Goal: Task Accomplishment & Management: Complete application form

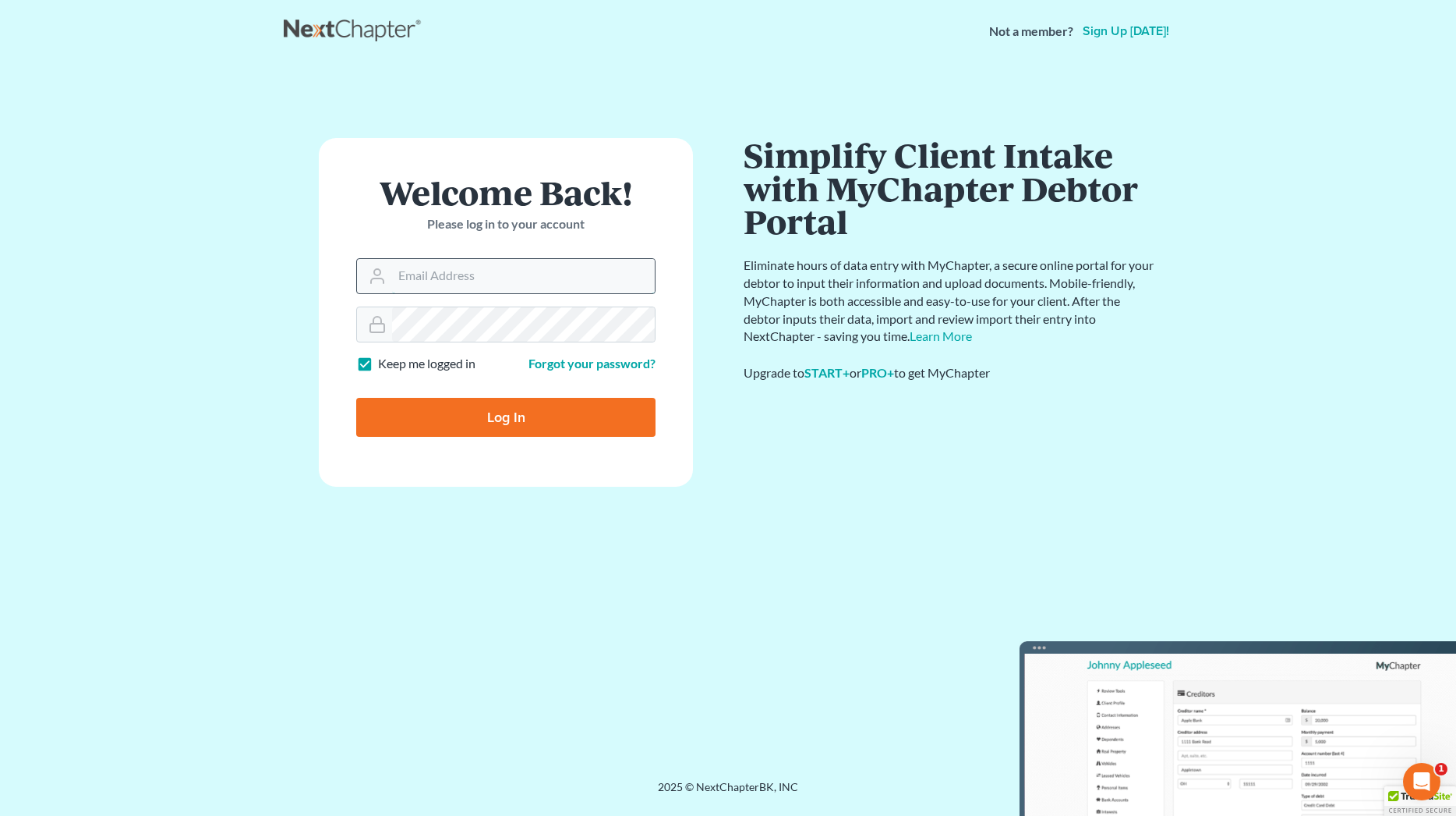
click at [632, 270] on input "Email Address" at bounding box center [523, 275] width 263 height 34
type input "[EMAIL_ADDRESS][DOMAIN_NAME]"
click at [533, 416] on input "Log In" at bounding box center [505, 417] width 299 height 39
type input "Thinking..."
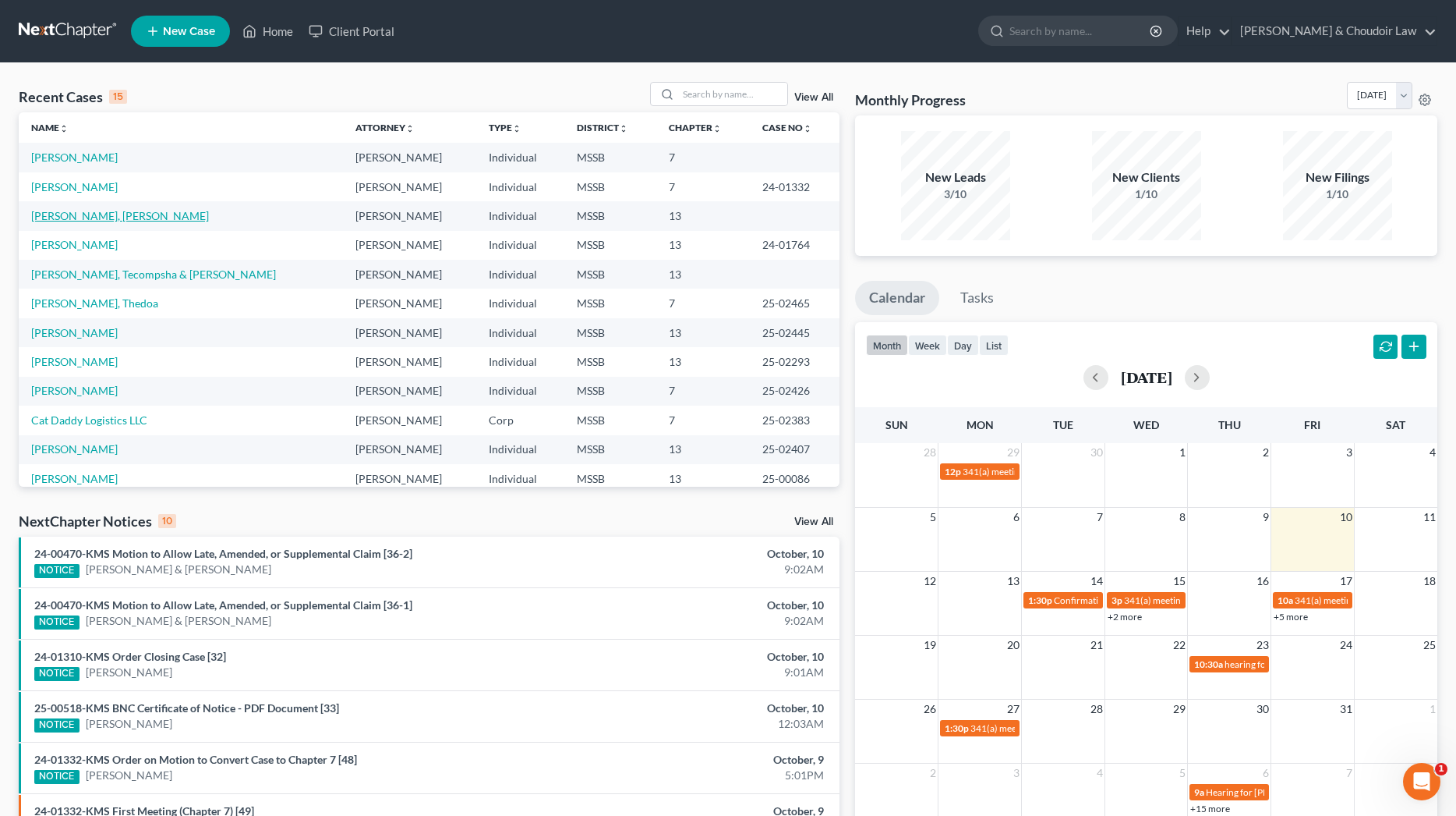
click at [99, 217] on link "[PERSON_NAME], [PERSON_NAME]" at bounding box center [120, 215] width 178 height 13
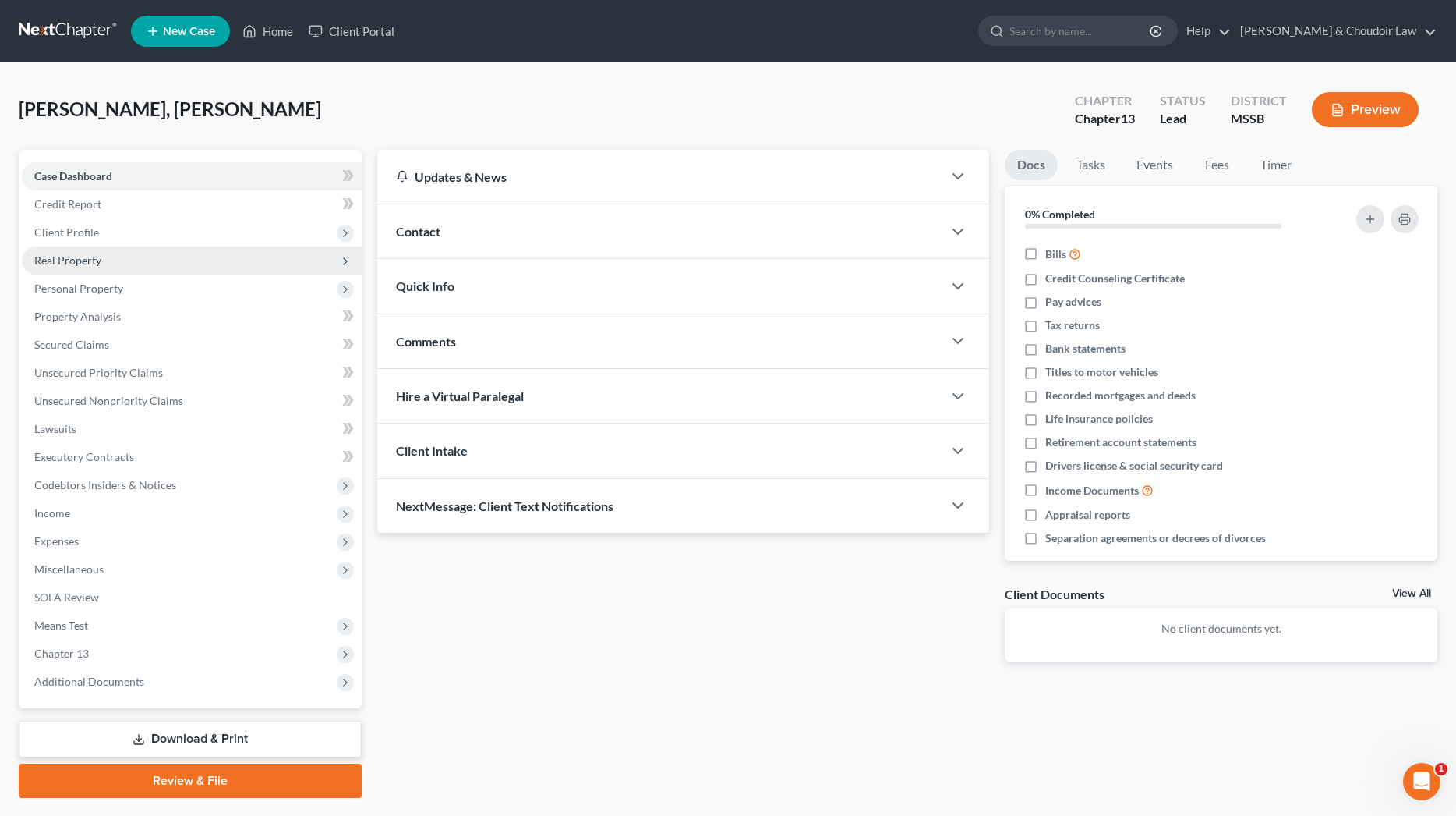
click at [70, 259] on span "Real Property" at bounding box center [67, 259] width 67 height 13
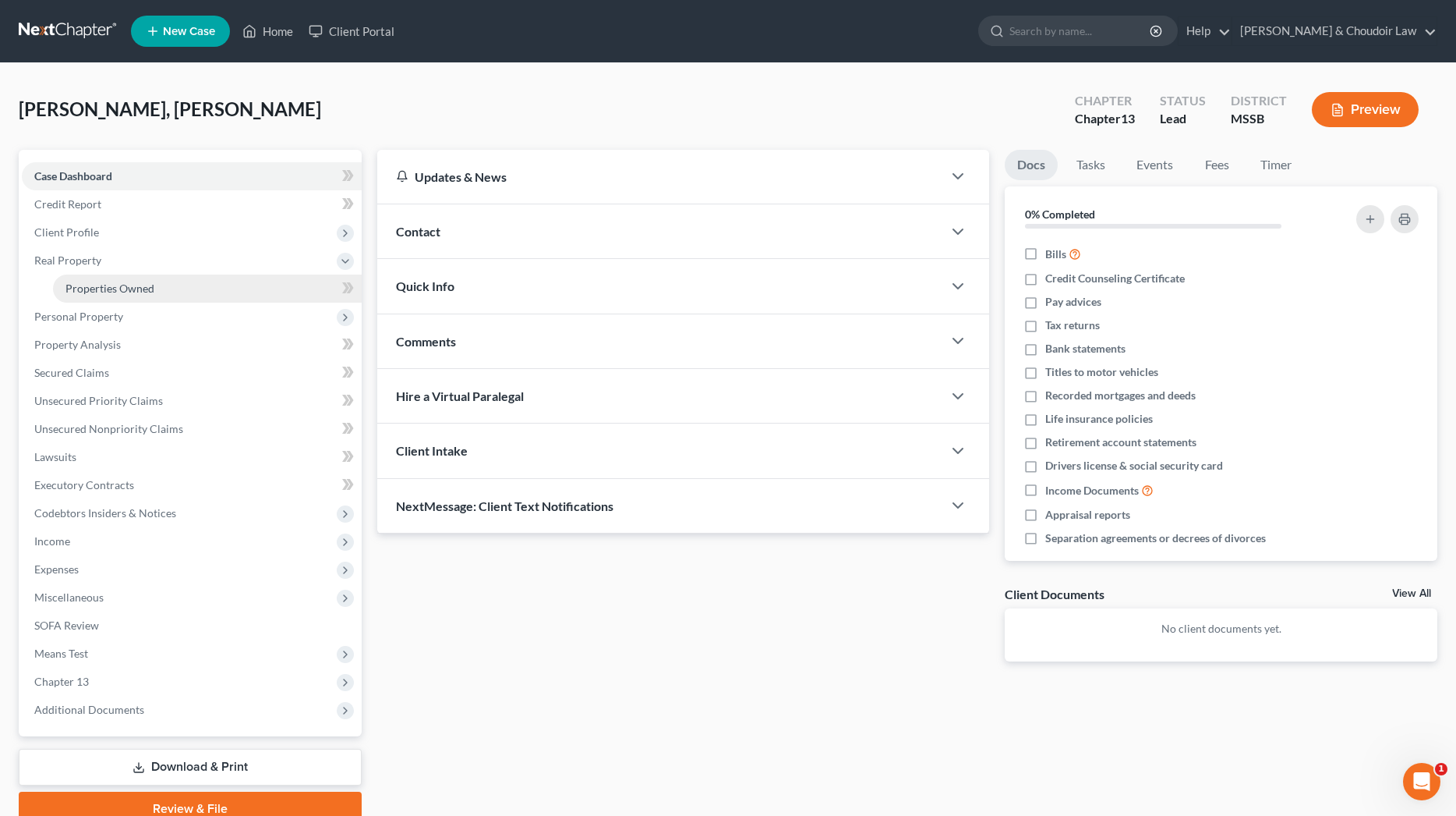
click at [94, 282] on span "Properties Owned" at bounding box center [109, 288] width 89 height 13
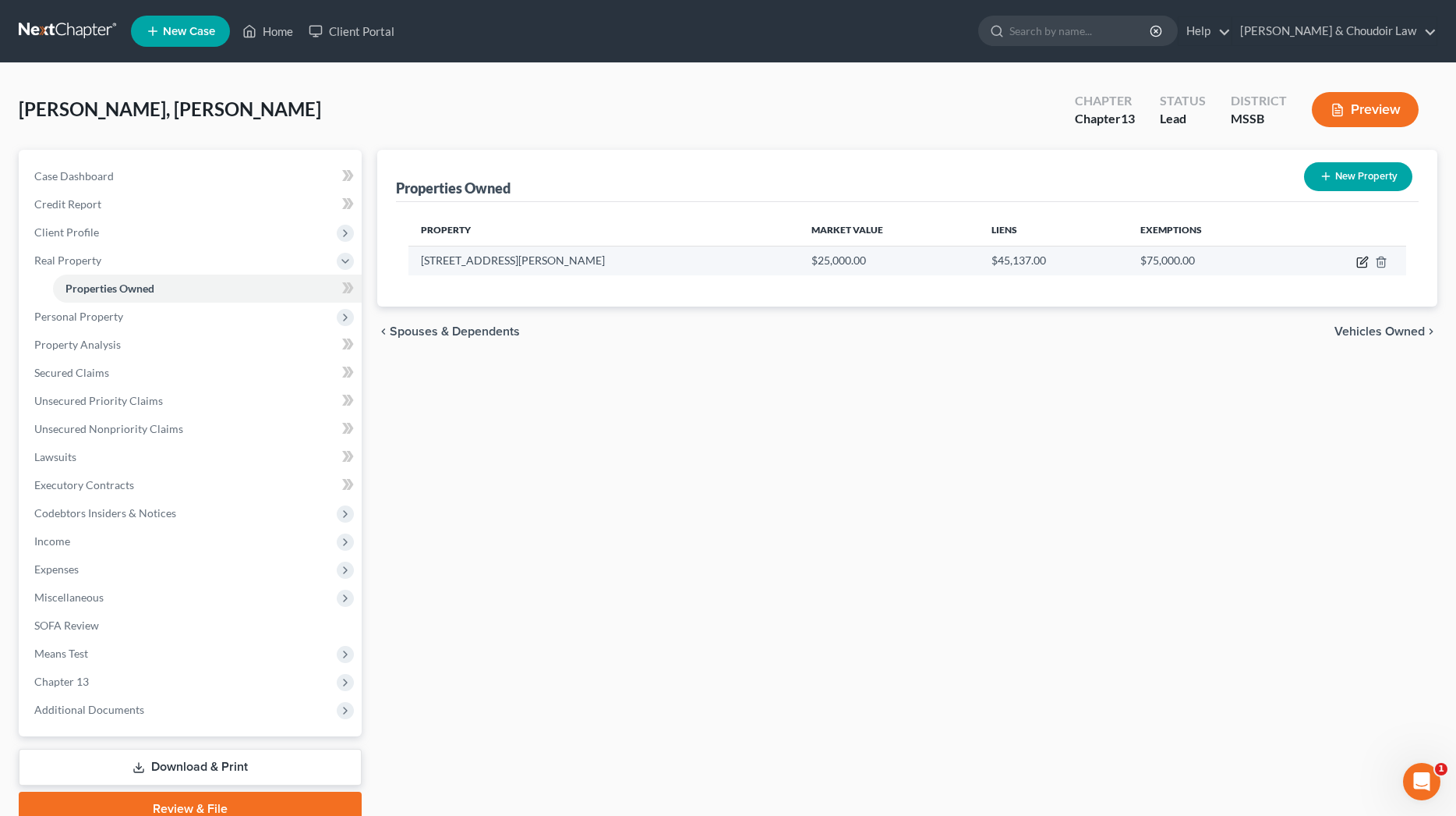
click at [1359, 259] on icon "button" at bounding box center [1362, 263] width 9 height 9
select select "25"
select select "56"
select select "0"
select select "1"
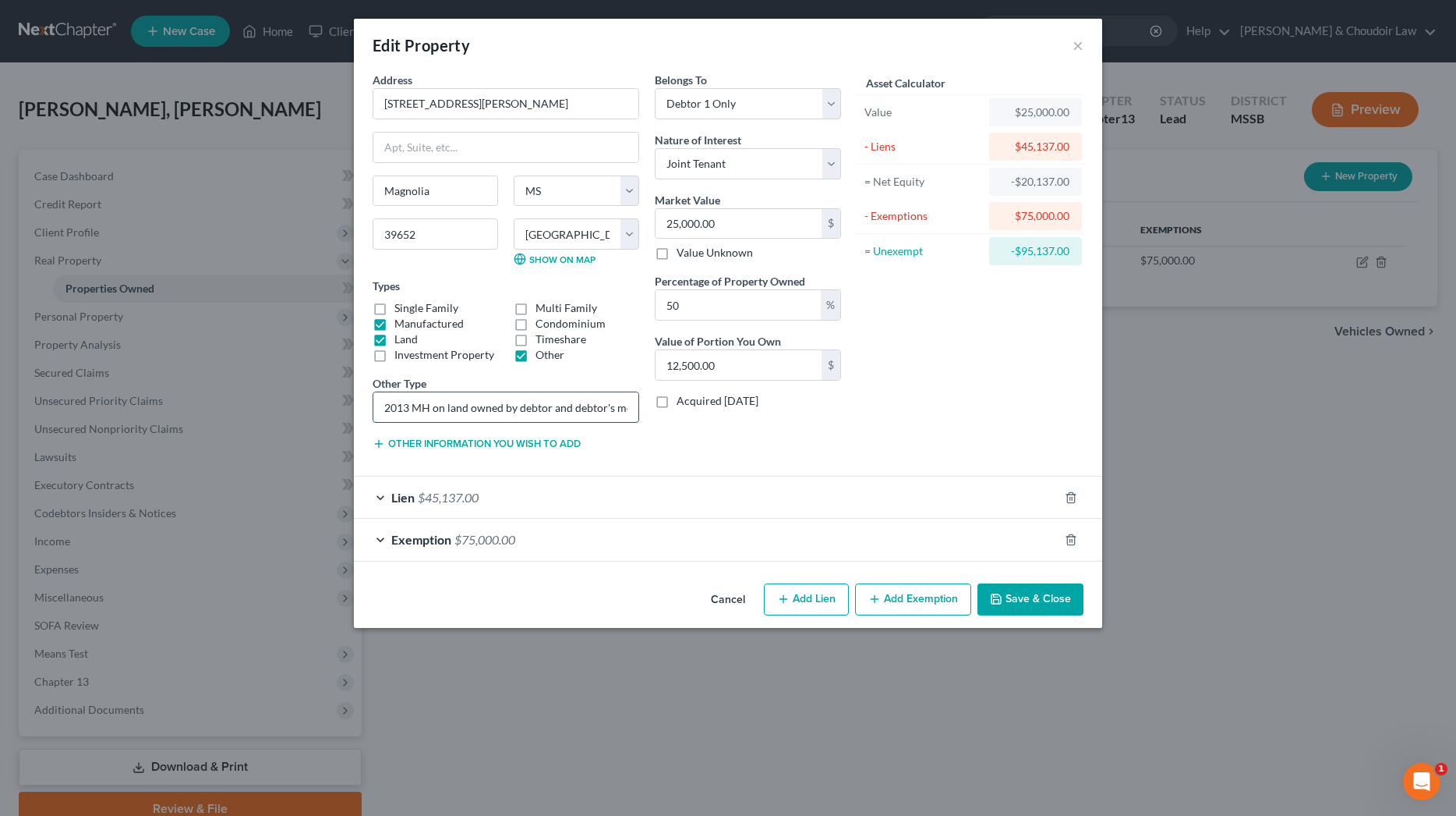
click at [457, 407] on input "2013 MH on land owned by debtor and debtor's mother" at bounding box center [506, 407] width 265 height 29
type input "2013 MH on 4 lots owned by debtor and debtor's mother"
click at [1017, 590] on button "Save & Close" at bounding box center [1030, 600] width 106 height 33
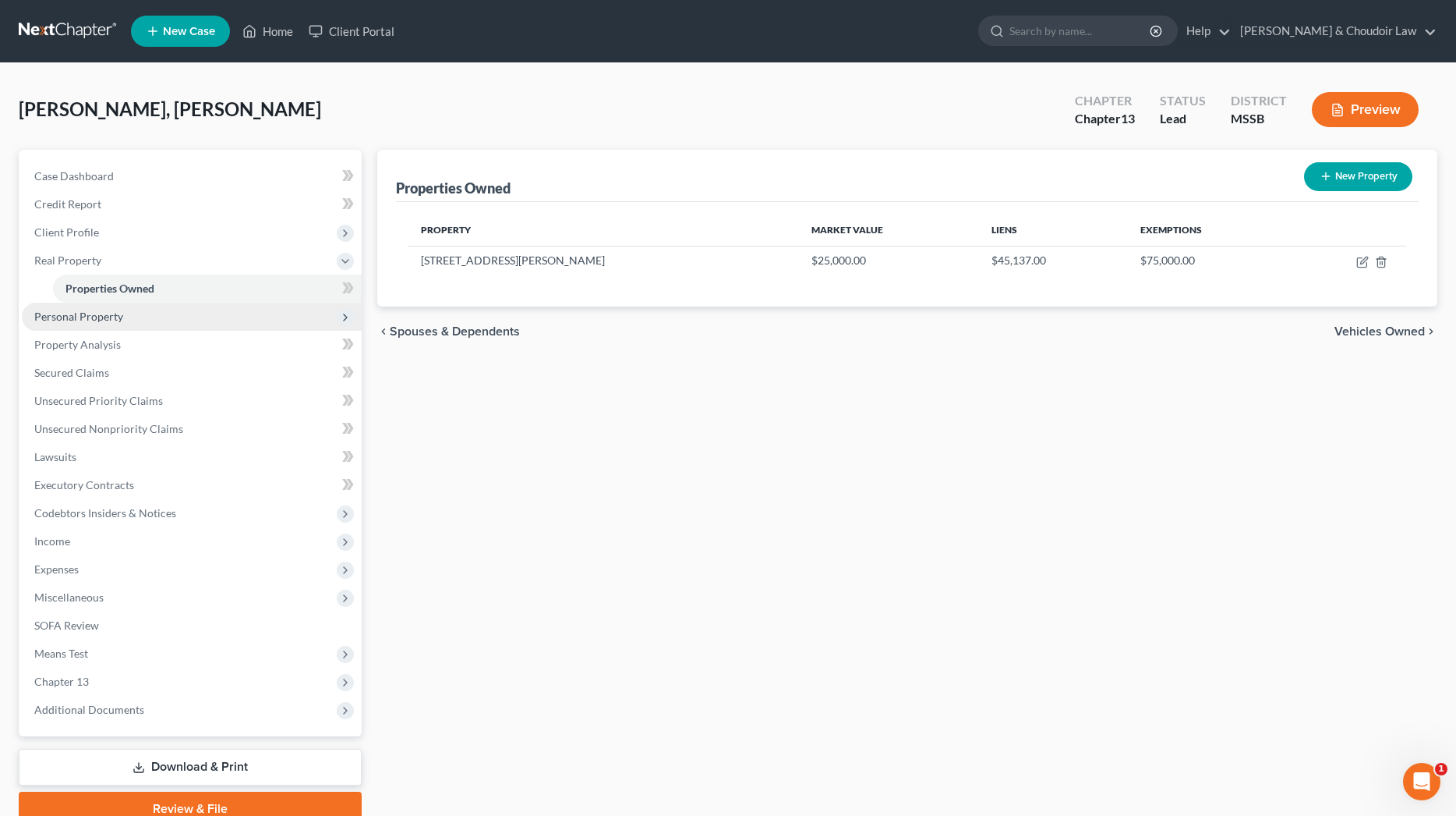
click at [121, 319] on span "Personal Property" at bounding box center [192, 316] width 340 height 29
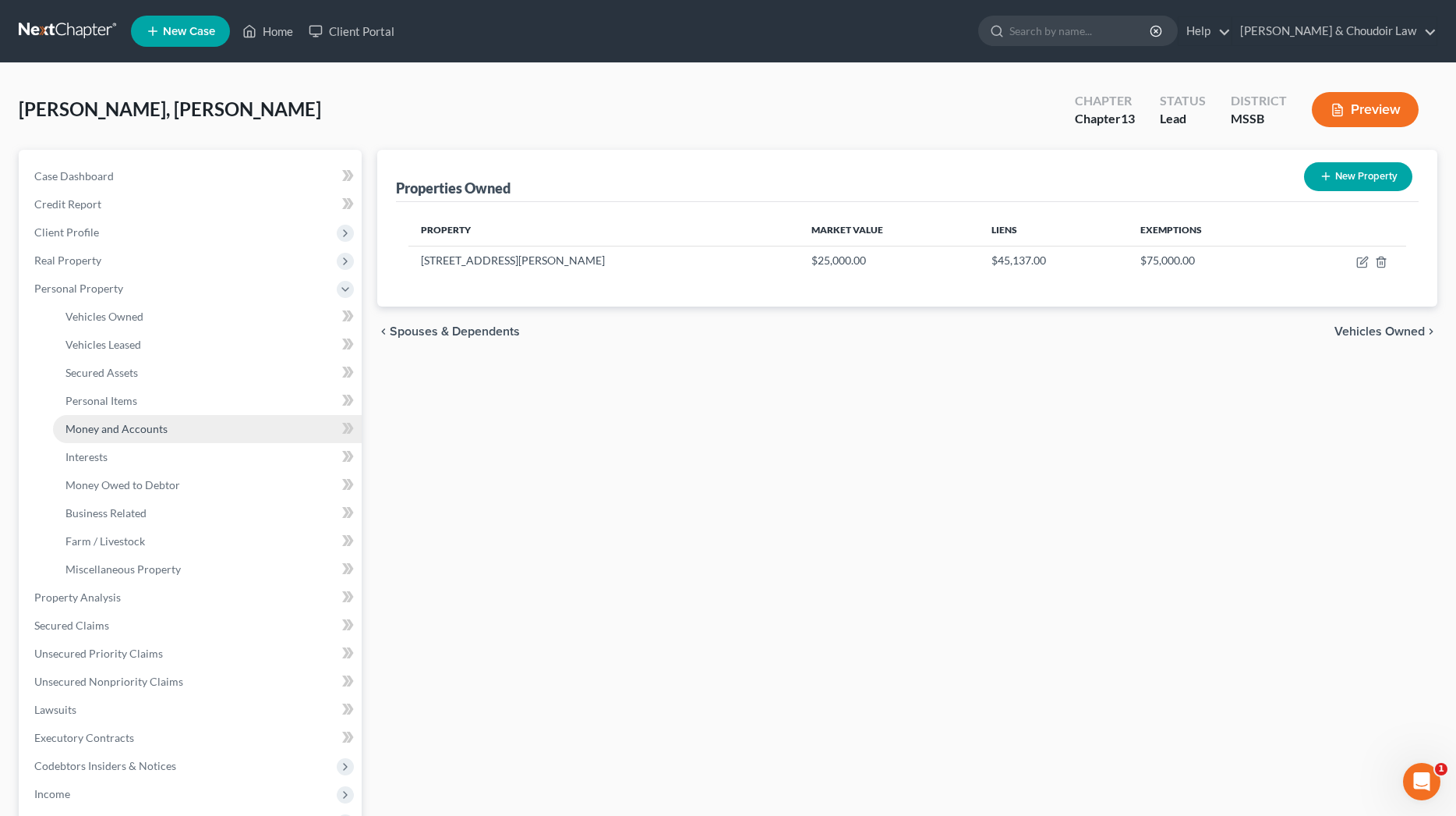
click at [144, 422] on span "Money and Accounts" at bounding box center [116, 429] width 102 height 13
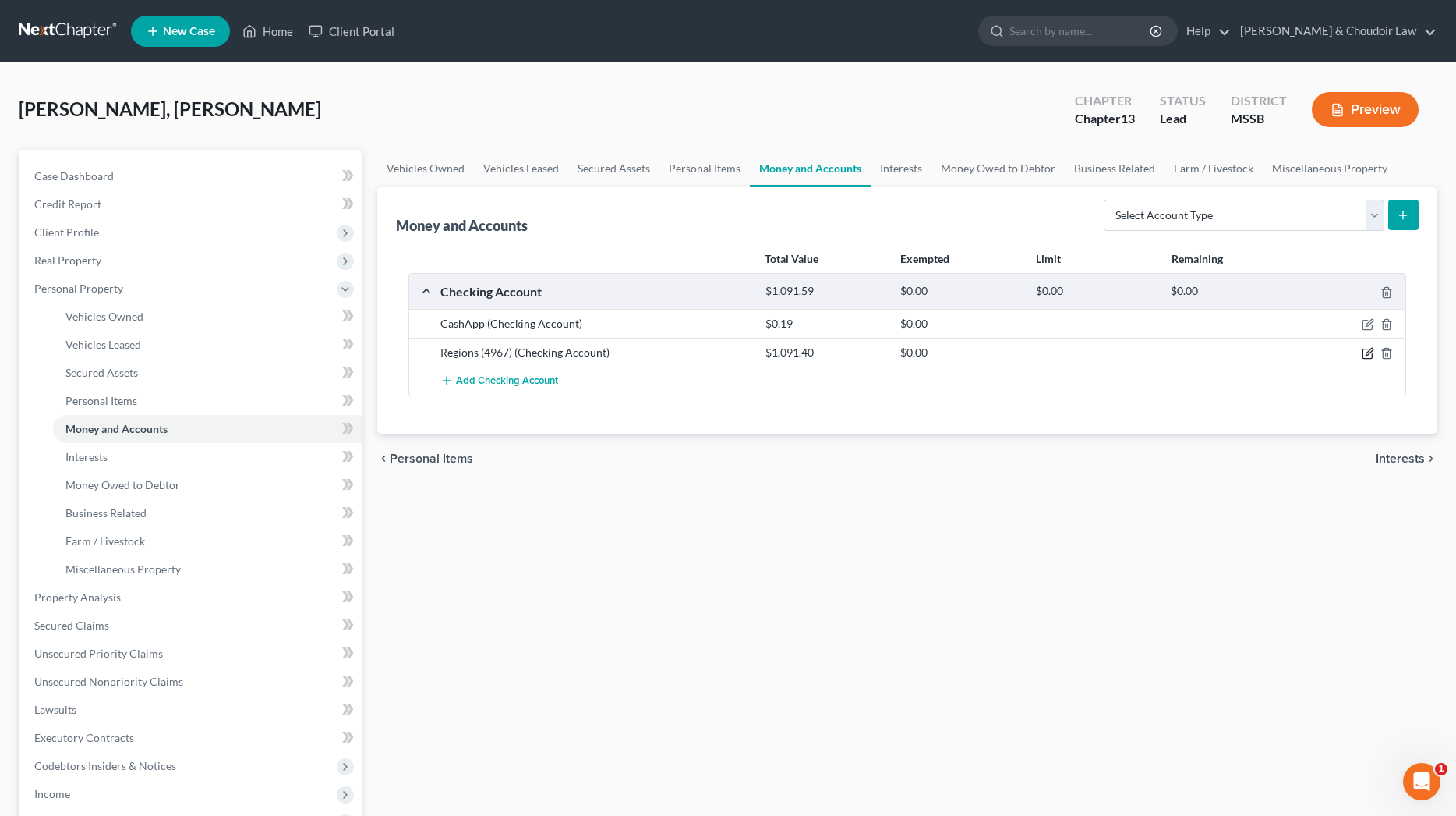
click at [1364, 354] on icon "button" at bounding box center [1369, 353] width 13 height 13
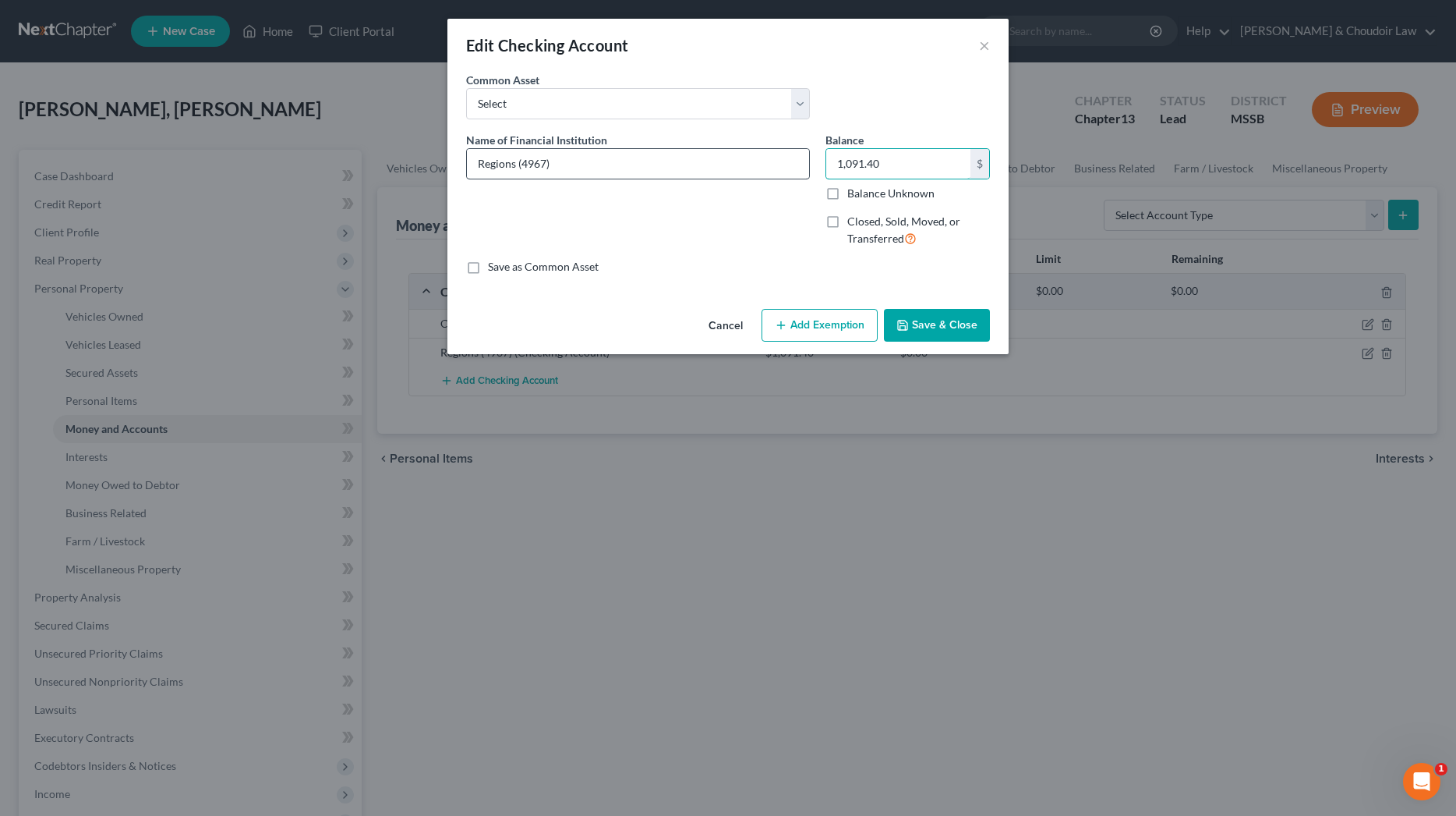
drag, startPoint x: 905, startPoint y: 169, endPoint x: 698, endPoint y: 167, distance: 207.0
click at [698, 167] on div "Name of Financial Institution * Regions (4967) Balance 1,091.40 $ Balance Unkno…" at bounding box center [728, 195] width 540 height 128
type input "0"
click at [934, 335] on button "Save & Close" at bounding box center [936, 326] width 106 height 33
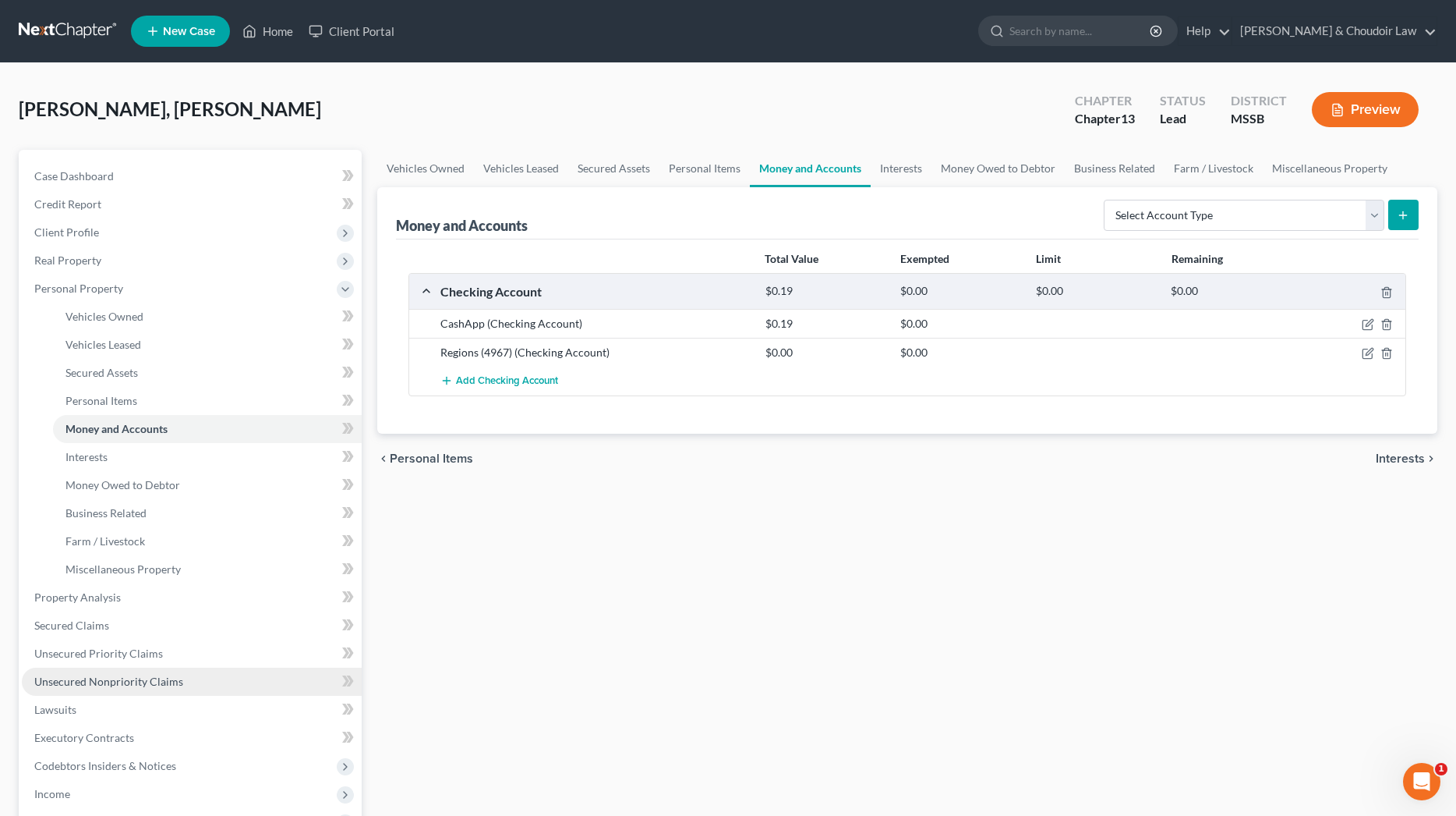
click at [136, 673] on link "Unsecured Nonpriority Claims" at bounding box center [192, 682] width 340 height 29
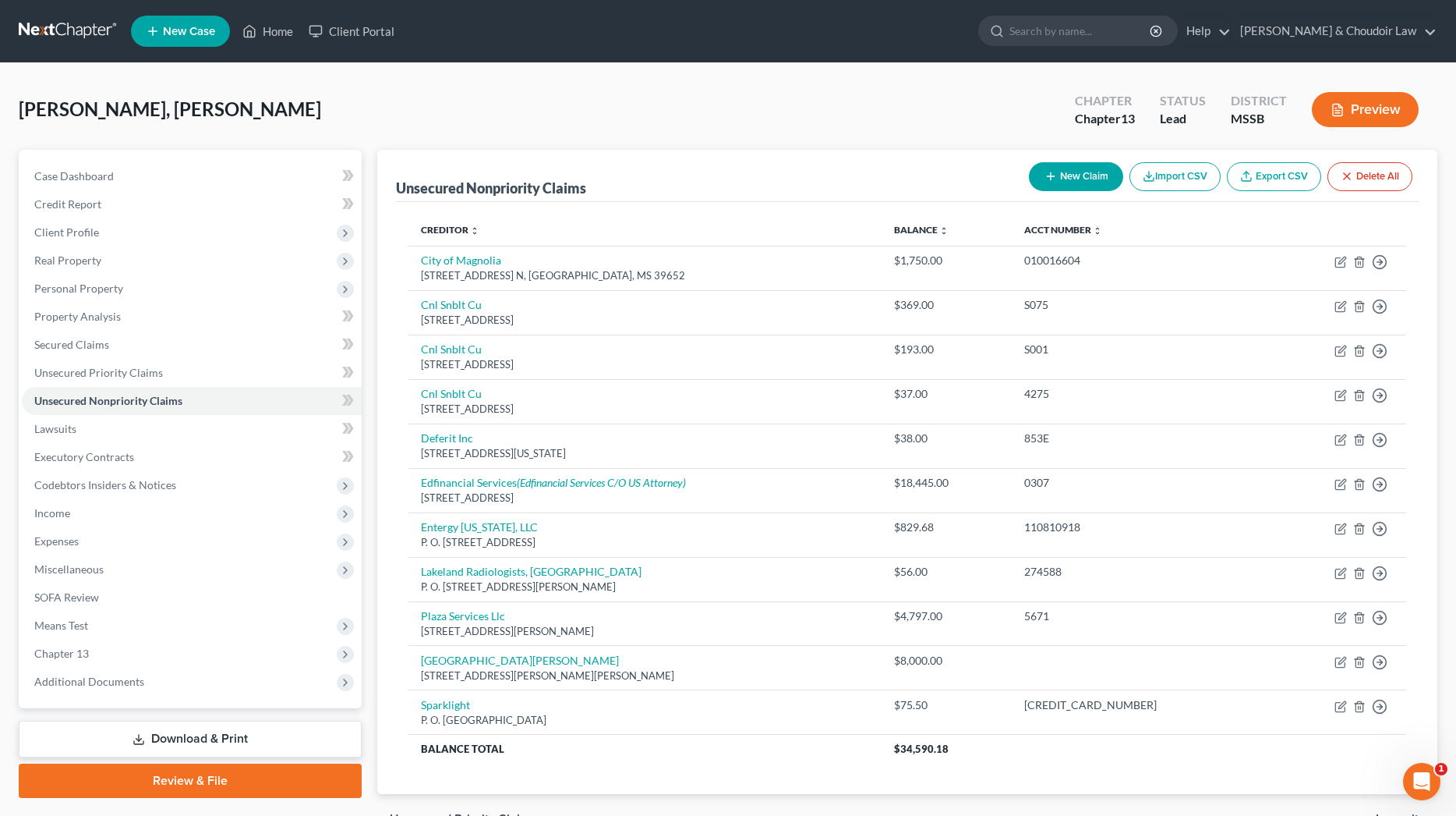
click at [1059, 178] on button "New Claim" at bounding box center [1076, 176] width 95 height 29
select select "0"
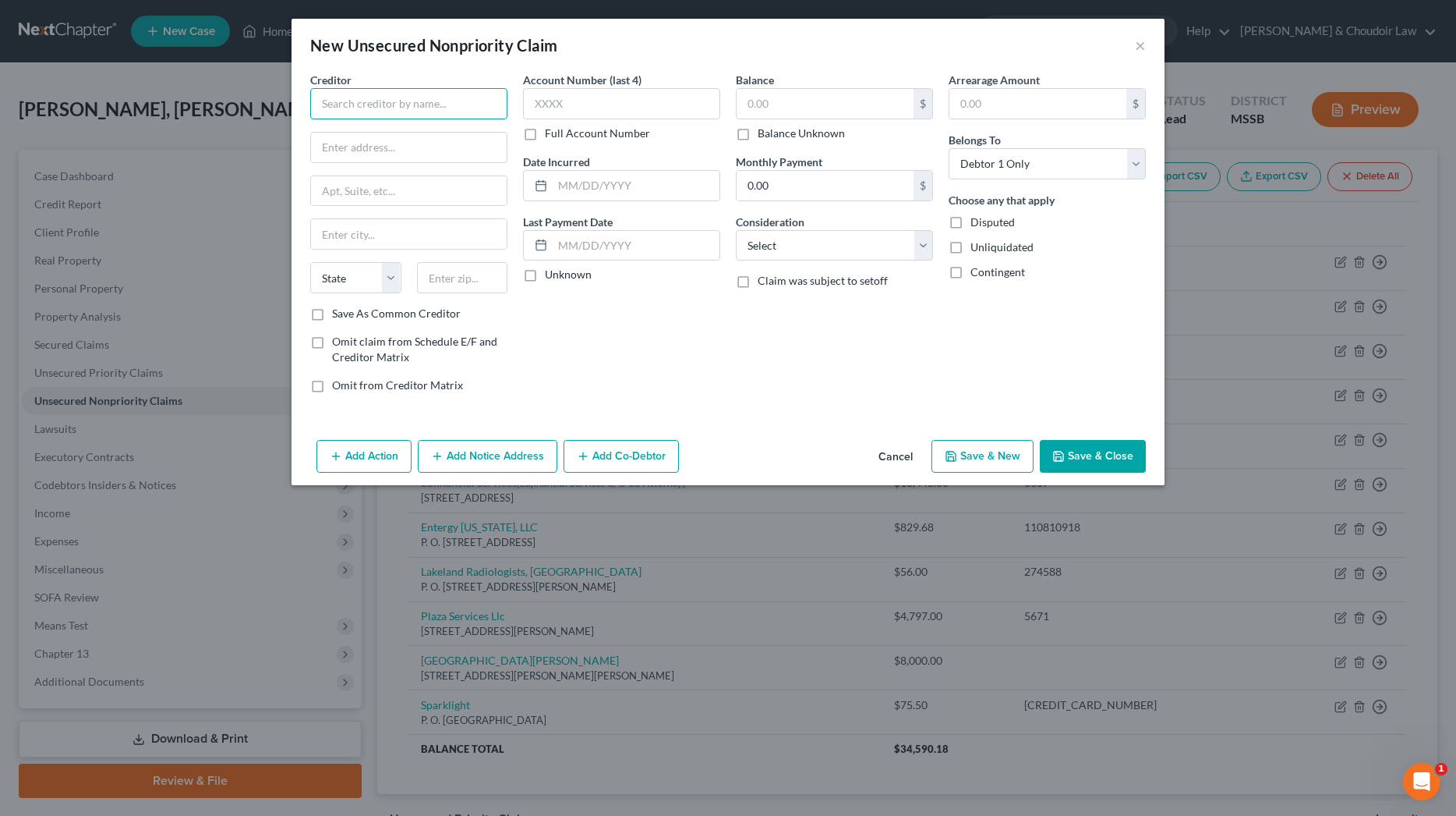
click at [390, 98] on input "text" at bounding box center [408, 104] width 197 height 31
type input "Regions Bank"
type input "[STREET_ADDRESS] N."
type input "B"
type input "[GEOGRAPHIC_DATA]"
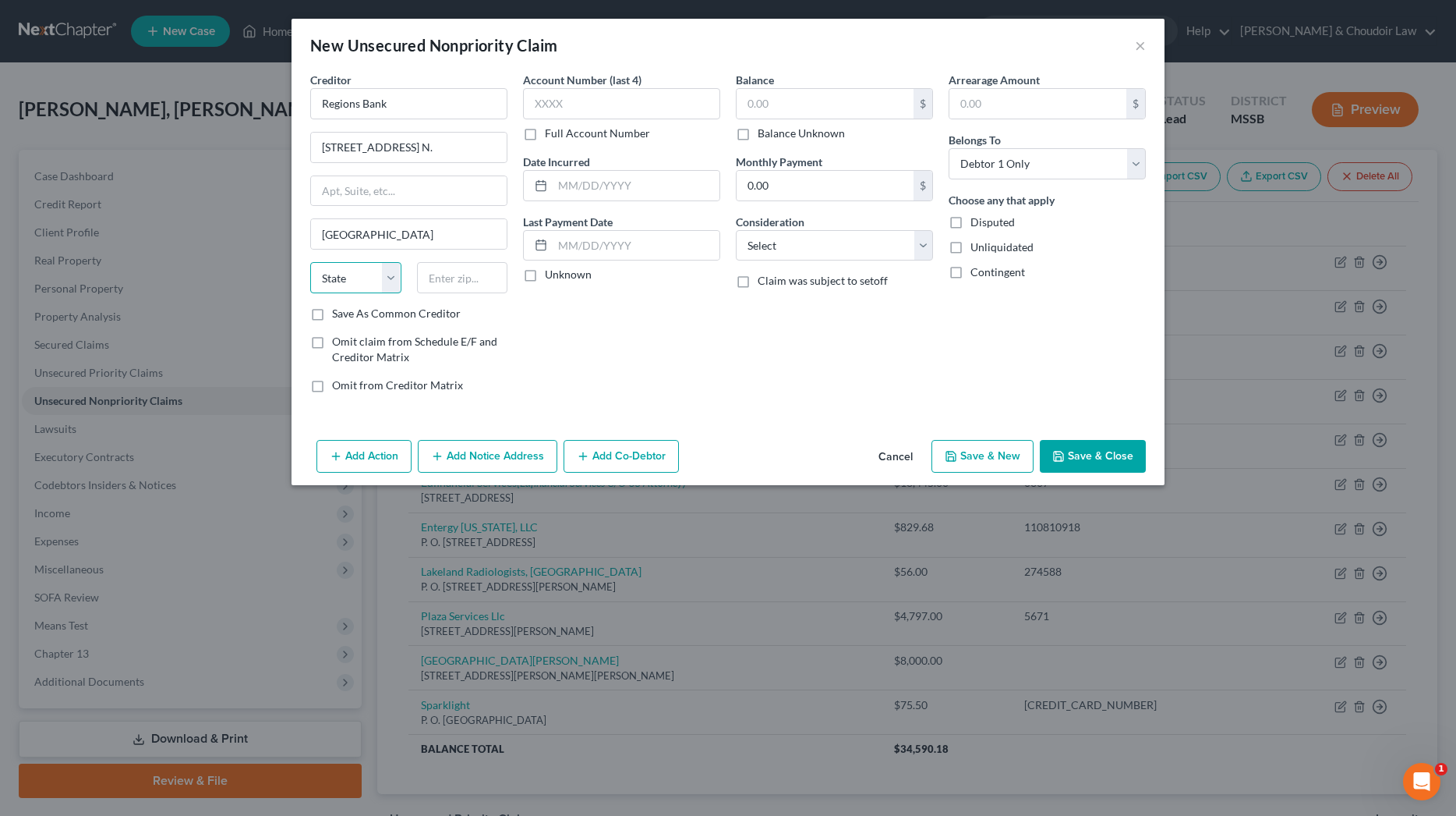
select select "0"
type input "35203"
click at [807, 100] on input "text" at bounding box center [825, 104] width 177 height 29
type input "1,091.40"
select select "15"
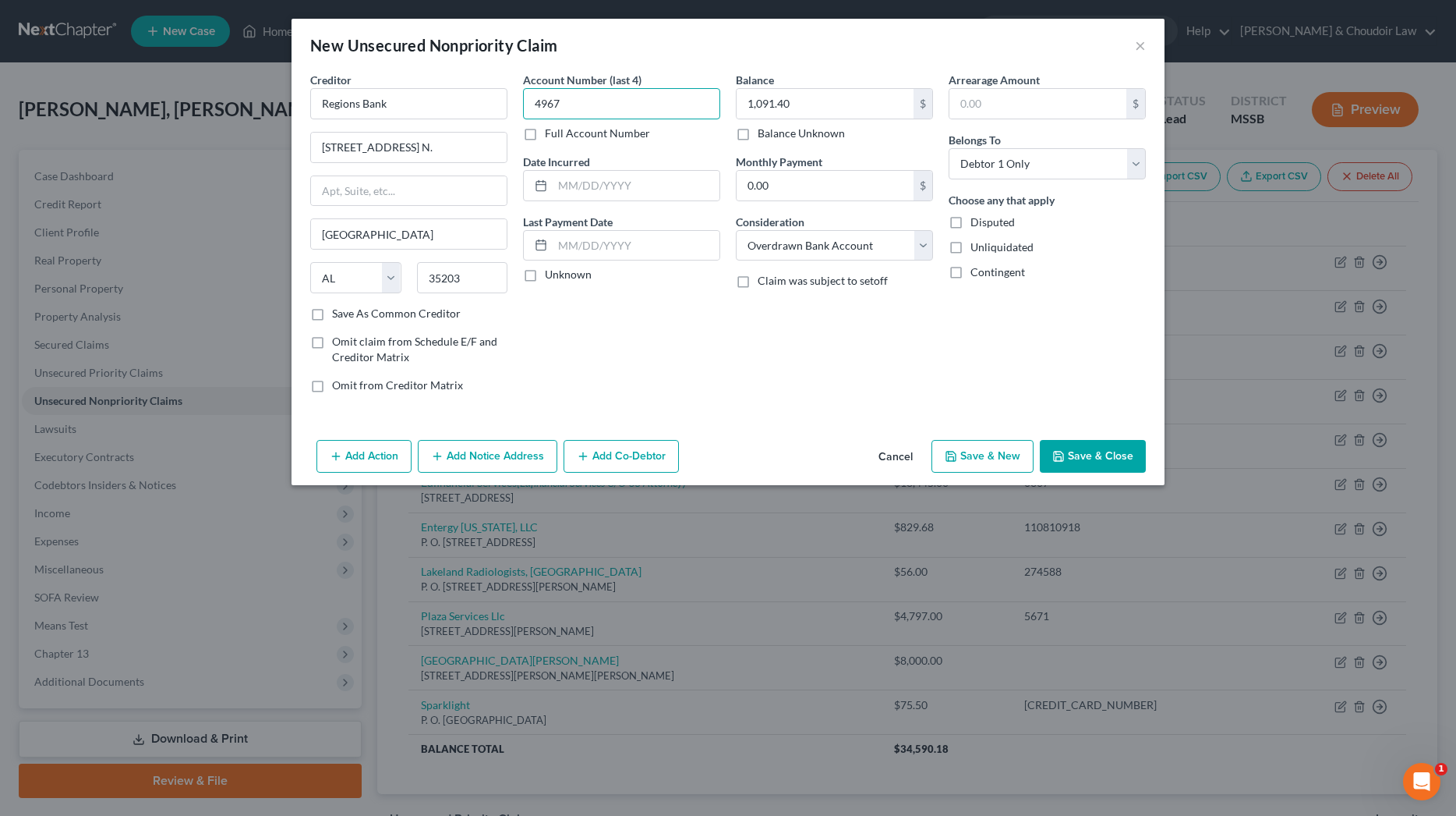
type input "4967"
click at [1071, 456] on button "Save & Close" at bounding box center [1093, 456] width 106 height 33
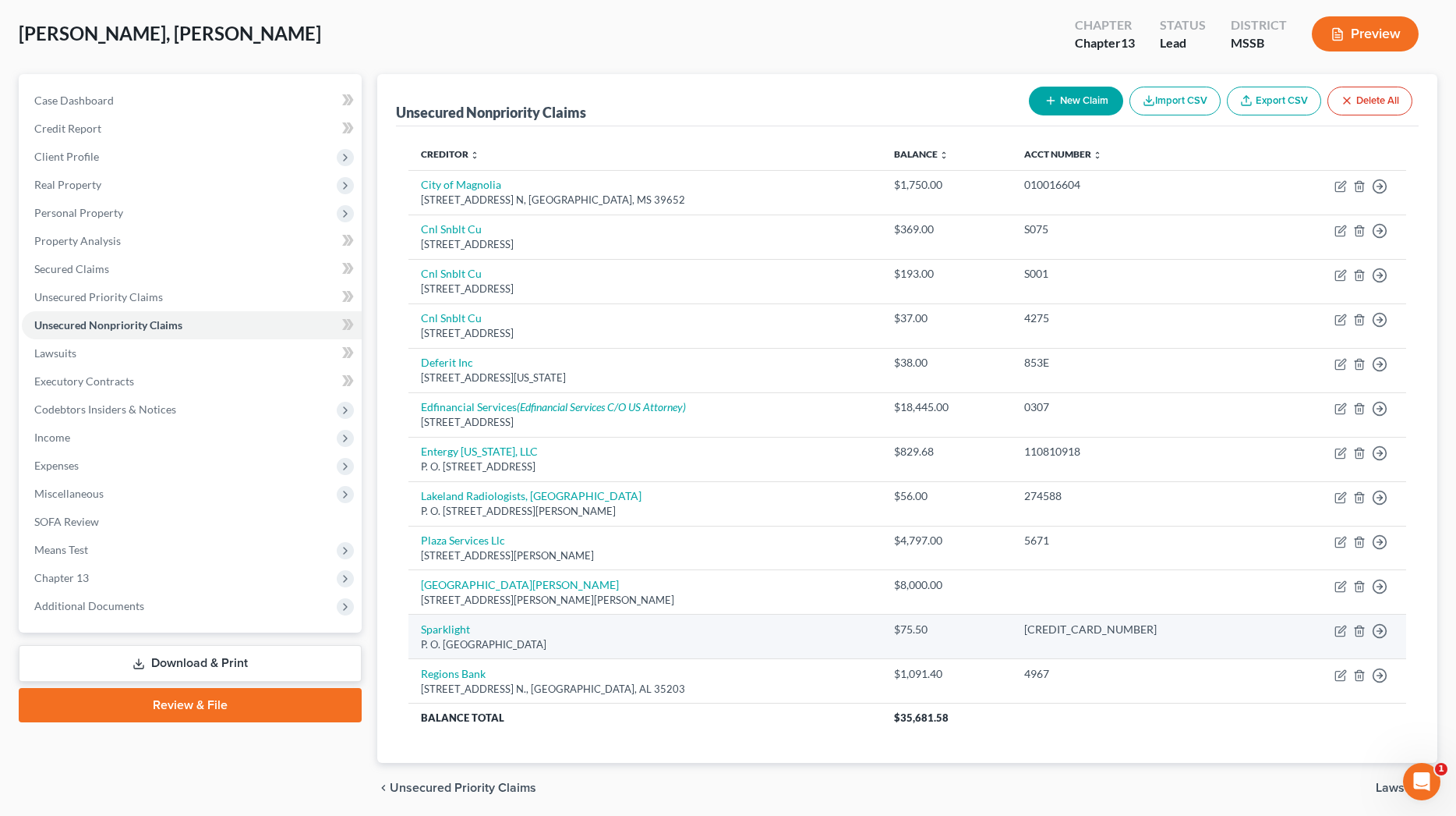
scroll to position [77, 0]
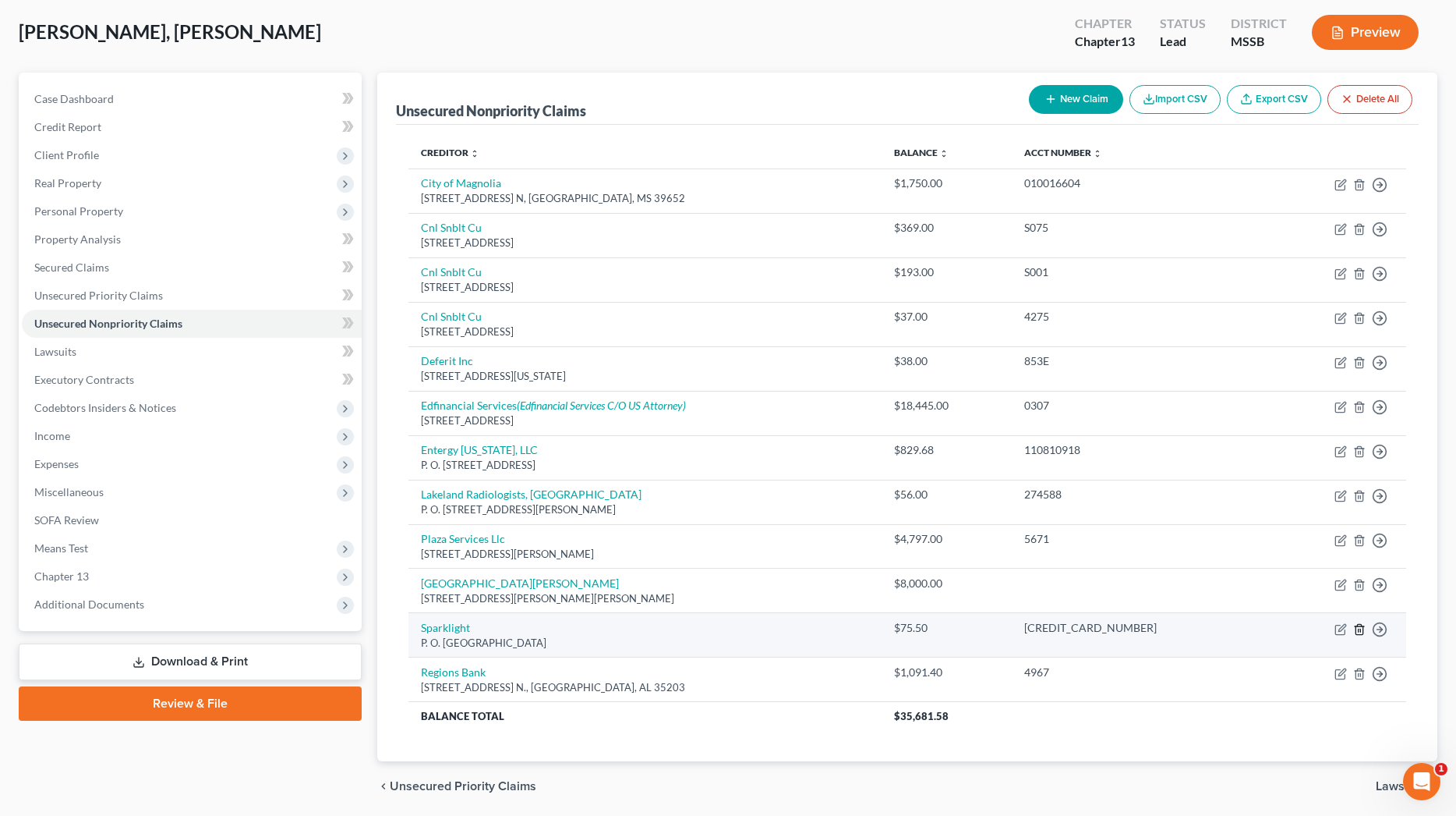
click at [1362, 623] on icon "button" at bounding box center [1359, 629] width 13 height 13
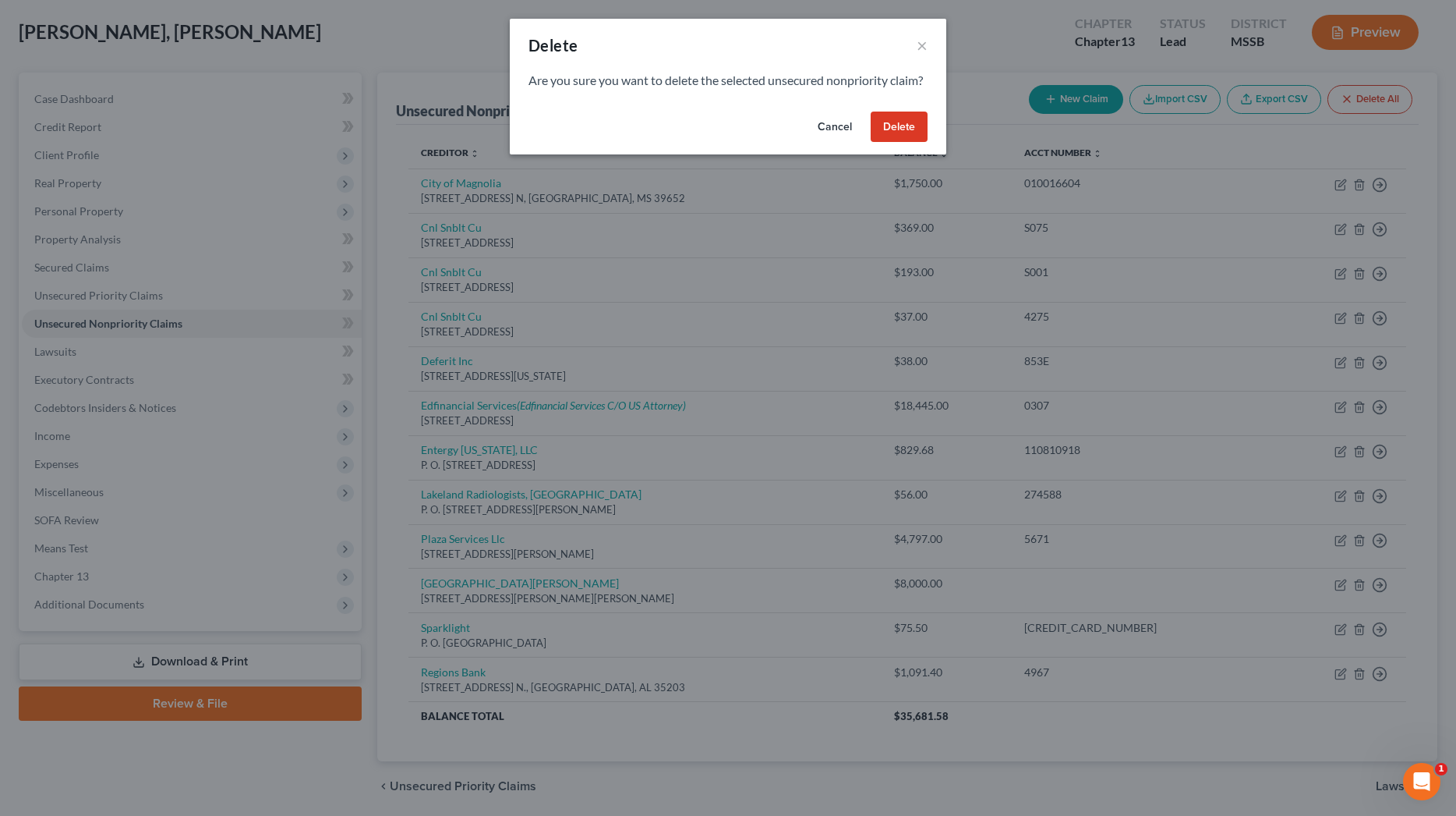
click at [913, 143] on button "Delete" at bounding box center [900, 127] width 57 height 31
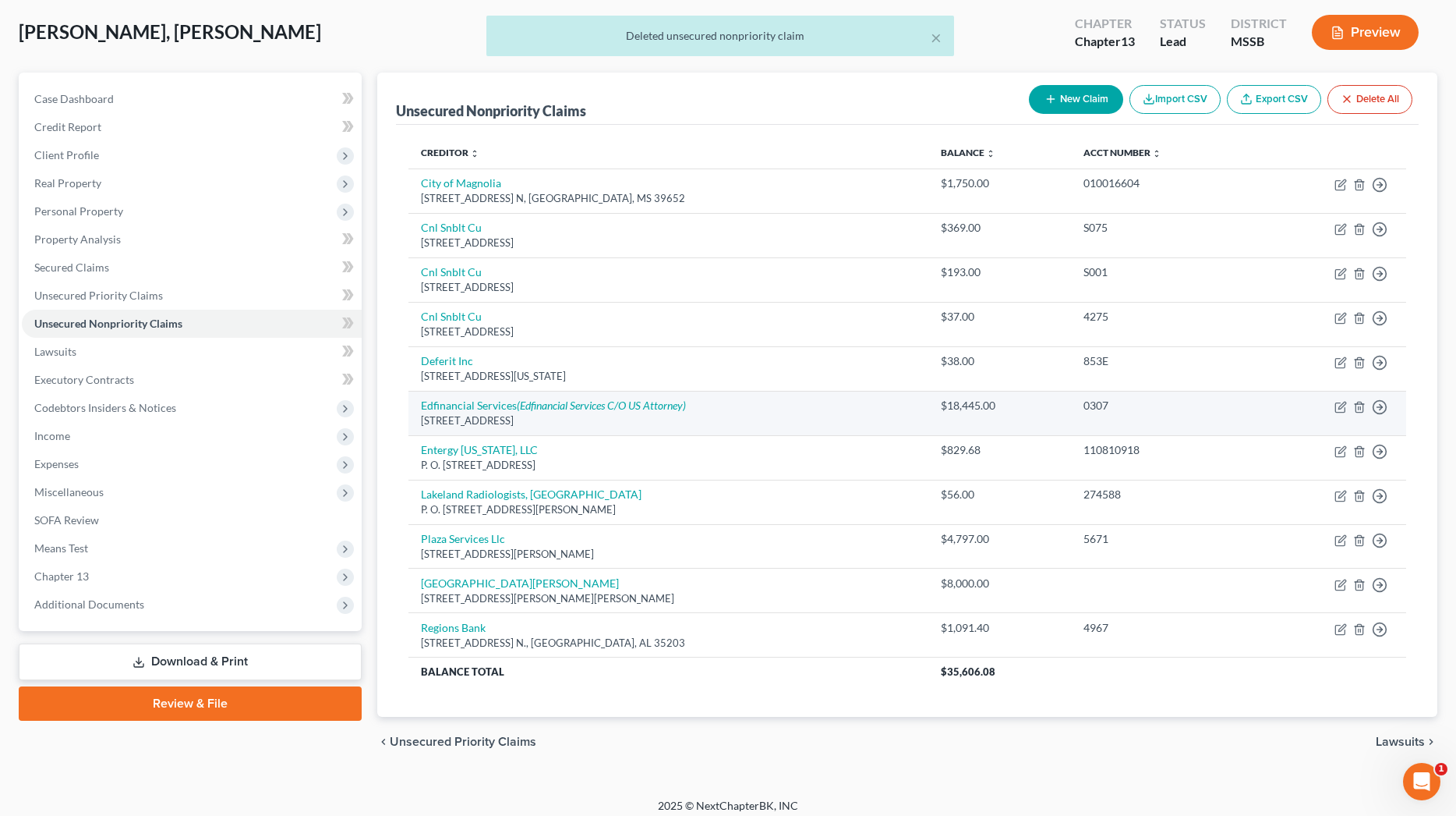
scroll to position [76, 0]
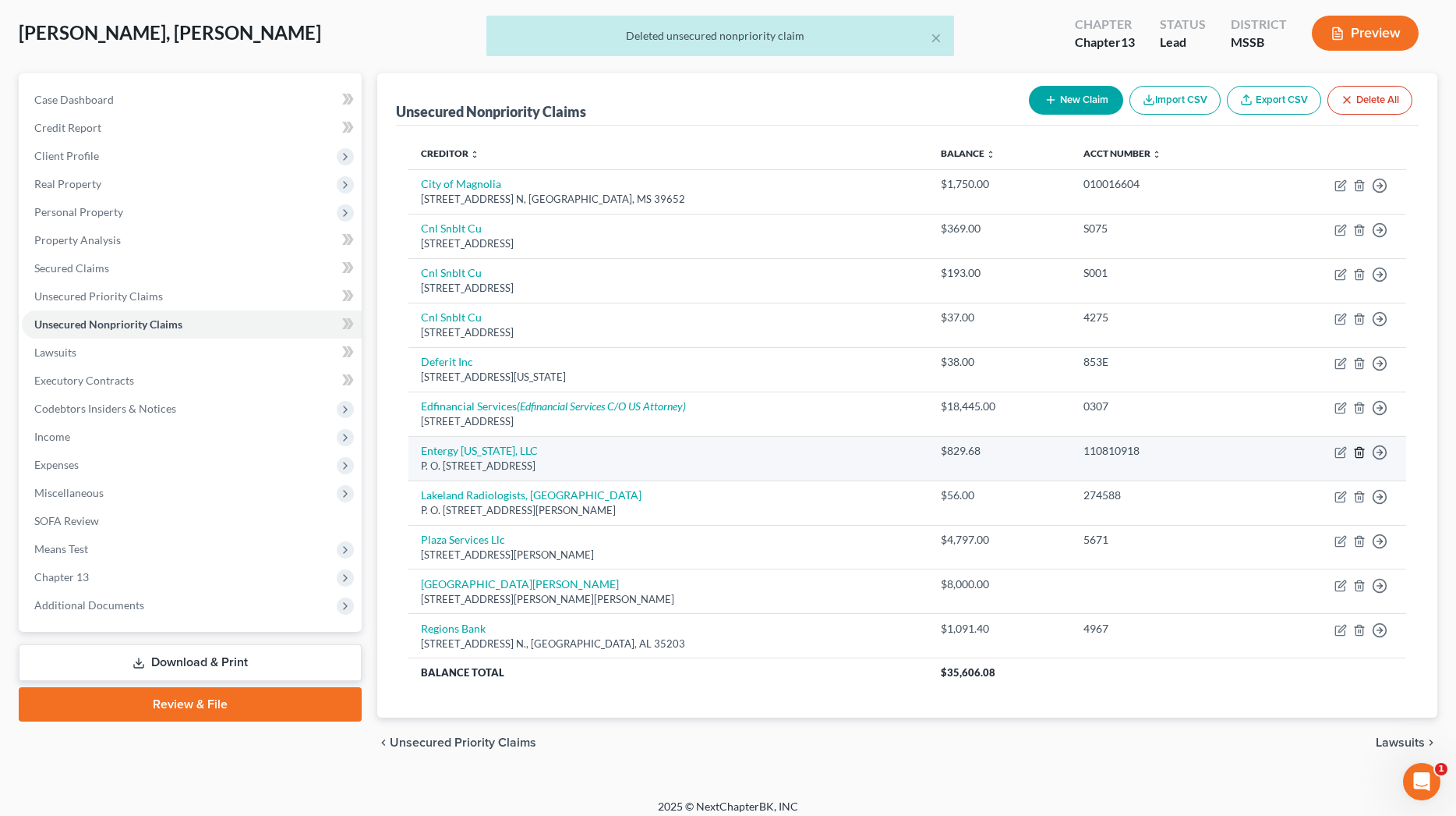
click at [1359, 452] on line "button" at bounding box center [1359, 453] width 0 height 3
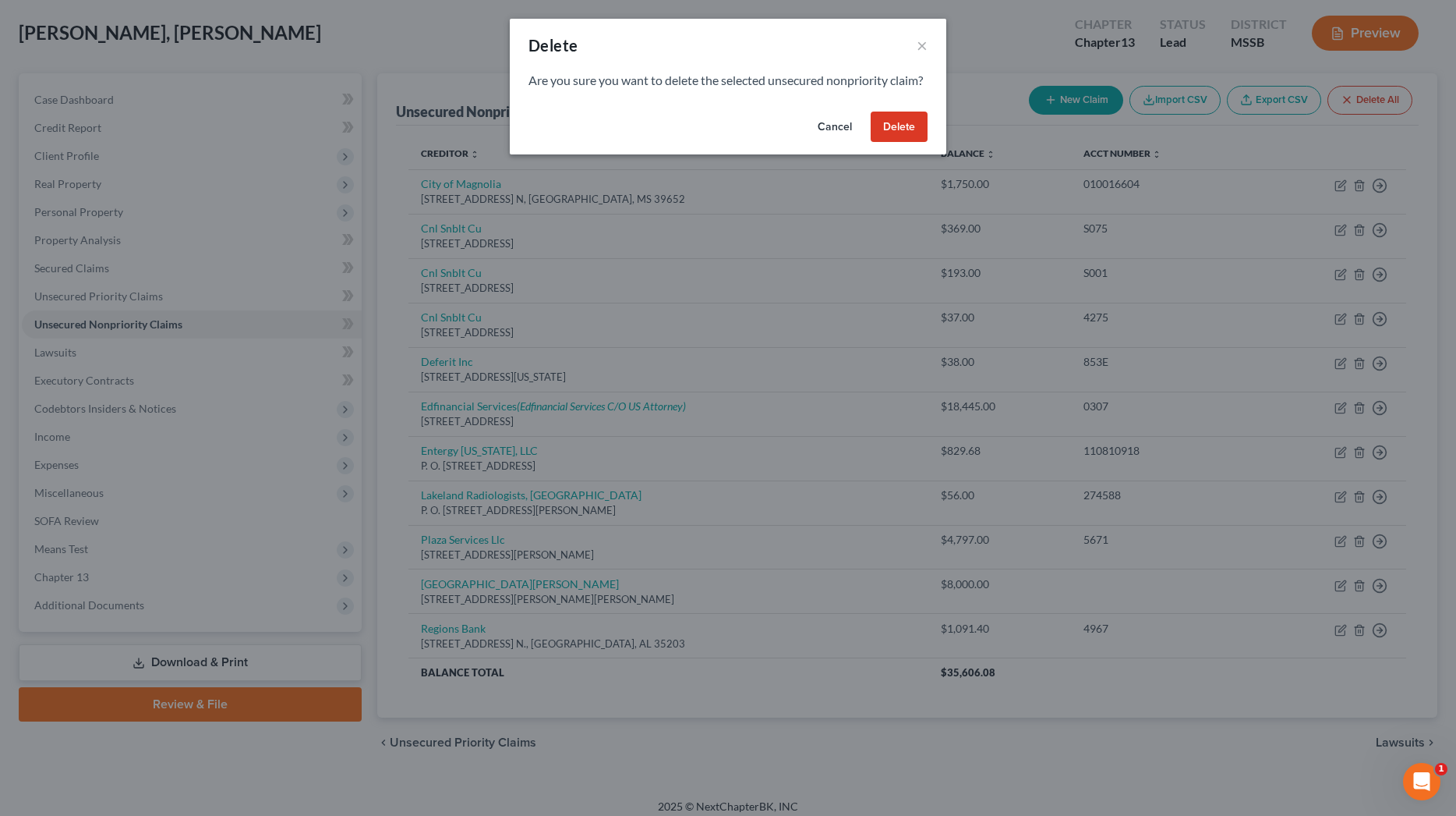
click at [896, 139] on button "Delete" at bounding box center [900, 127] width 57 height 31
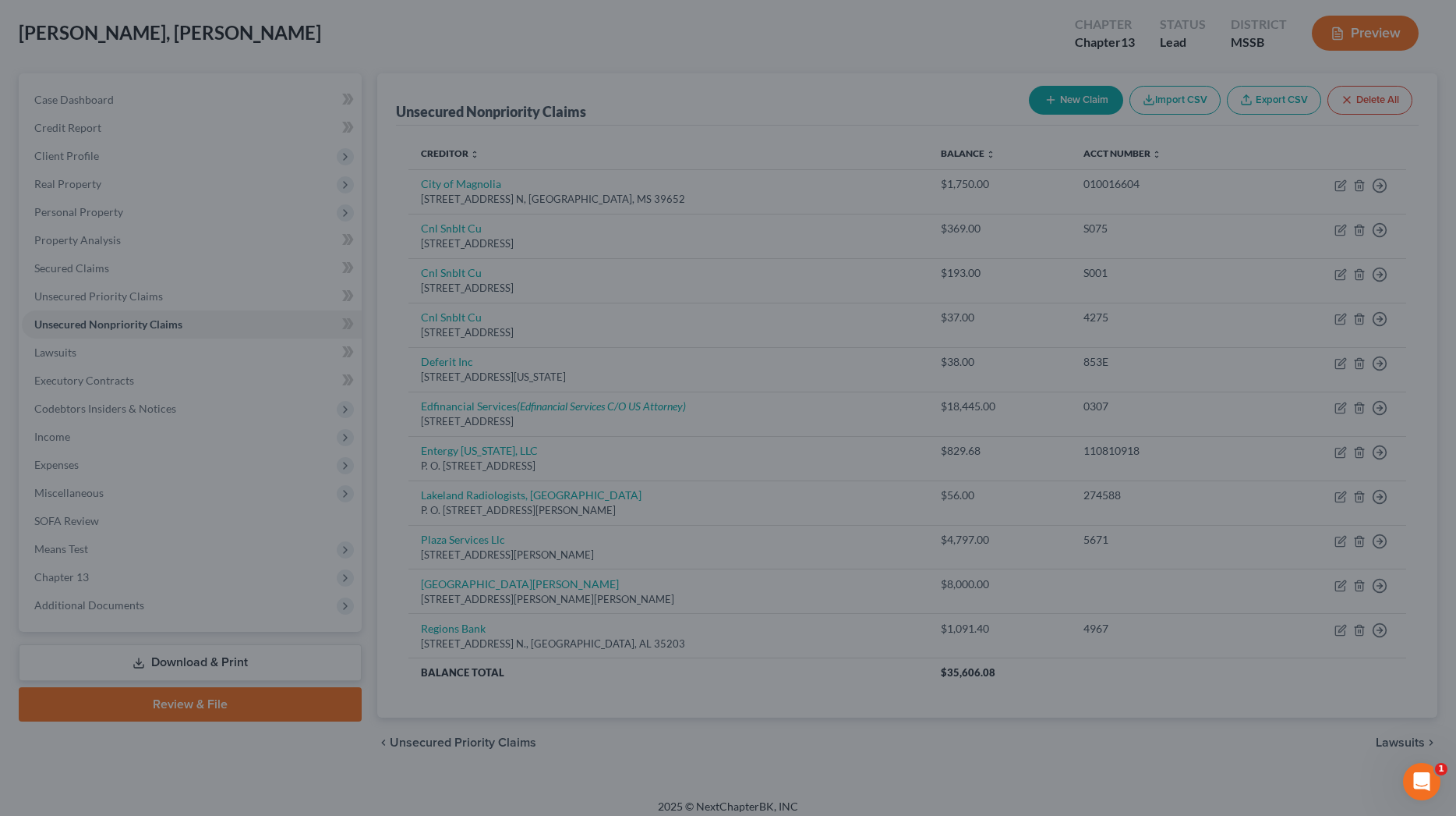
scroll to position [41, 0]
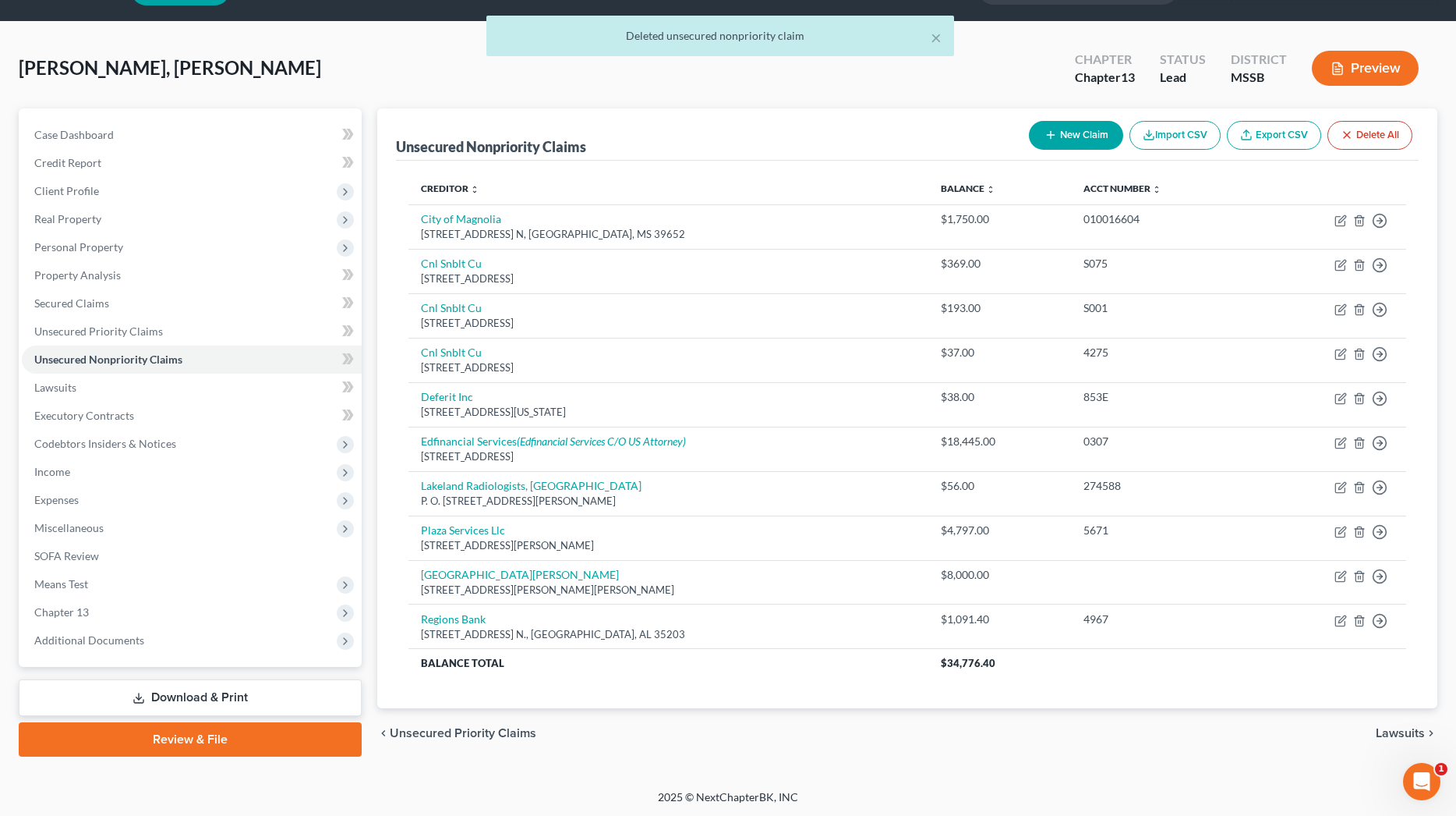
click at [1069, 136] on button "New Claim" at bounding box center [1076, 134] width 95 height 29
select select "0"
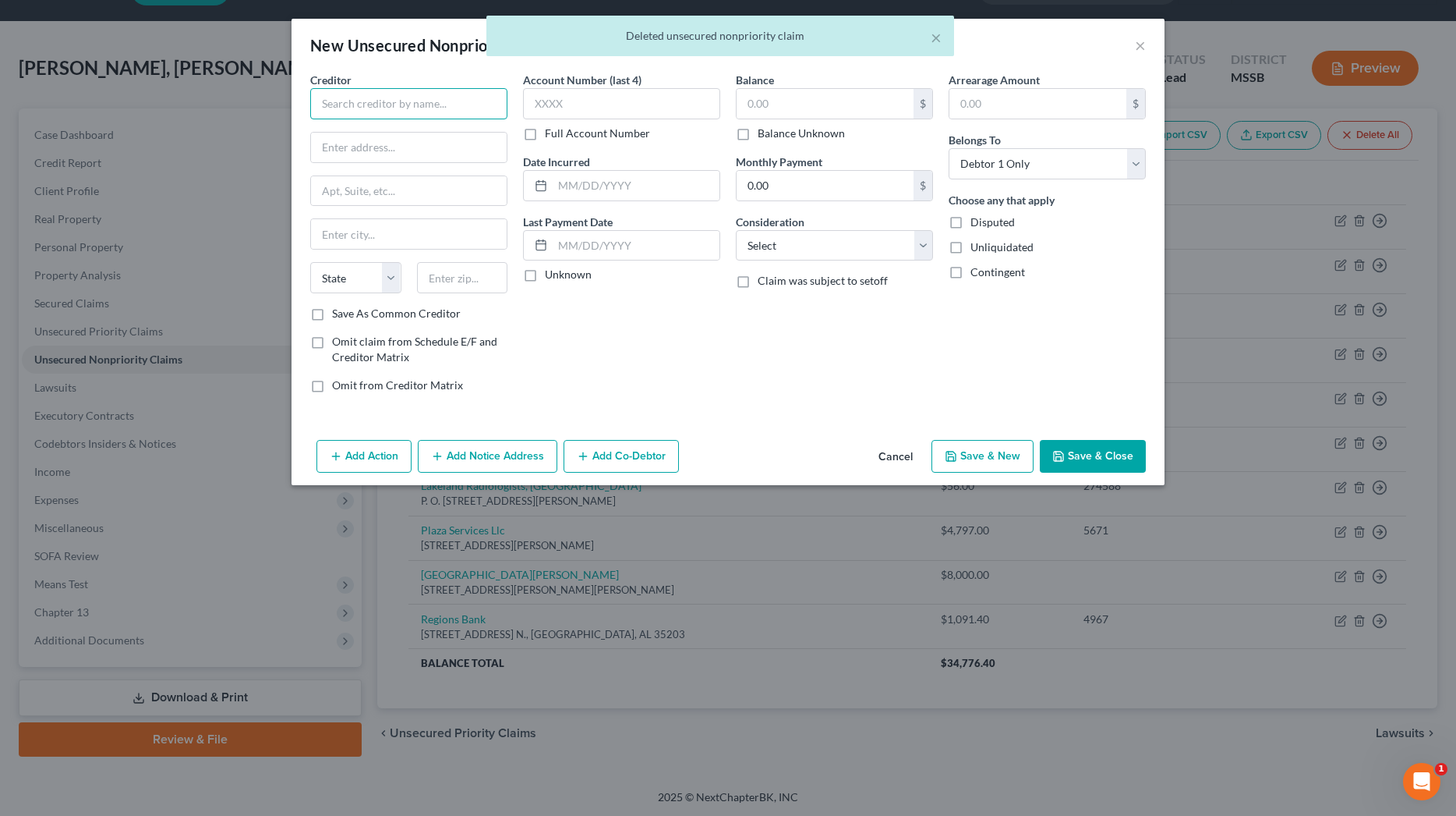
click at [418, 112] on input "text" at bounding box center [408, 104] width 197 height 31
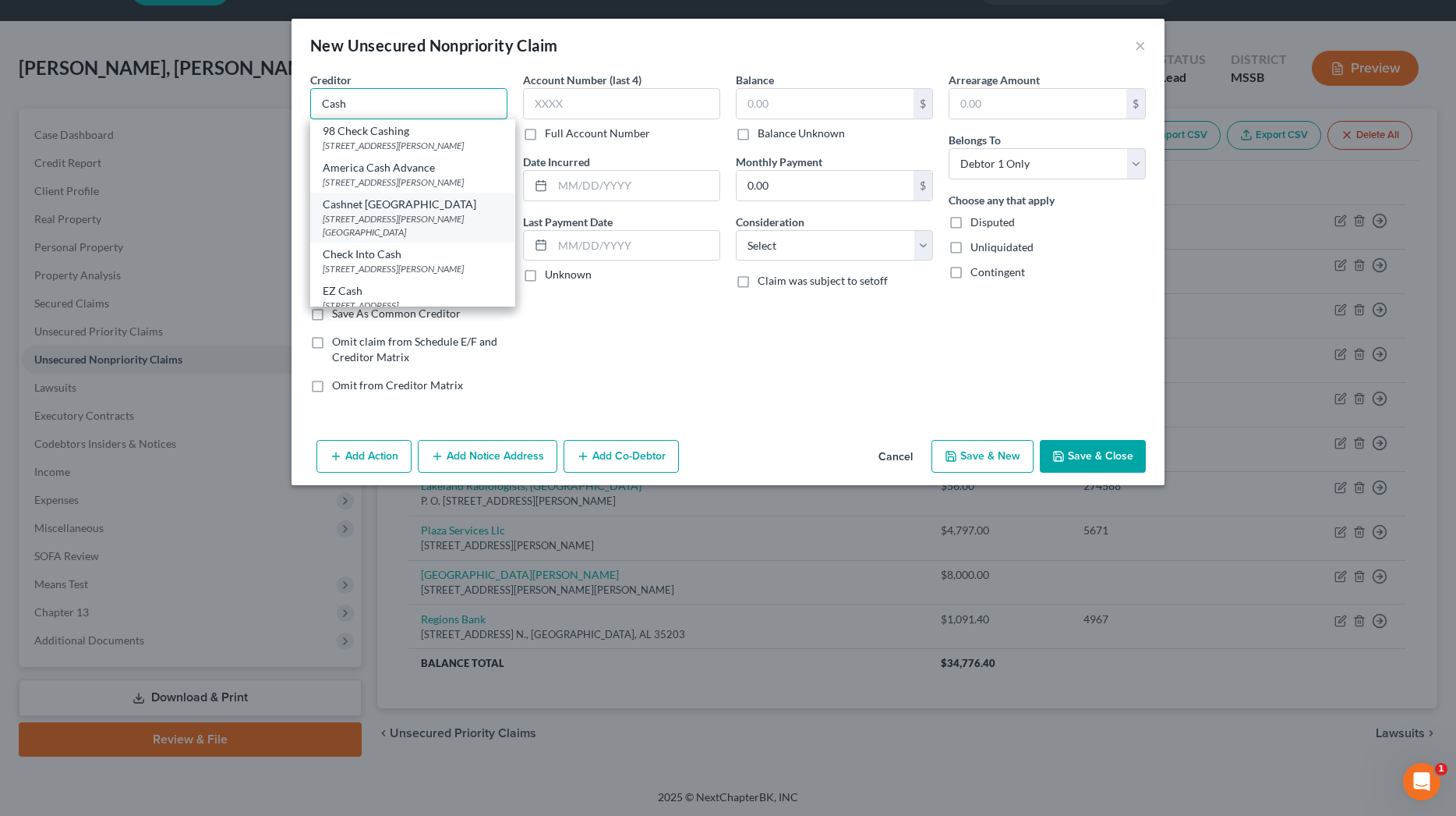
scroll to position [5, 0]
click at [413, 217] on div "[STREET_ADDRESS][PERSON_NAME] [GEOGRAPHIC_DATA]" at bounding box center [413, 220] width 180 height 27
type input "Cashnet [GEOGRAPHIC_DATA]"
type input "[STREET_ADDRESS][PERSON_NAME]"
type input "Suite1000"
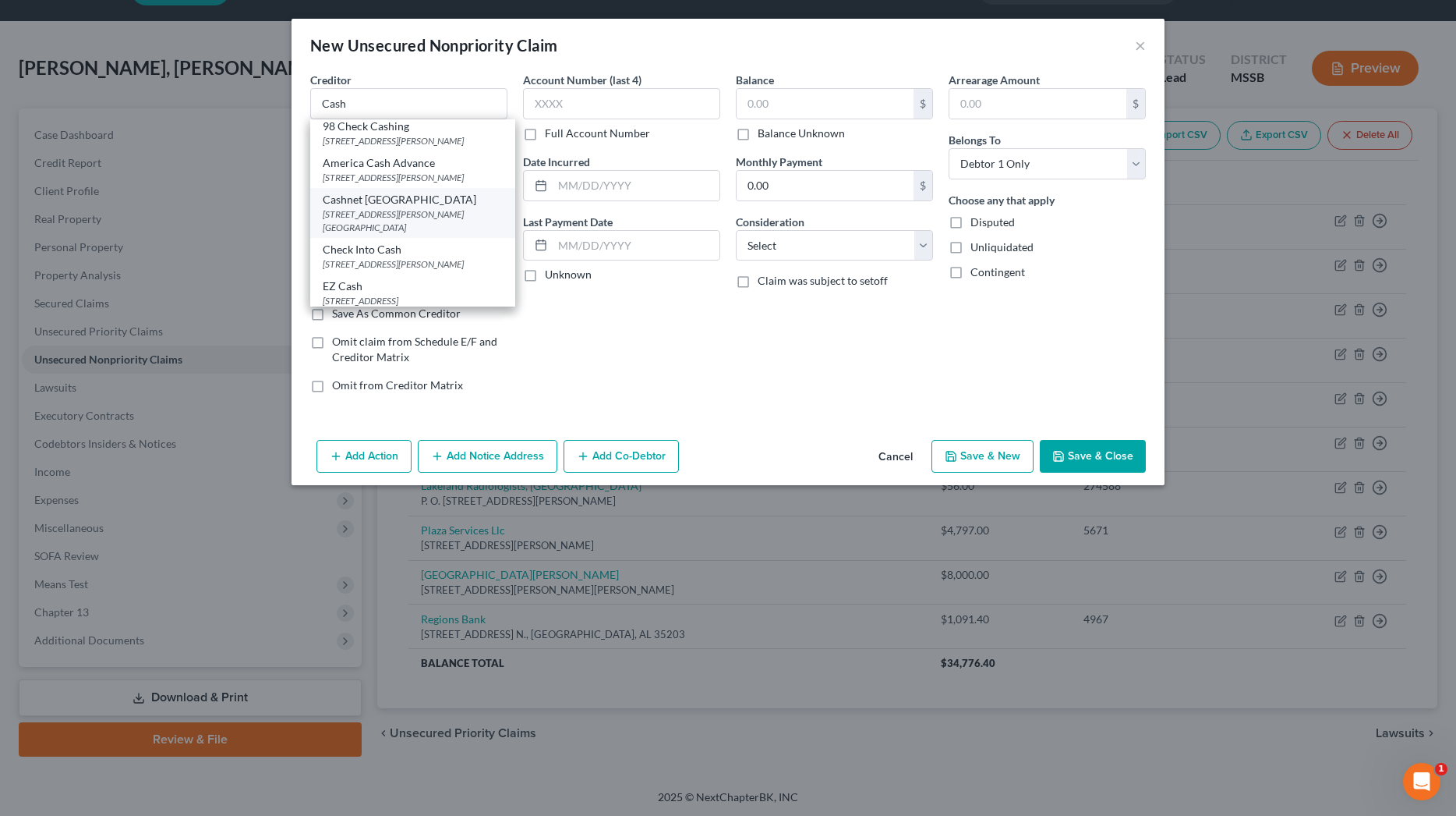
type input "[GEOGRAPHIC_DATA]"
select select "14"
type input "60604"
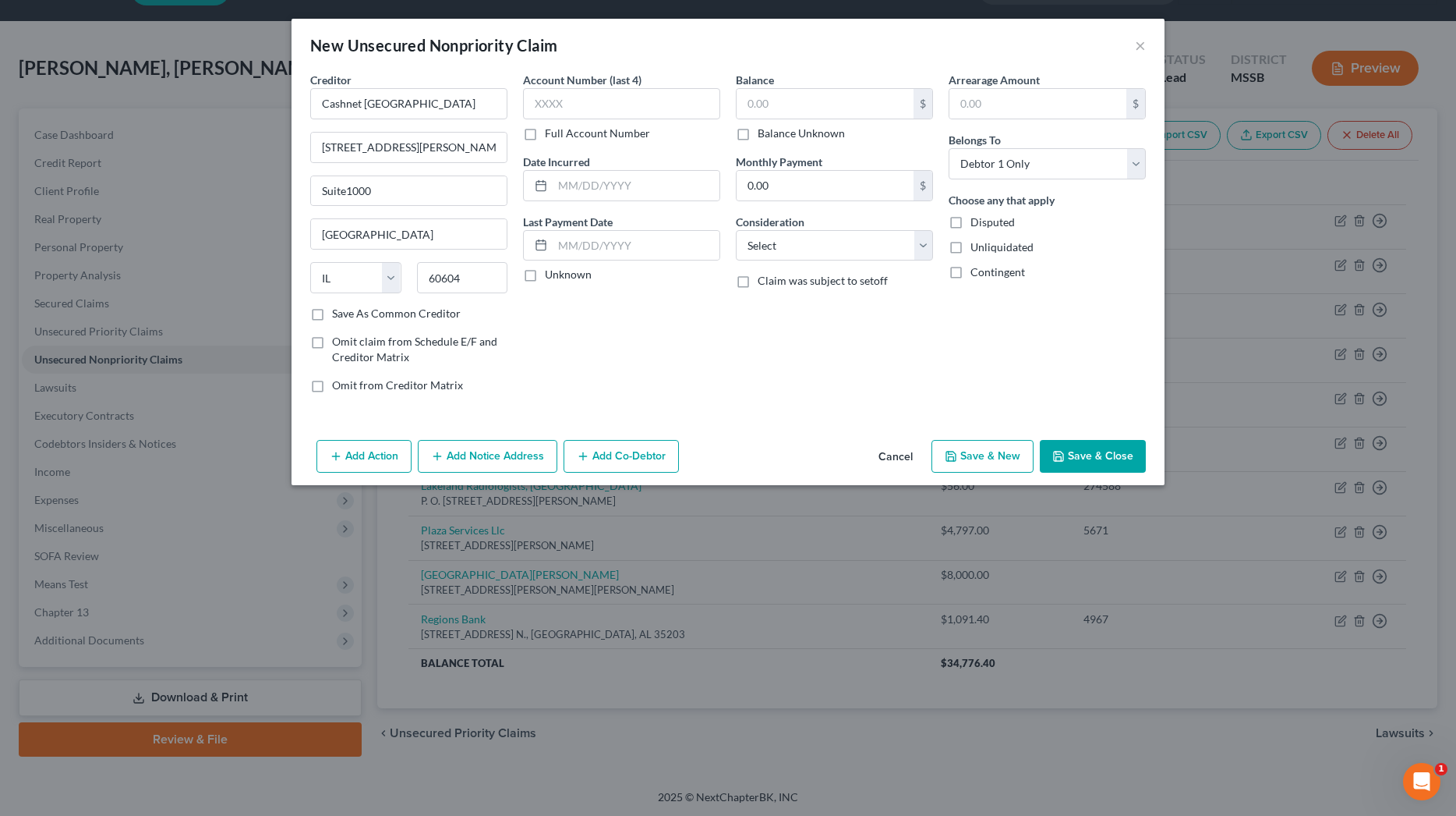
scroll to position [0, 0]
click at [772, 104] on input "text" at bounding box center [825, 104] width 177 height 29
type input "2,500"
select select "10"
click at [1001, 460] on button "Save & New" at bounding box center [982, 456] width 102 height 33
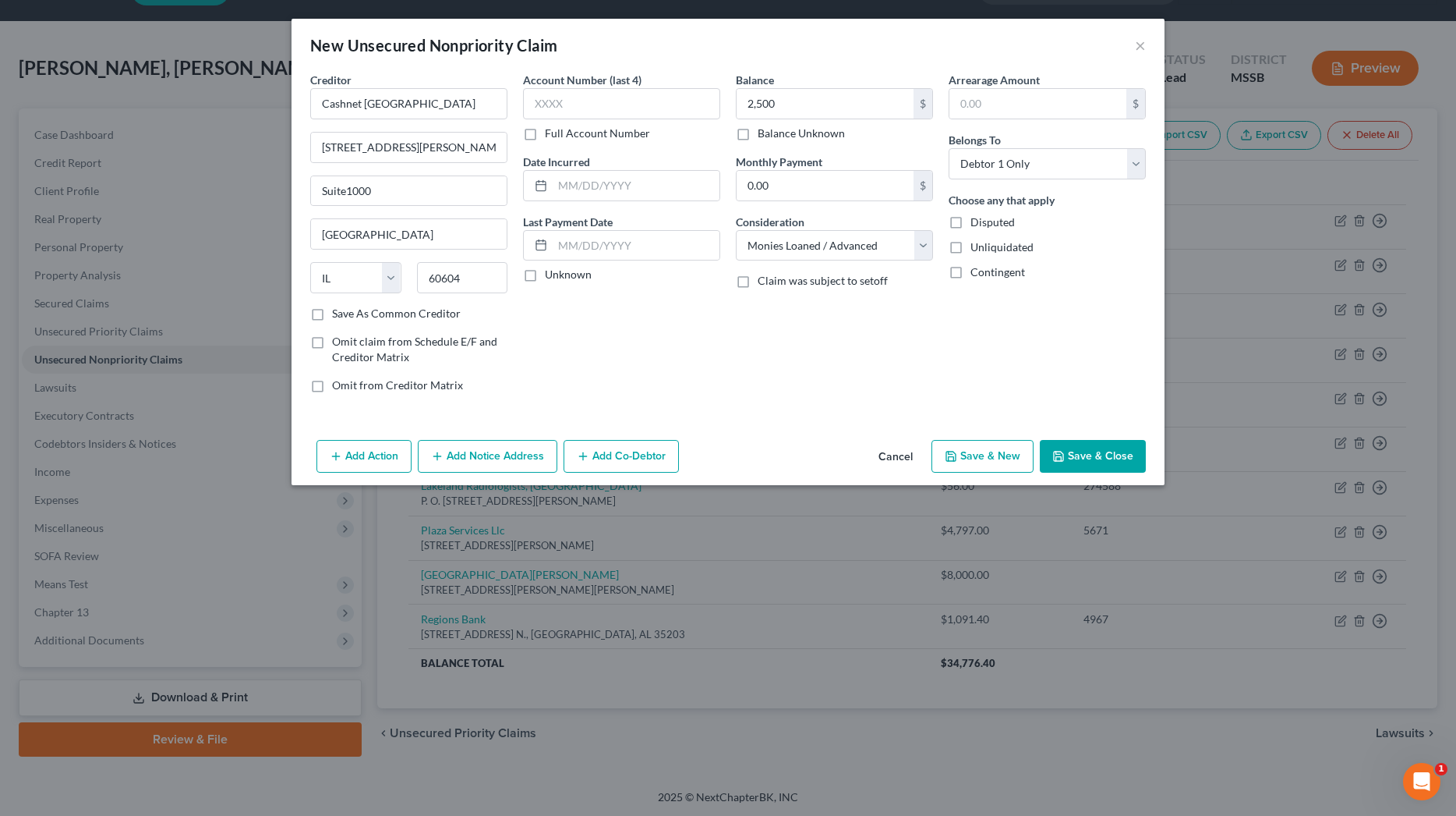
select select "0"
type input "2,500.00"
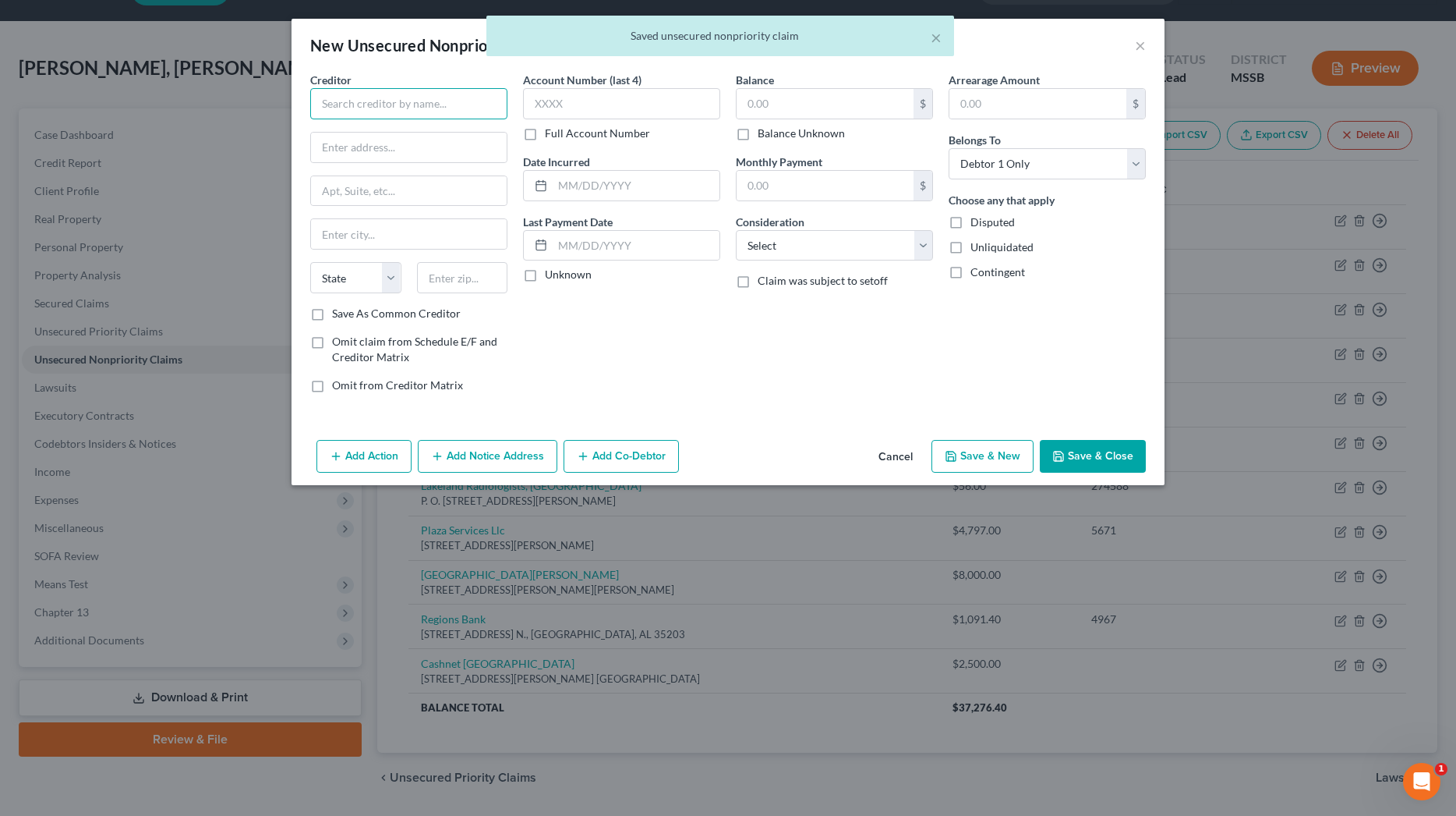
click at [434, 108] on input "text" at bounding box center [408, 104] width 197 height 31
type input "[PERSON_NAME] Finance"
type input "q"
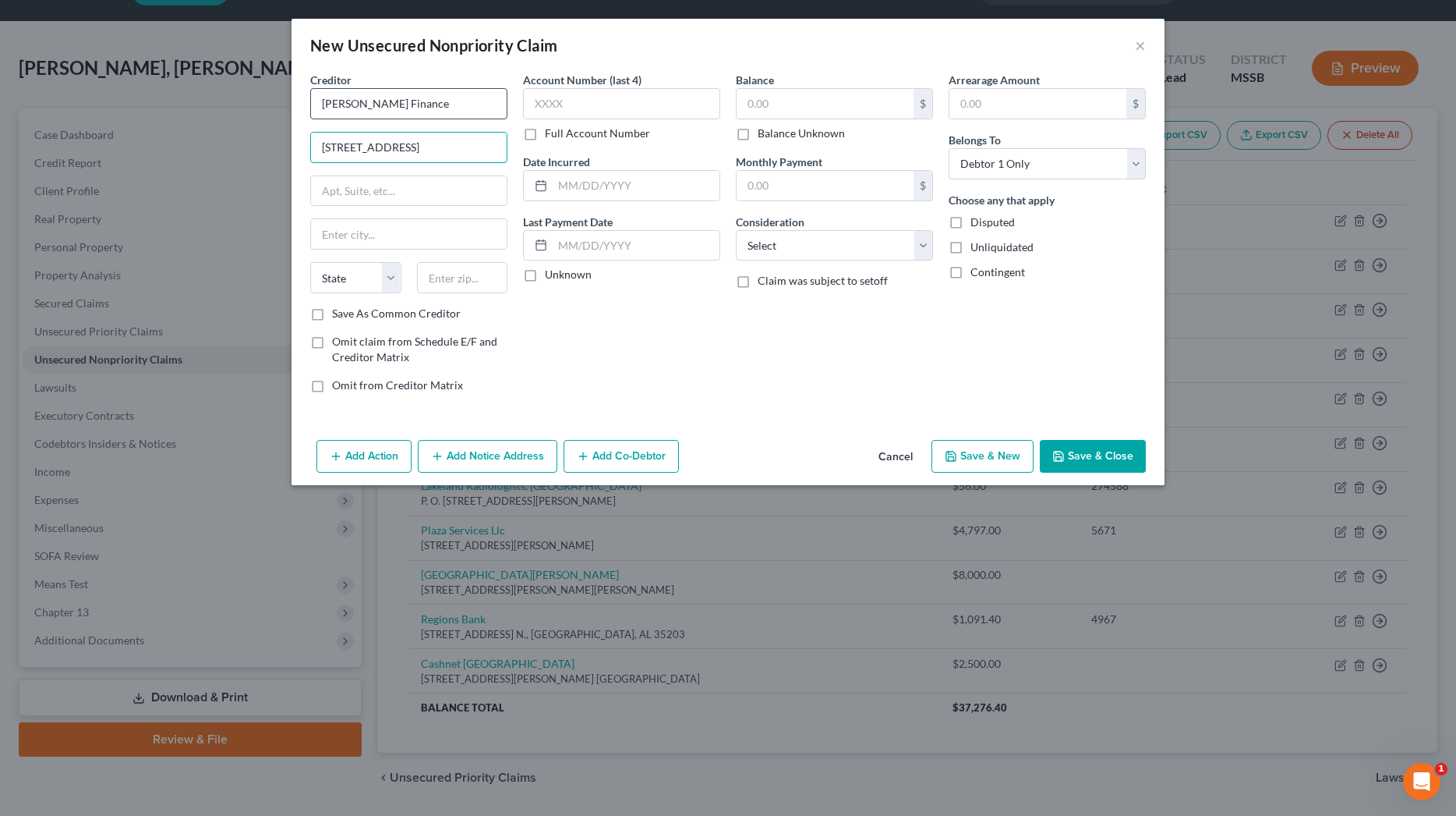
type input "[STREET_ADDRESS]"
type input "Franklinton"
select select "19"
type input "70438"
type input "1,181.00"
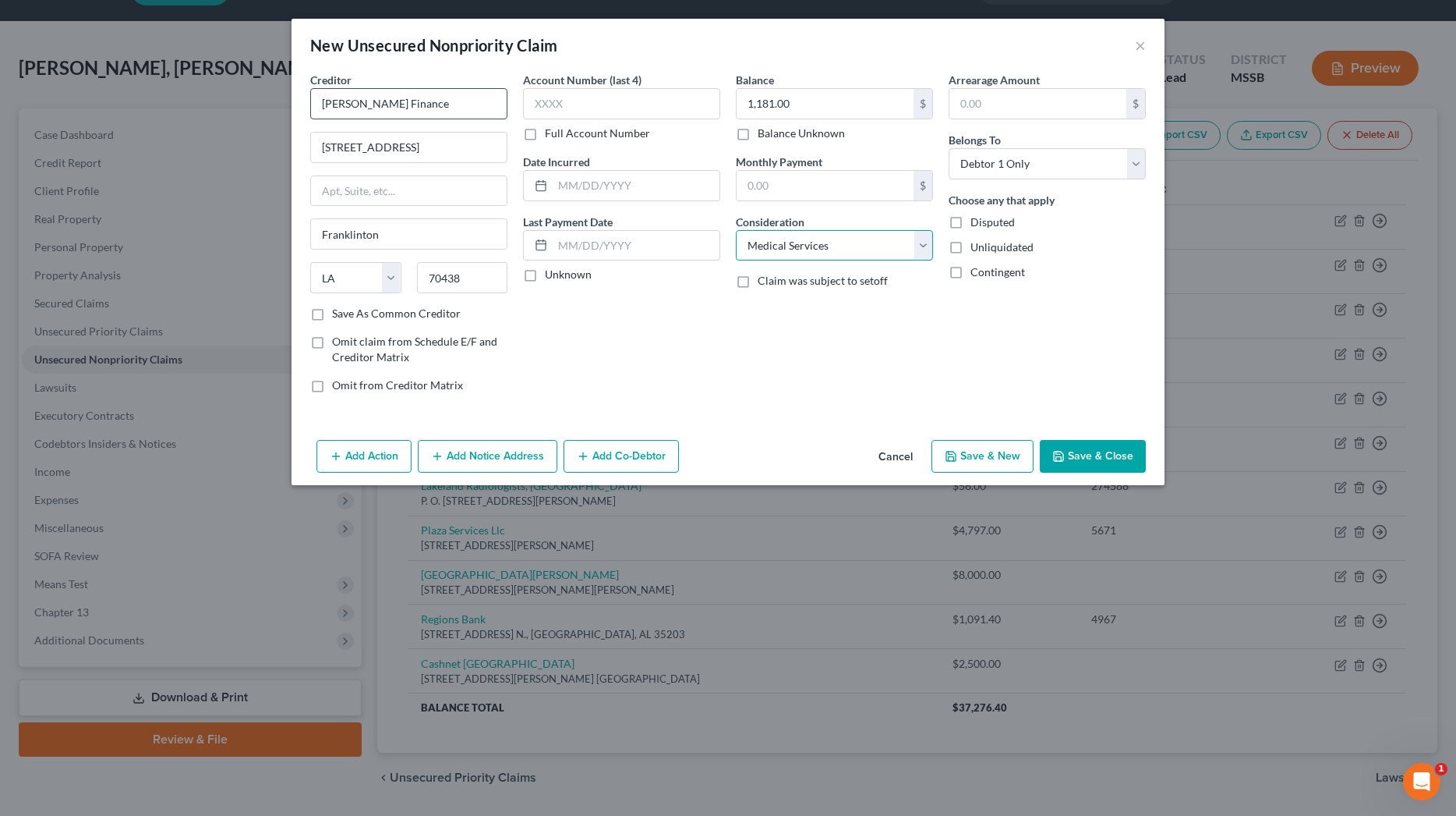
select select "10"
click at [1133, 463] on button "Save & Close" at bounding box center [1093, 456] width 106 height 33
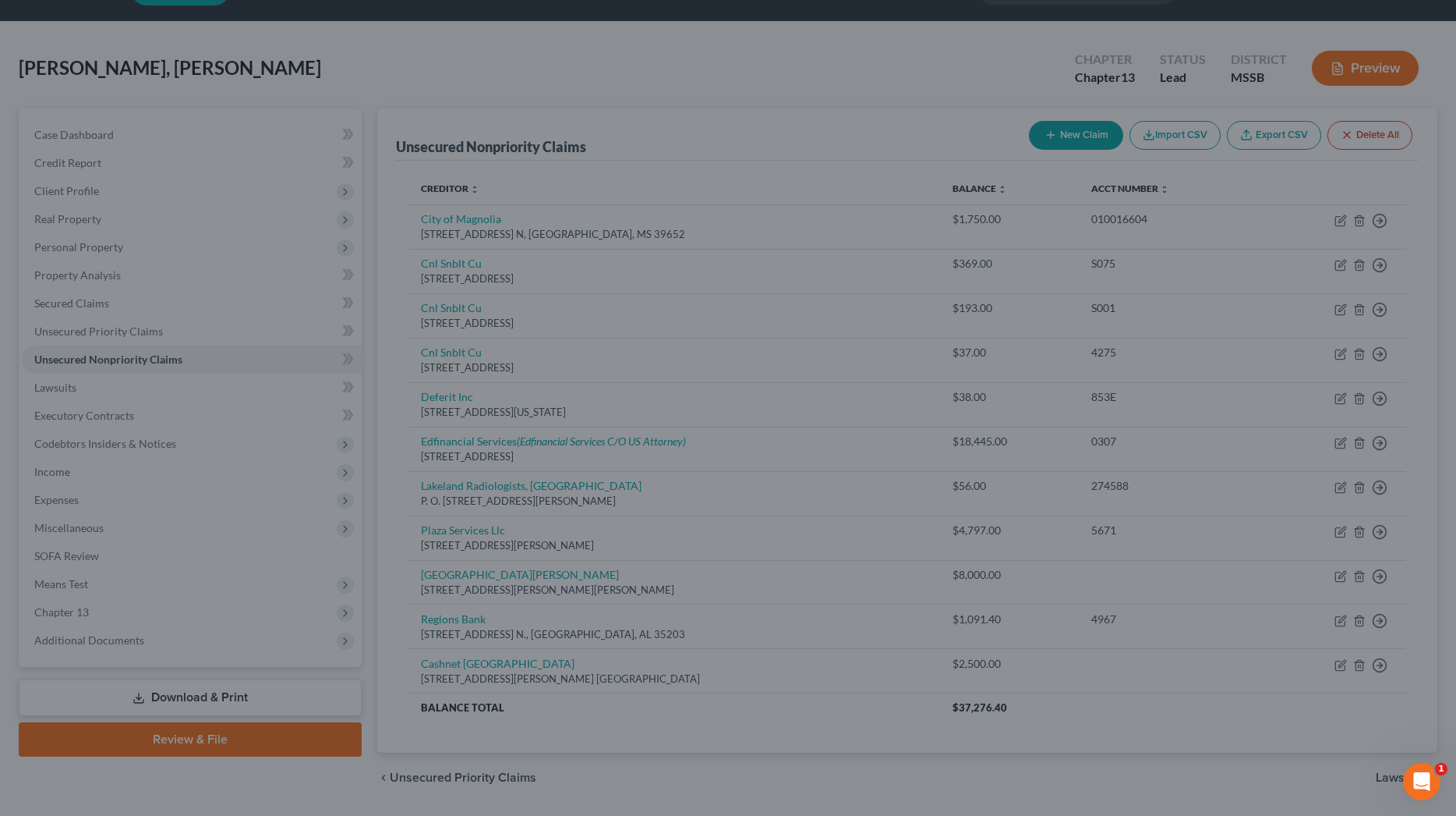
type input "0.00"
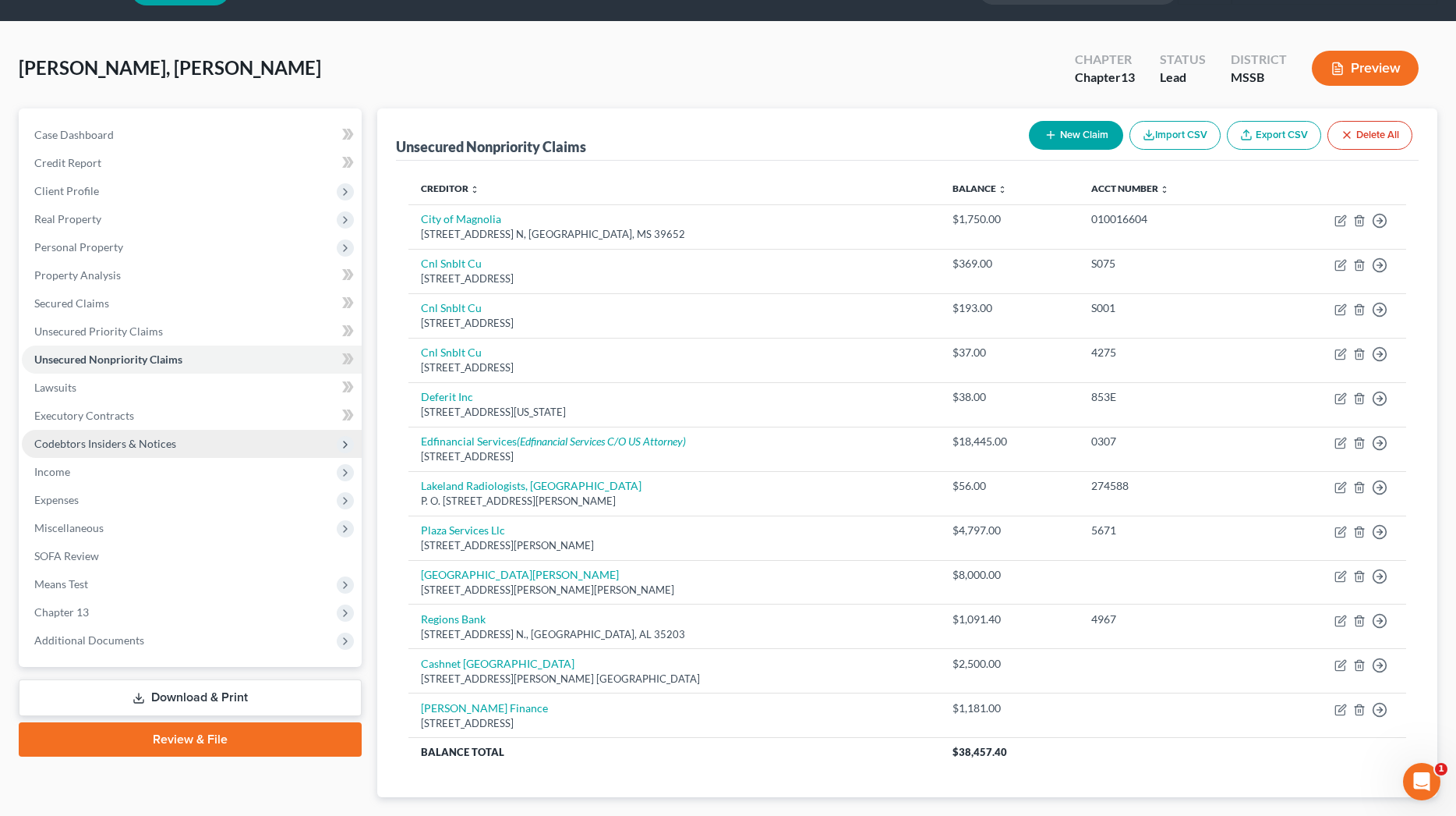
click at [64, 443] on span "Codebtors Insiders & Notices" at bounding box center [105, 443] width 142 height 13
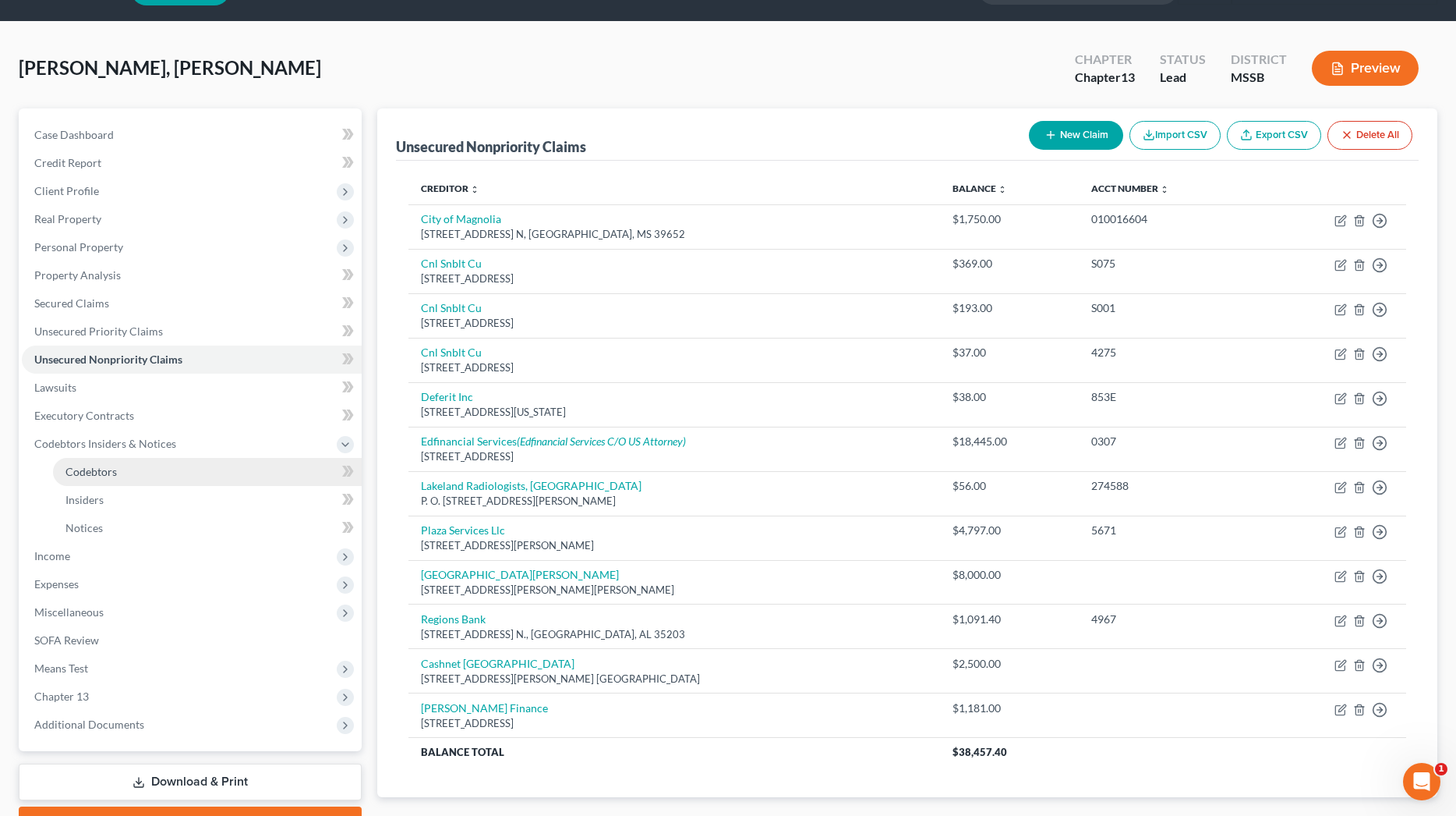
click at [85, 468] on span "Codebtors" at bounding box center [91, 471] width 52 height 13
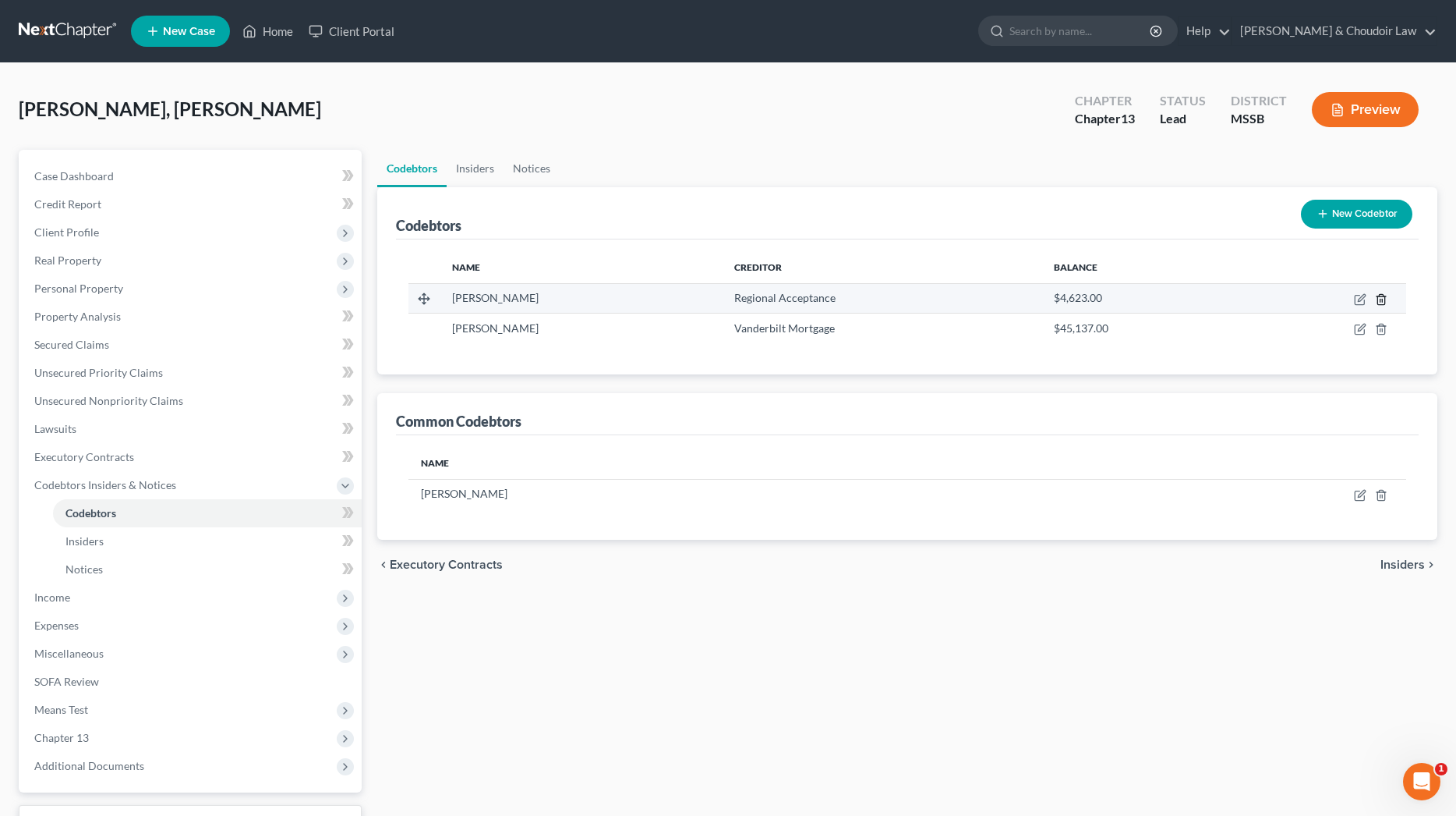
click at [1381, 299] on line "button" at bounding box center [1381, 300] width 0 height 3
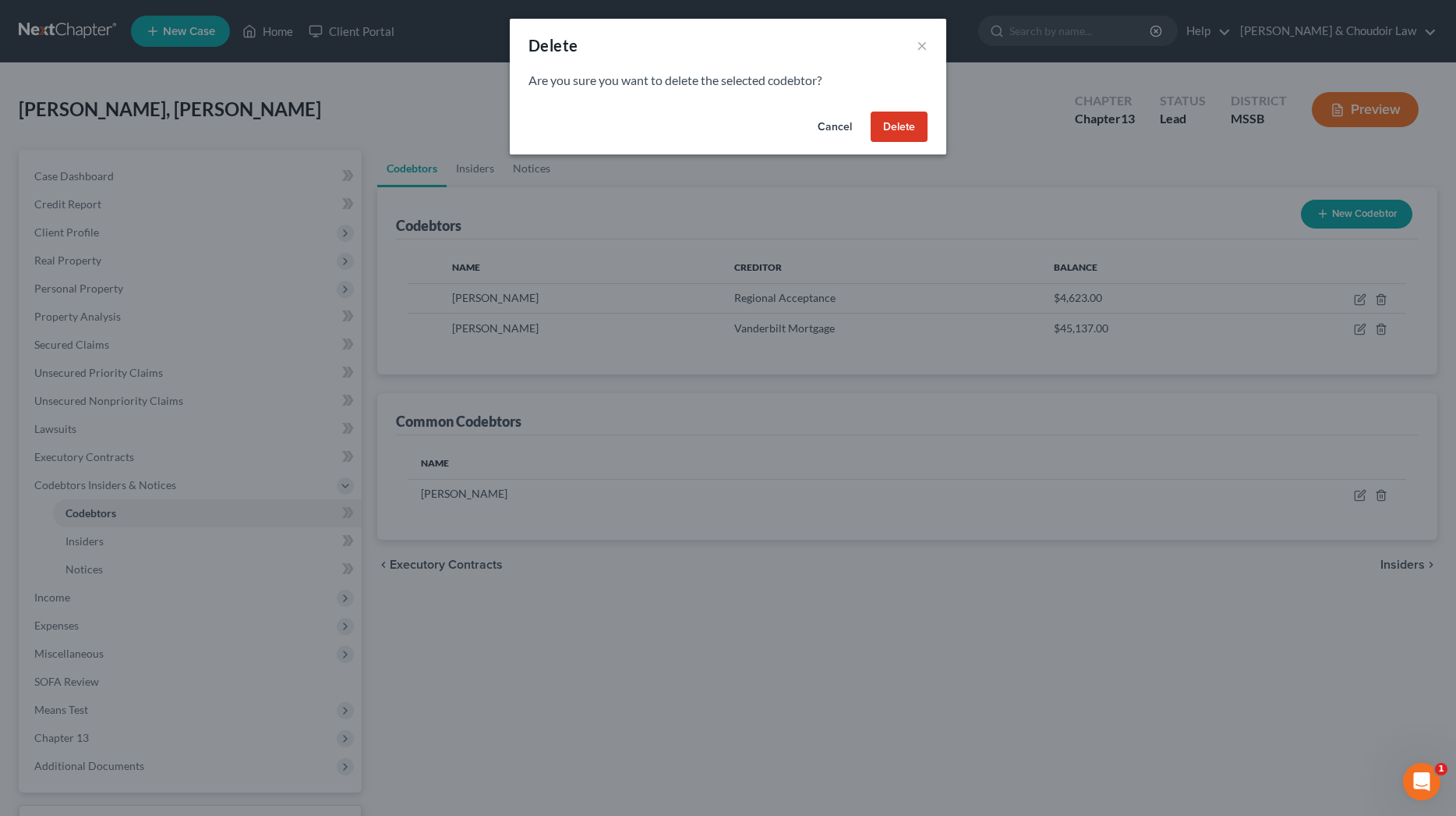
click at [910, 123] on button "Delete" at bounding box center [900, 127] width 57 height 31
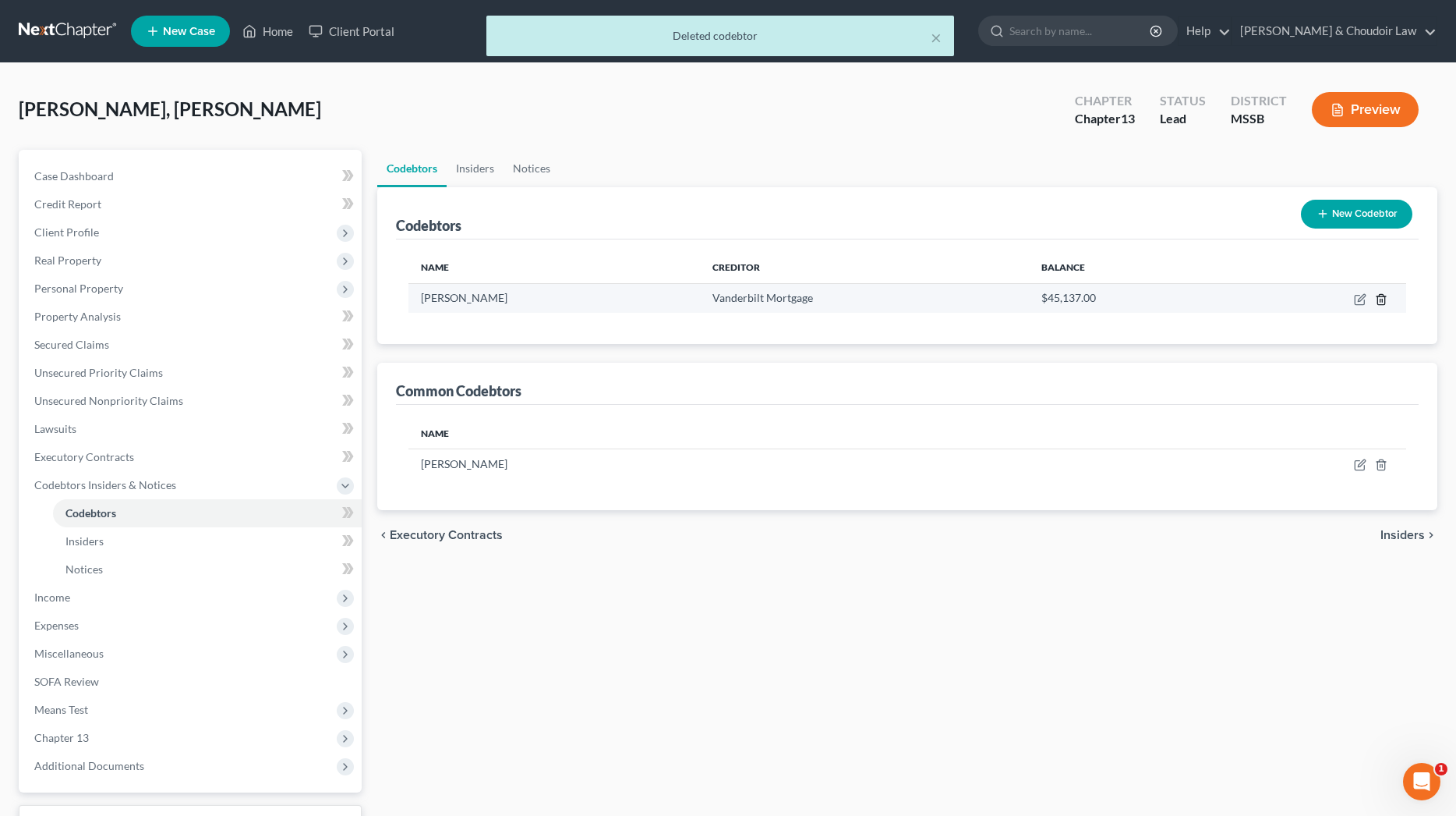
click at [1381, 296] on polyline "button" at bounding box center [1381, 296] width 9 height 0
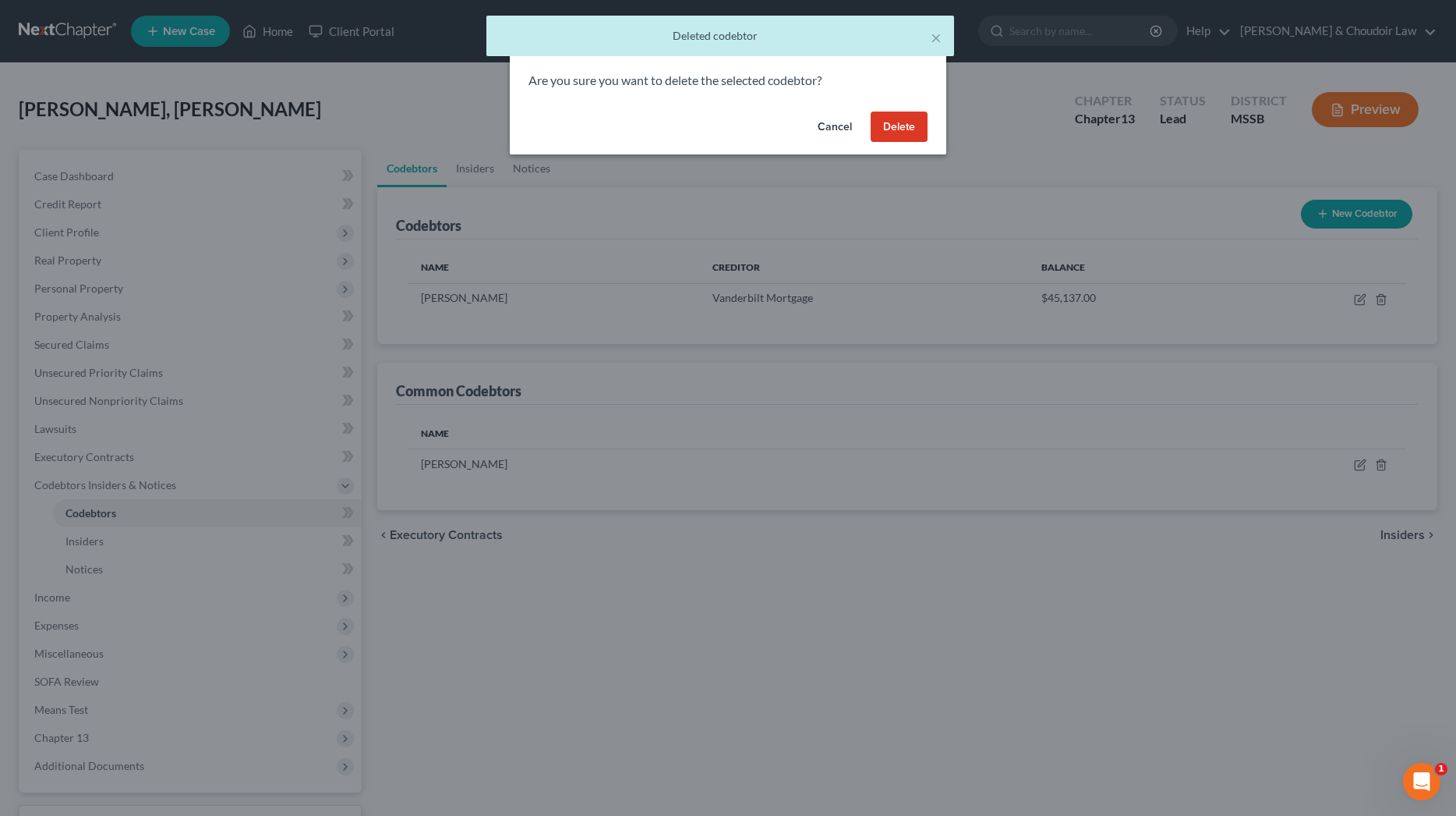
click at [908, 132] on button "Delete" at bounding box center [900, 127] width 57 height 31
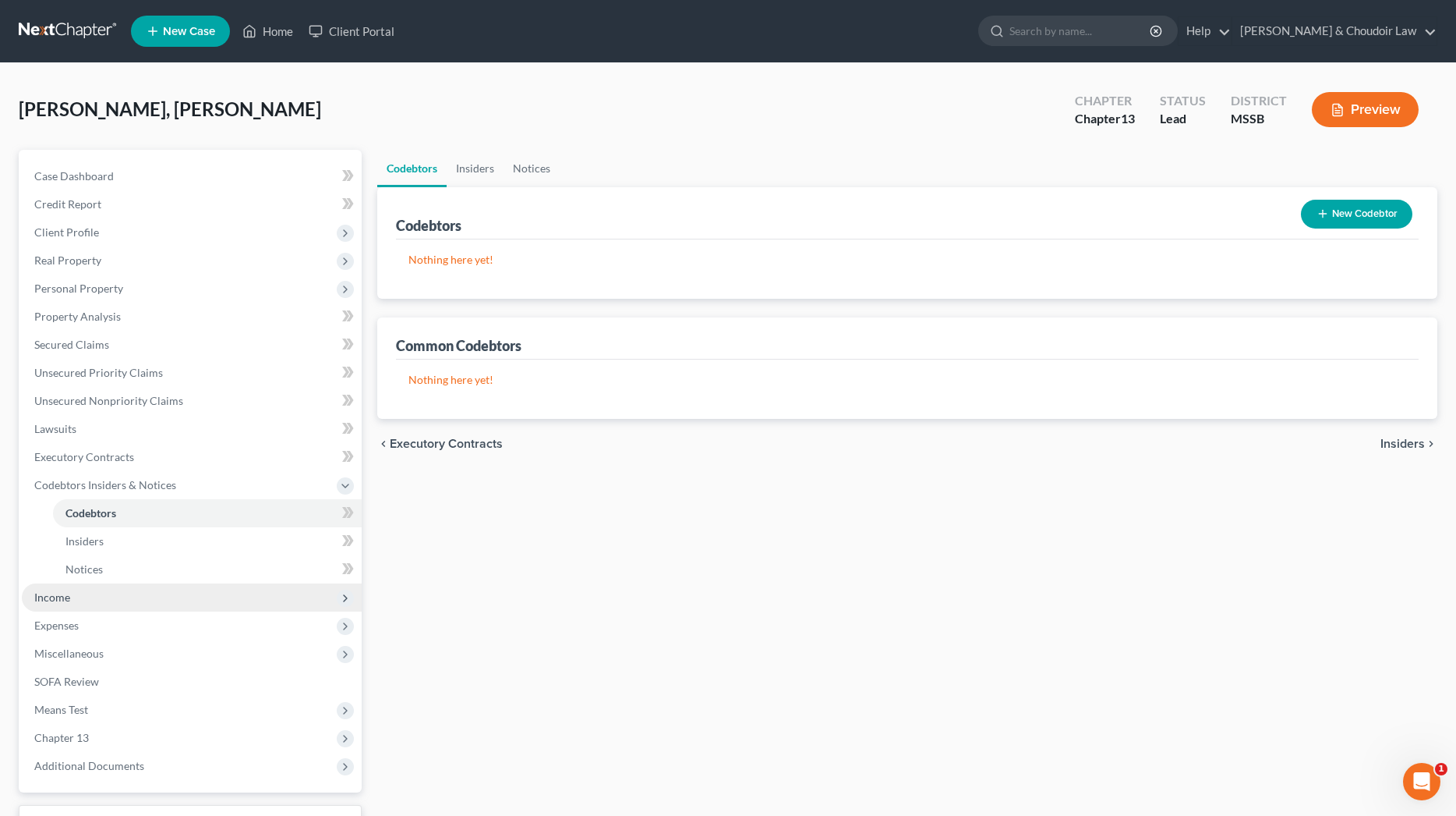
click at [79, 604] on span "Income" at bounding box center [192, 597] width 340 height 29
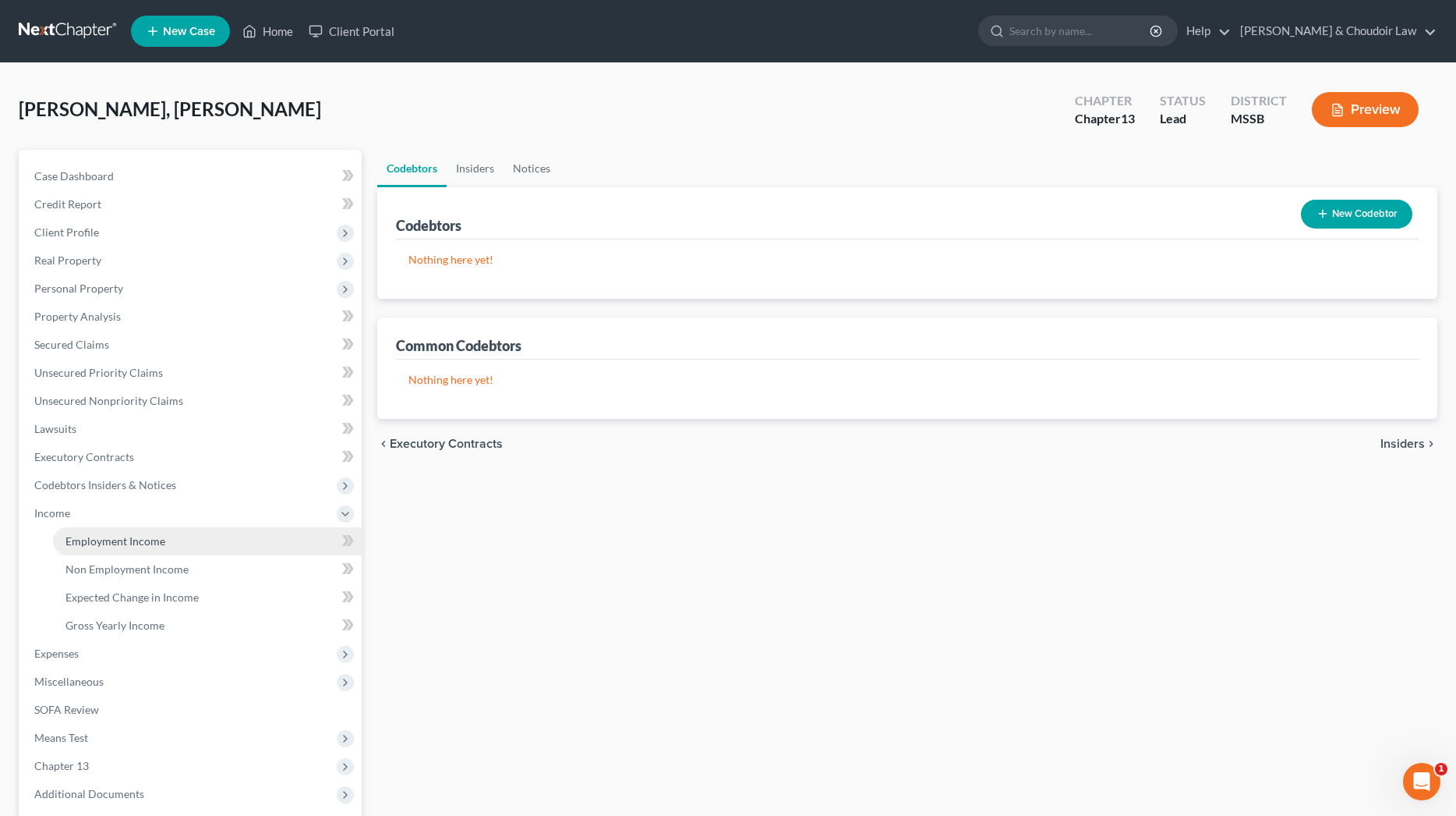
click at [127, 554] on link "Employment Income" at bounding box center [208, 541] width 309 height 29
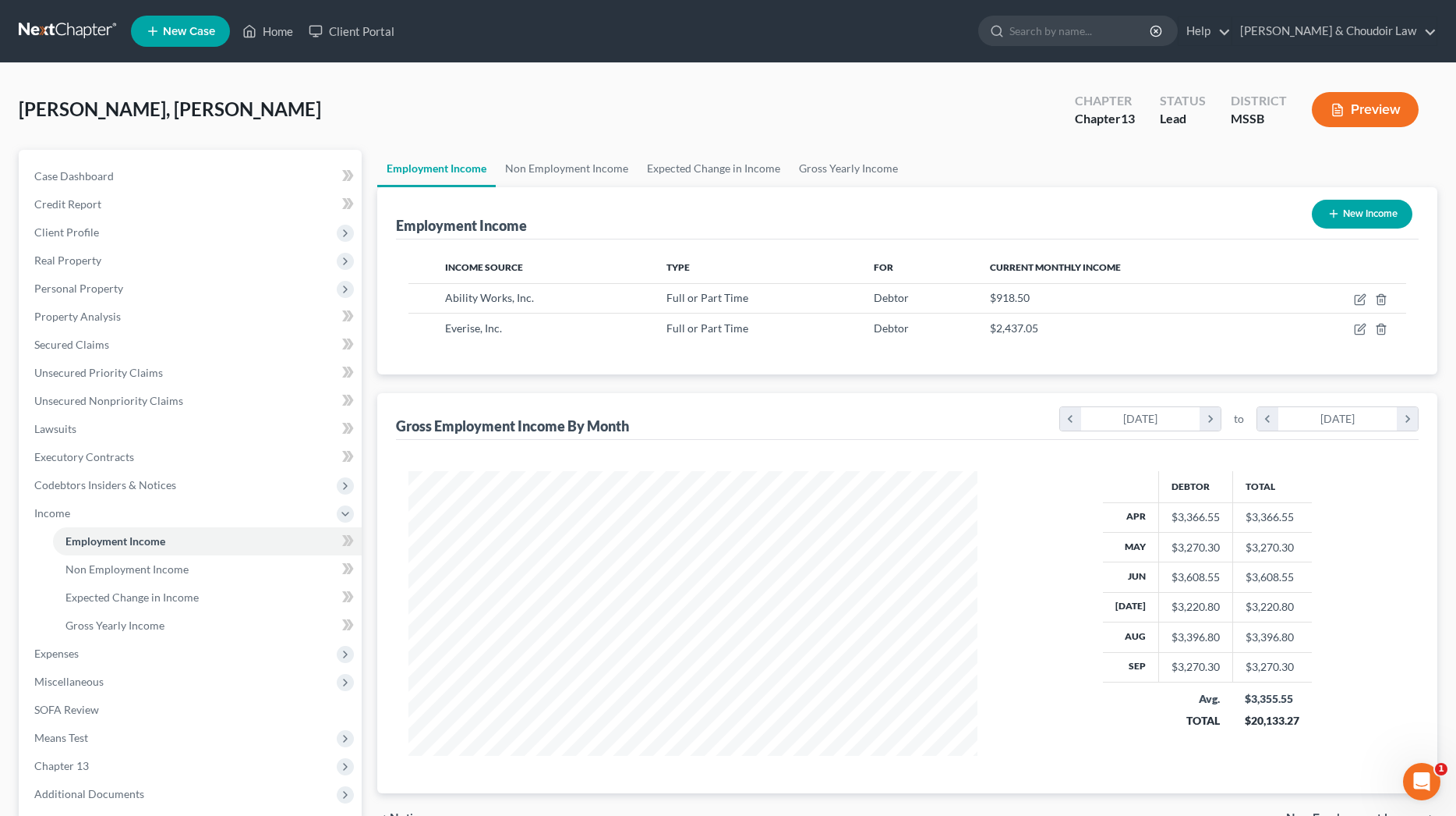
scroll to position [284, 601]
click at [1363, 328] on icon "button" at bounding box center [1362, 328] width 7 height 7
select select "0"
select select "9"
select select "2"
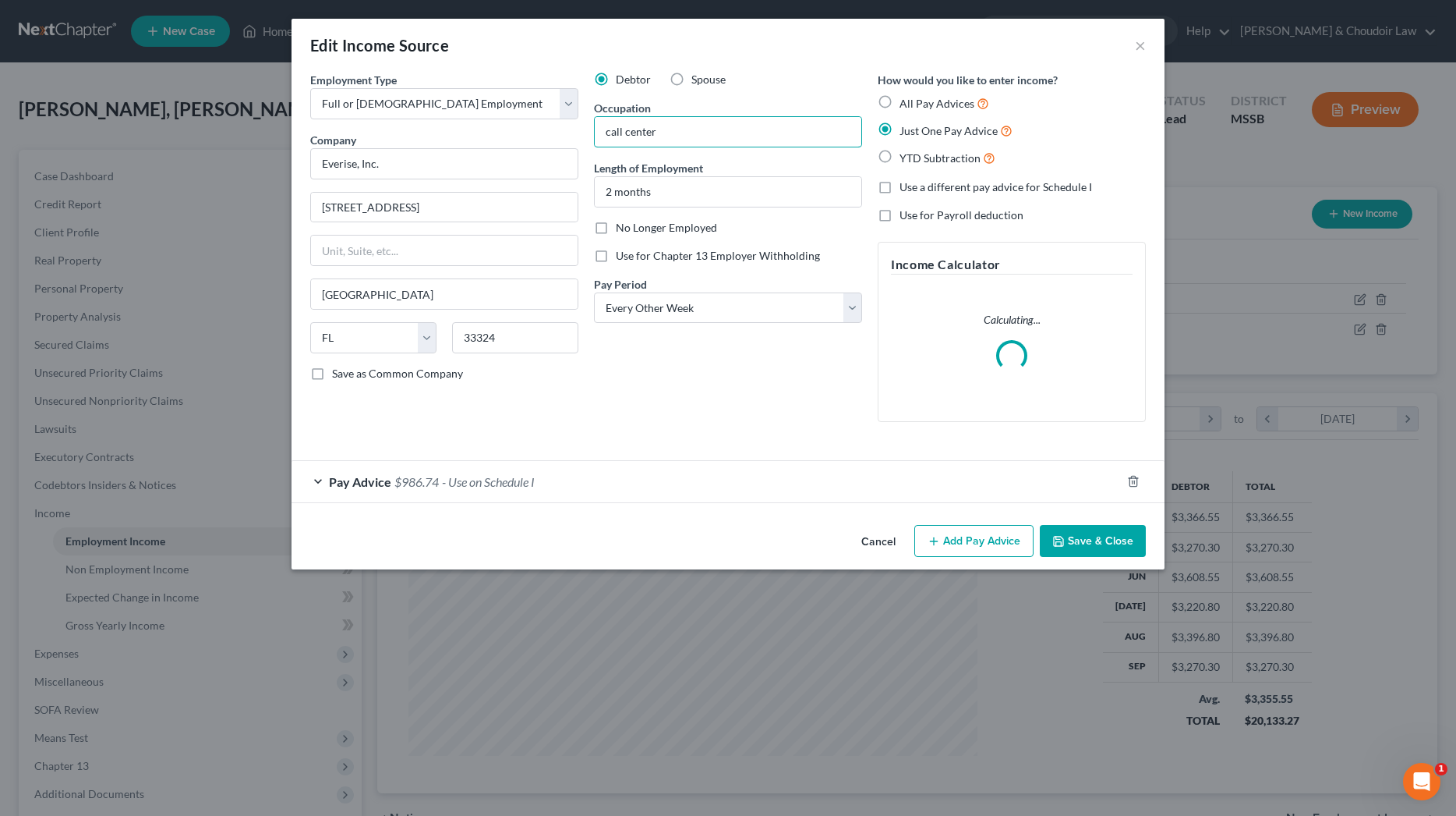
drag, startPoint x: 730, startPoint y: 135, endPoint x: 520, endPoint y: 133, distance: 210.0
click at [520, 133] on div "Employment Type * Select Full or [DEMOGRAPHIC_DATA] Employment Self Employment …" at bounding box center [728, 259] width 852 height 376
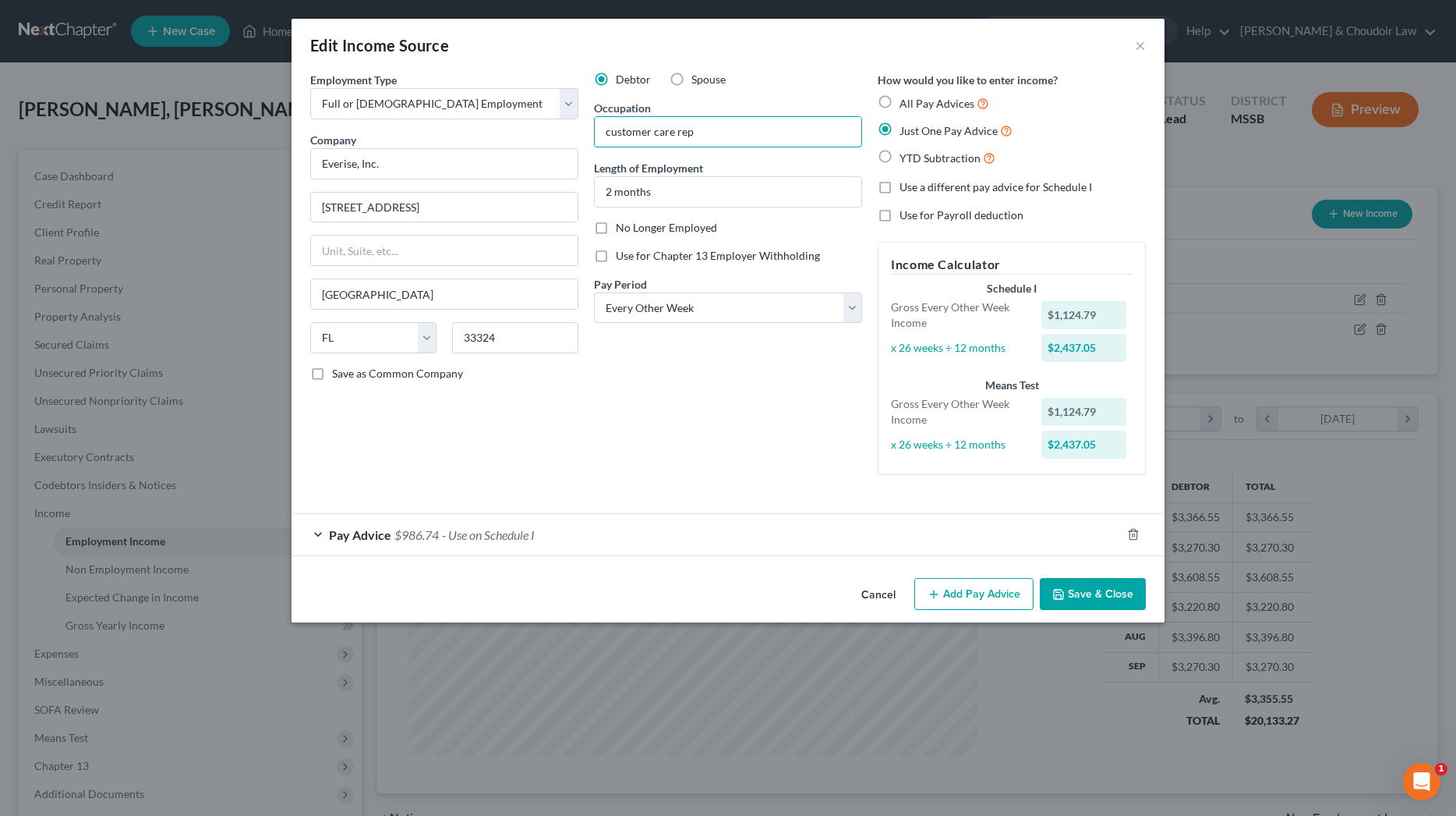
type input "customer care rep"
click at [1089, 586] on button "Save & Close" at bounding box center [1093, 594] width 106 height 33
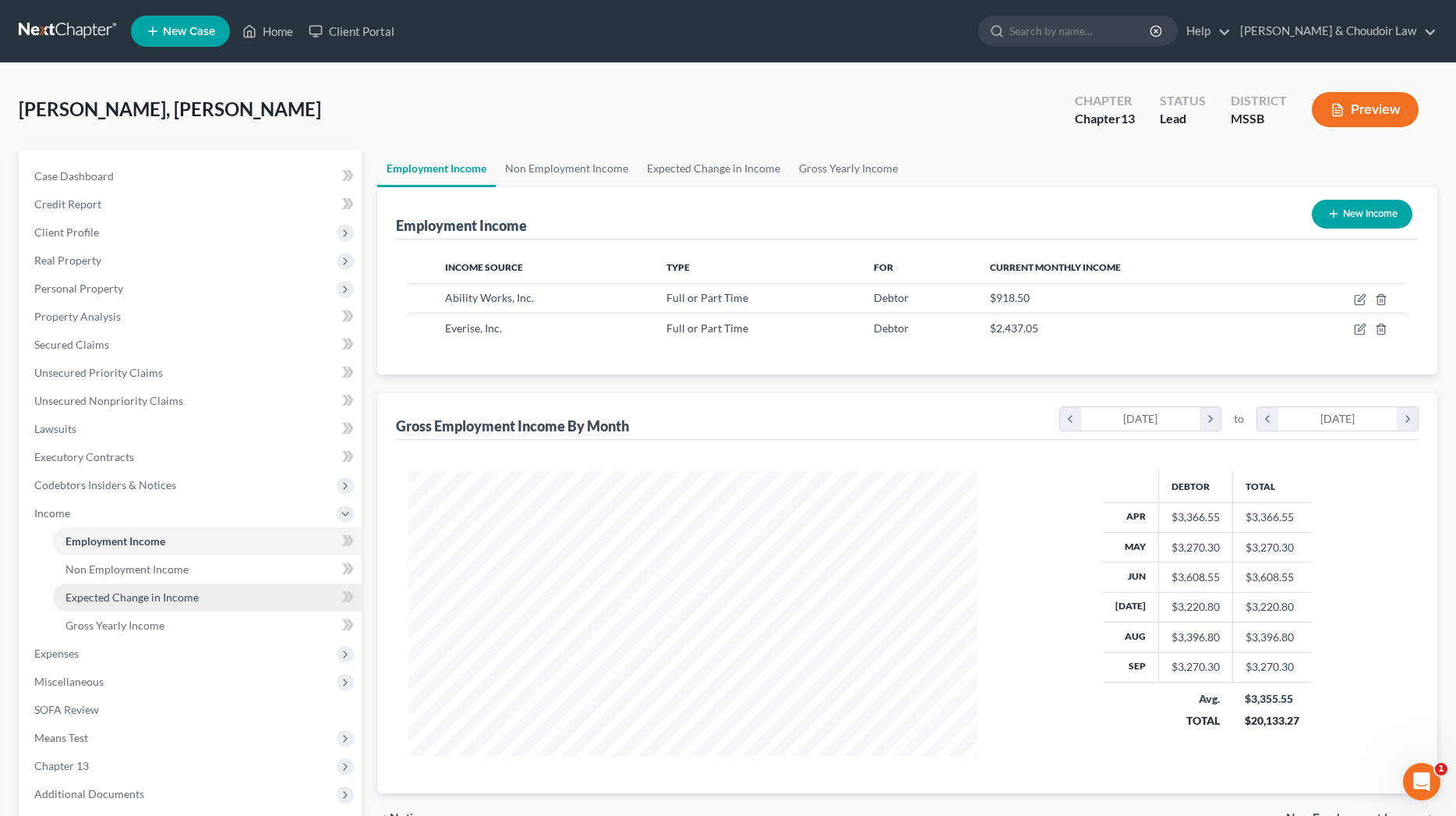
scroll to position [31, 0]
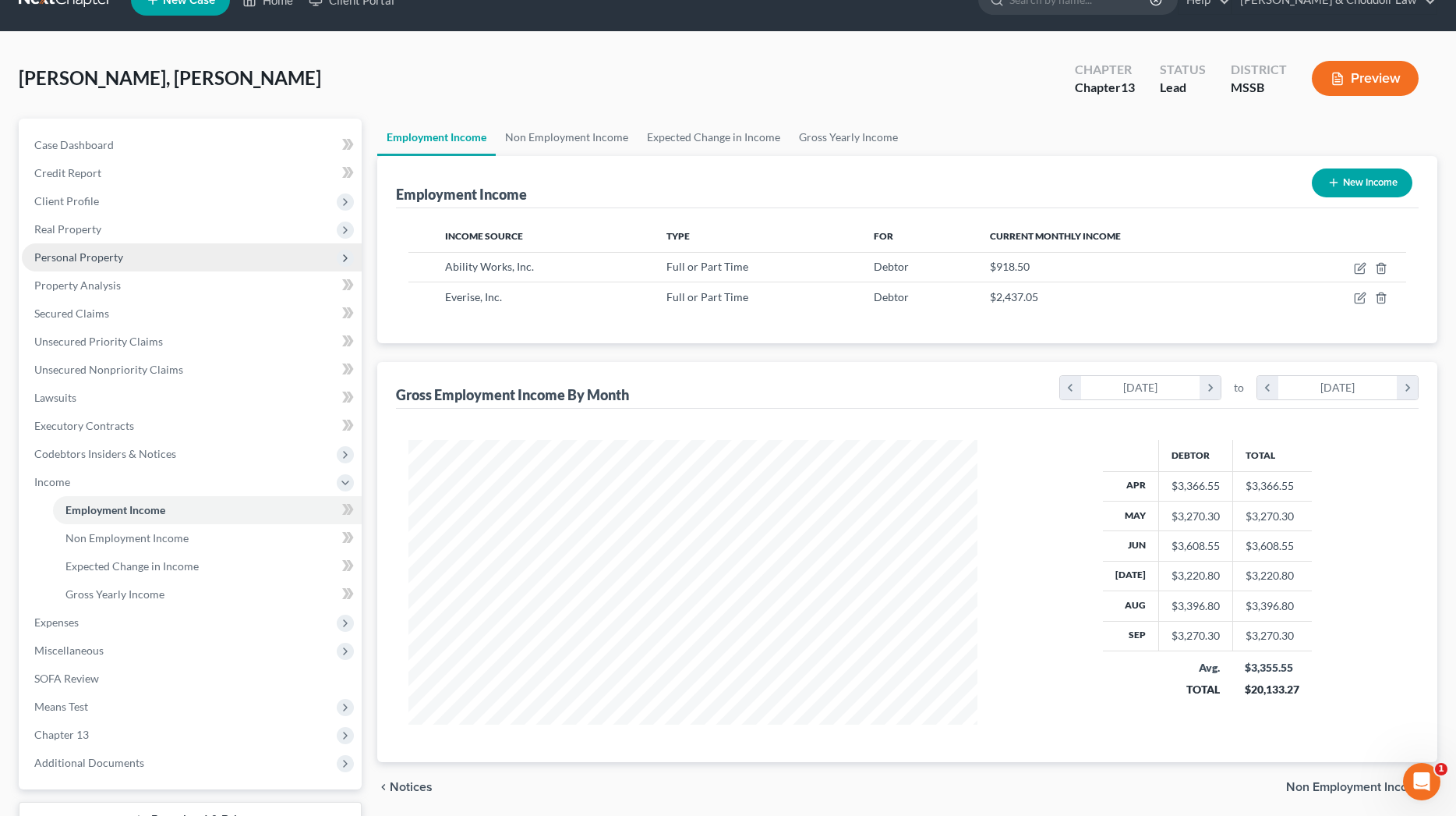
click at [84, 263] on span "Personal Property" at bounding box center [78, 257] width 89 height 13
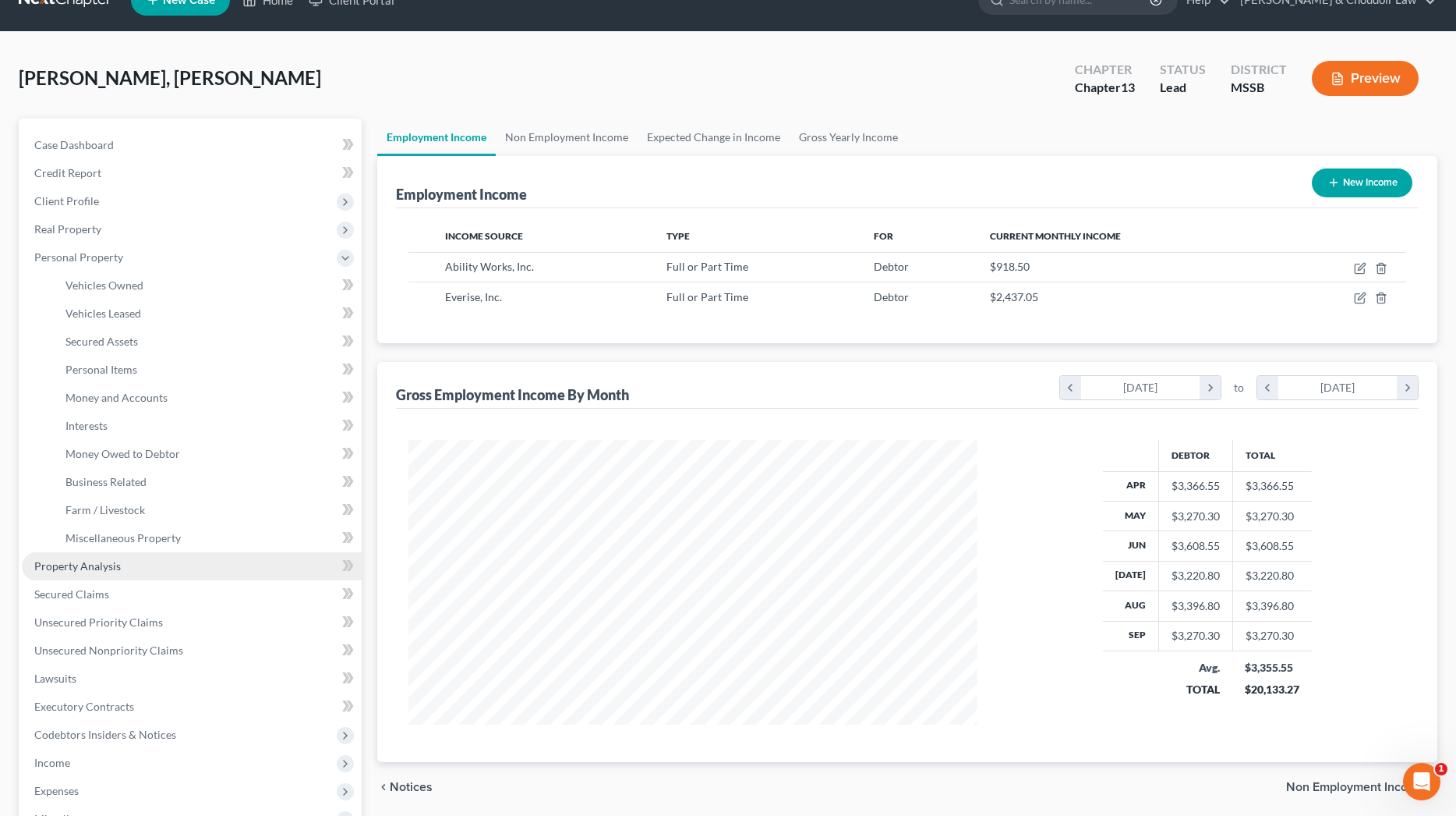
click at [138, 552] on link "Property Analysis" at bounding box center [192, 566] width 340 height 29
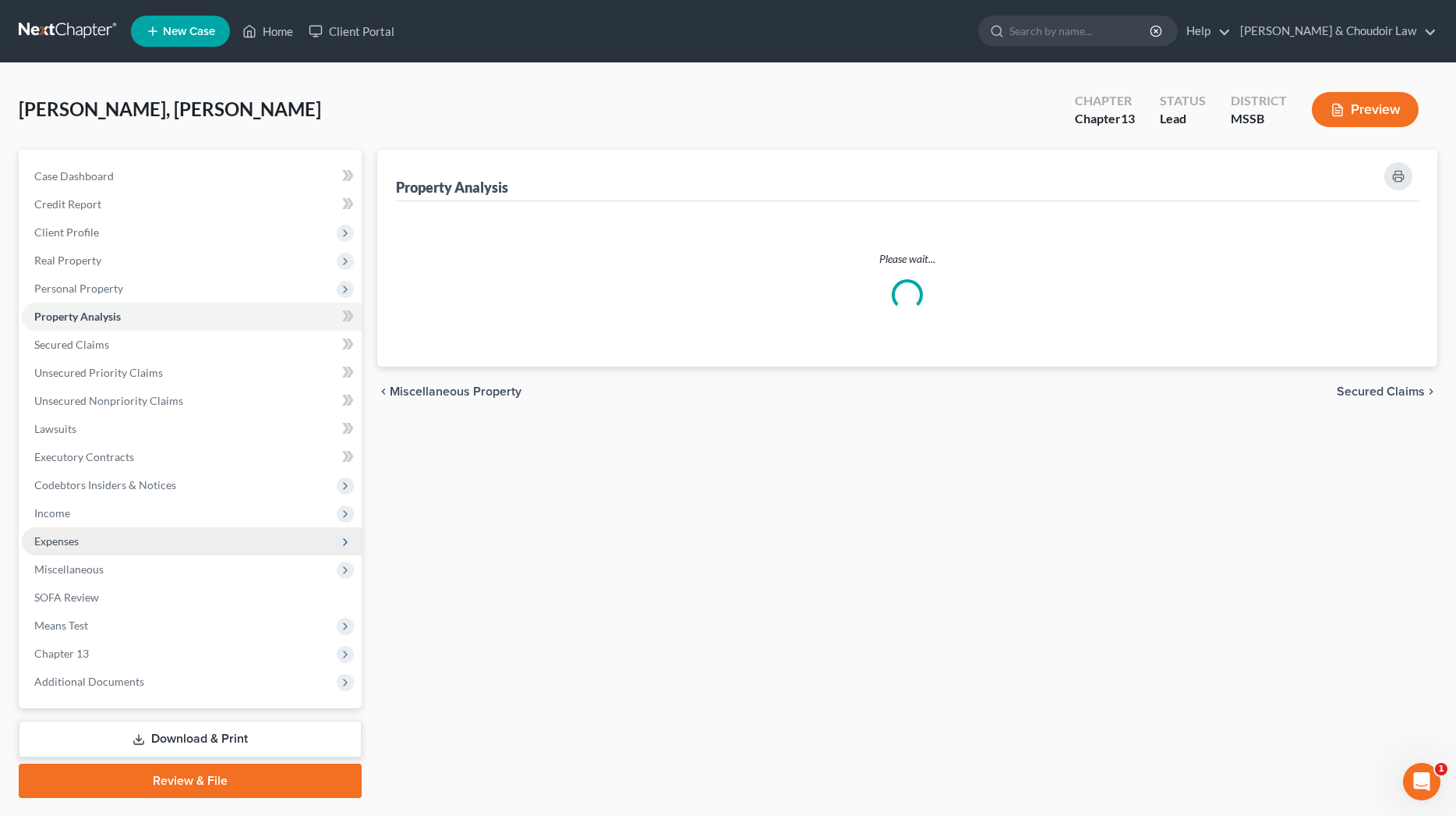
click at [140, 547] on ul "Case Dashboard Payments Invoices Payments Payments Credit Report Client Profile" at bounding box center [192, 429] width 340 height 534
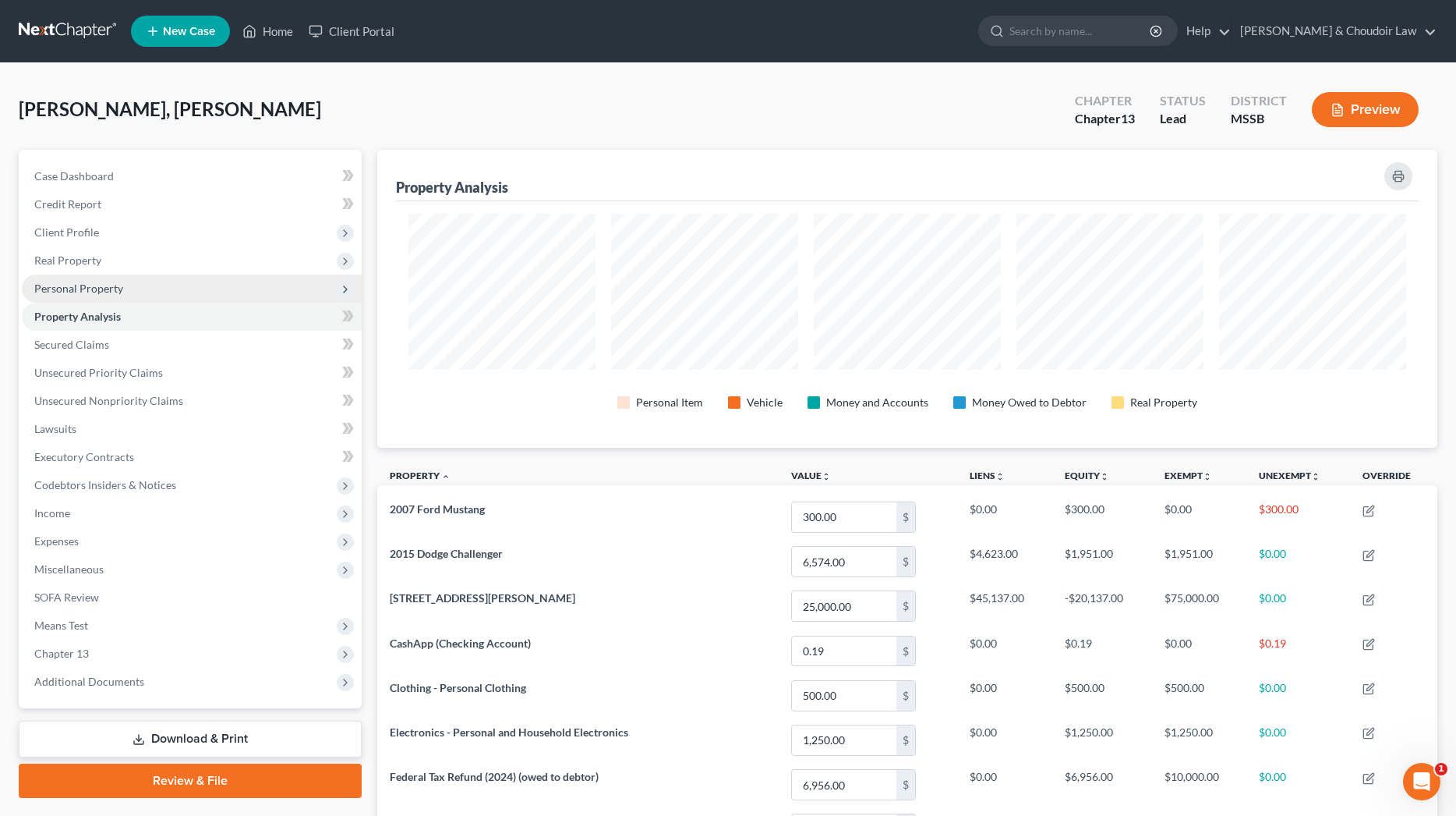
click at [94, 274] on span "Personal Property" at bounding box center [192, 288] width 340 height 29
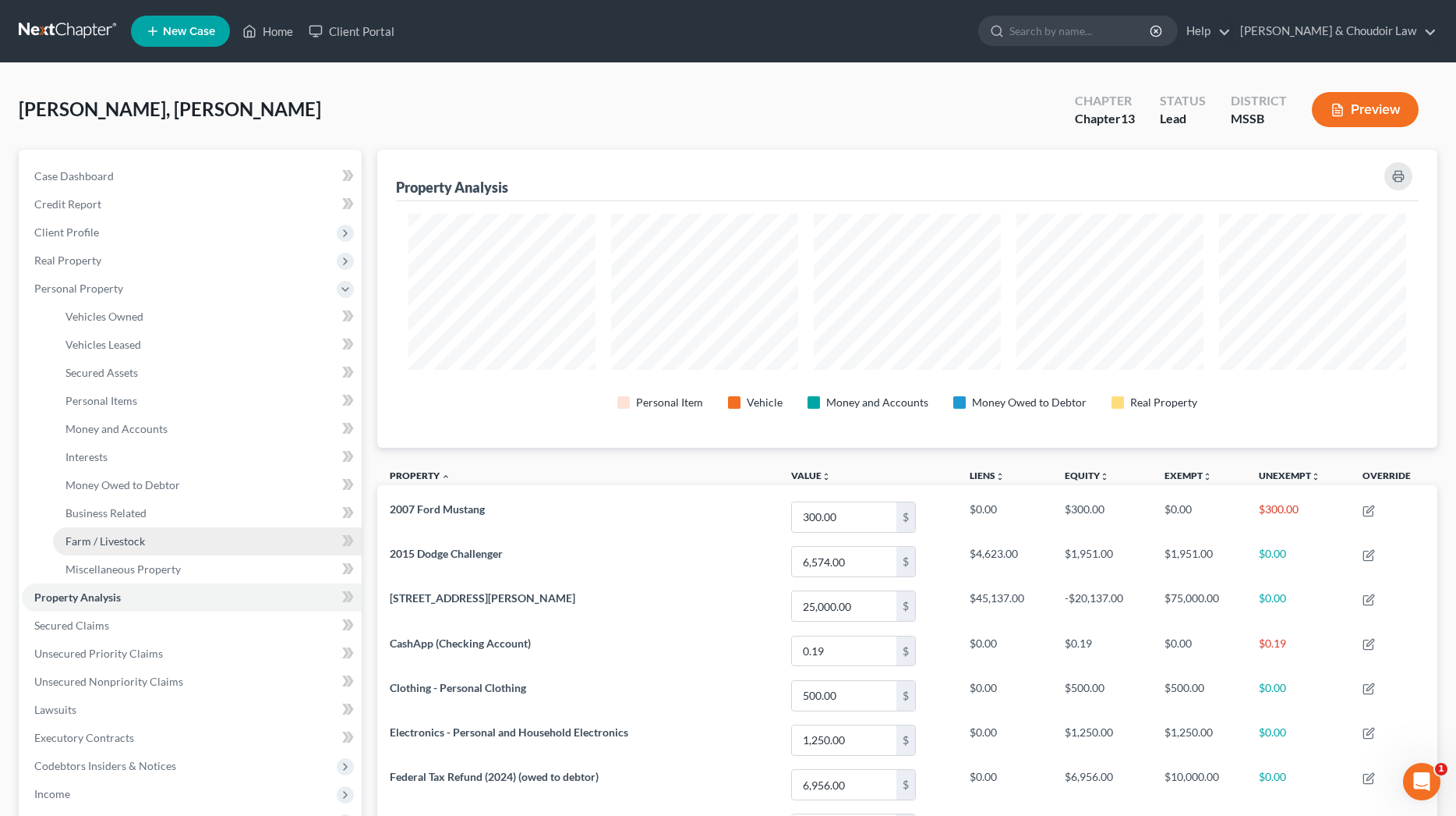
click at [158, 553] on link "Farm / Livestock" at bounding box center [208, 541] width 309 height 29
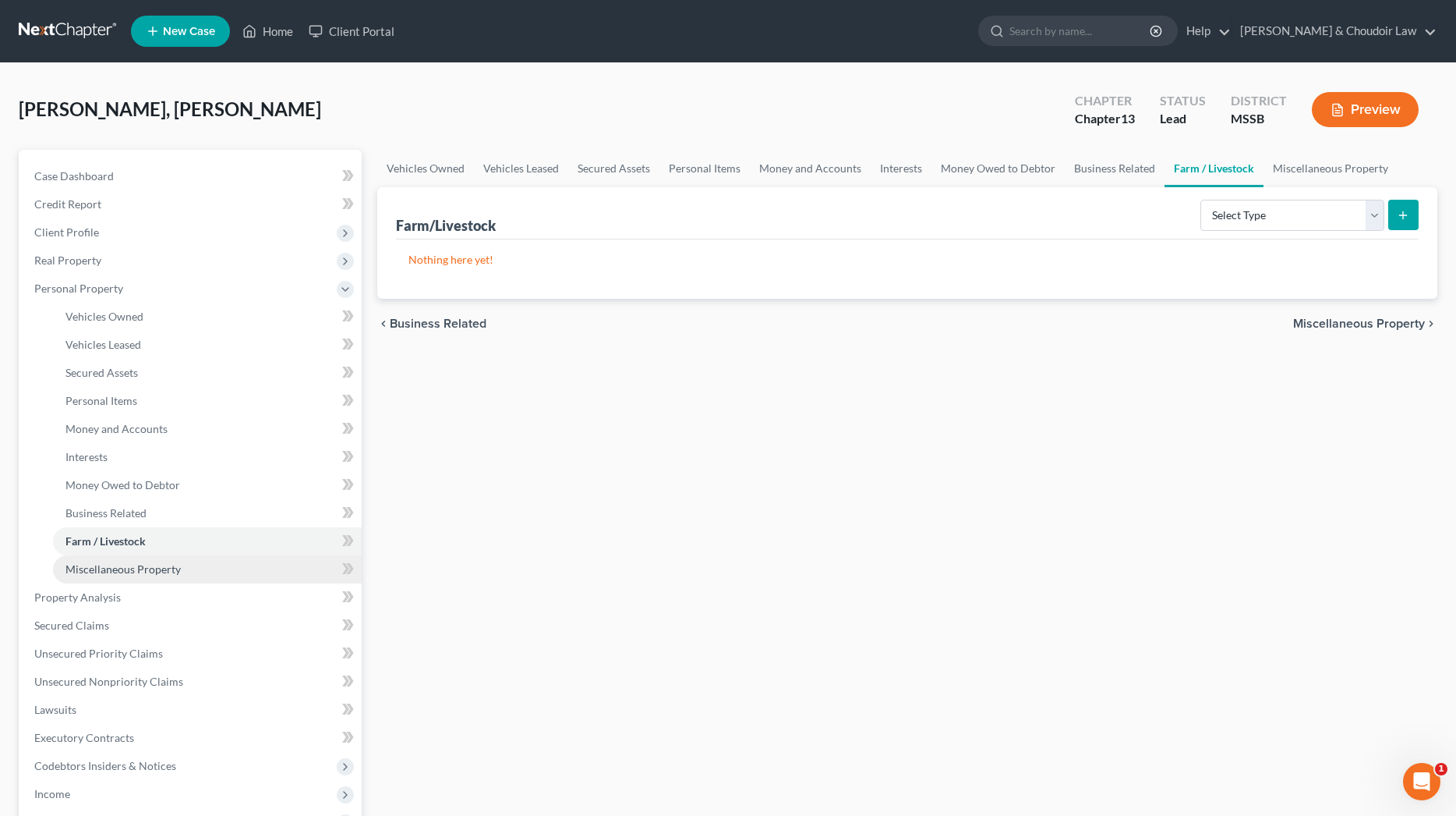
click at [155, 567] on span "Miscellaneous Property" at bounding box center [122, 569] width 115 height 13
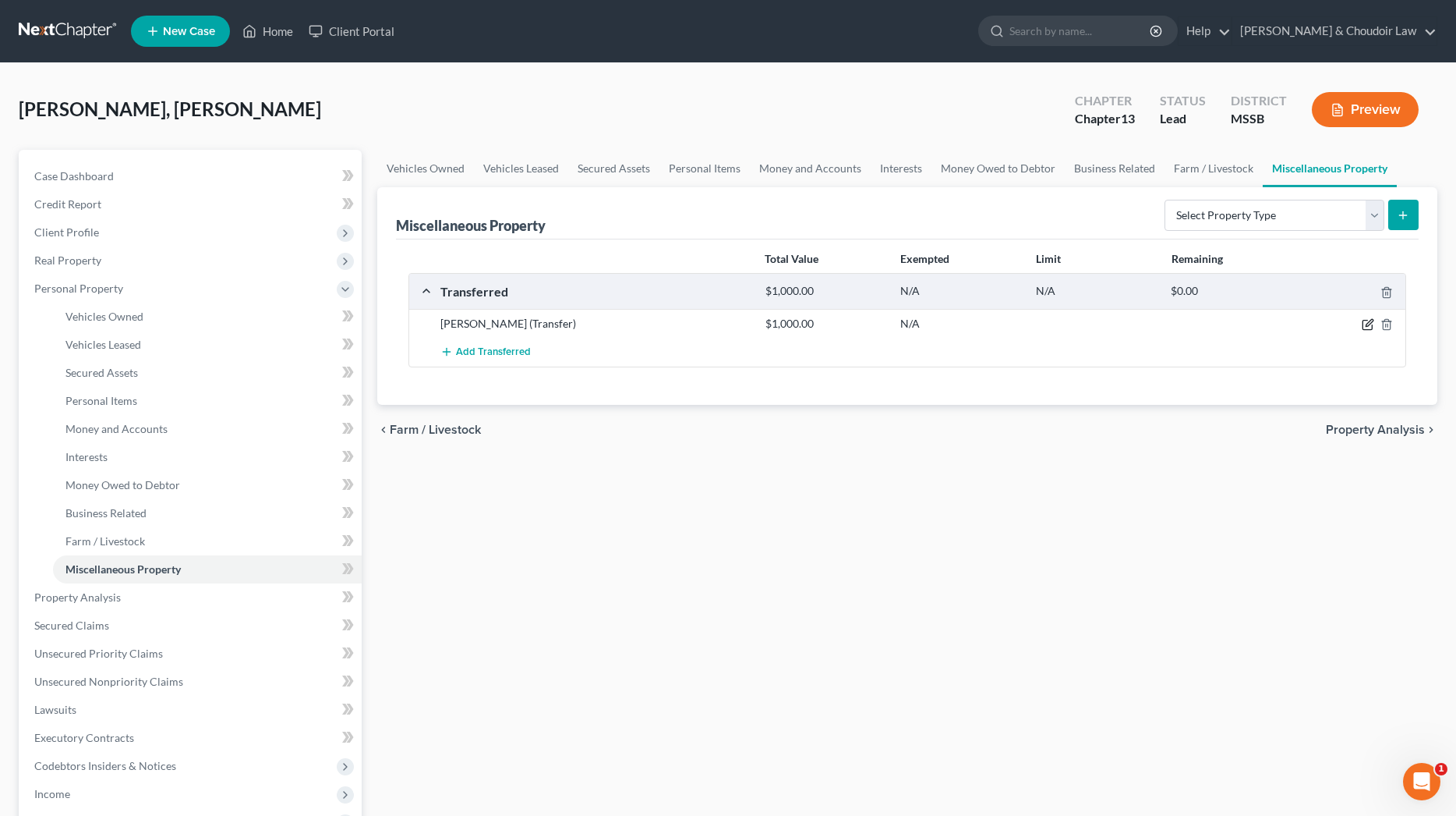
click at [1369, 324] on icon "button" at bounding box center [1369, 325] width 13 height 13
select select "Ordinary ([DATE])"
select select "25"
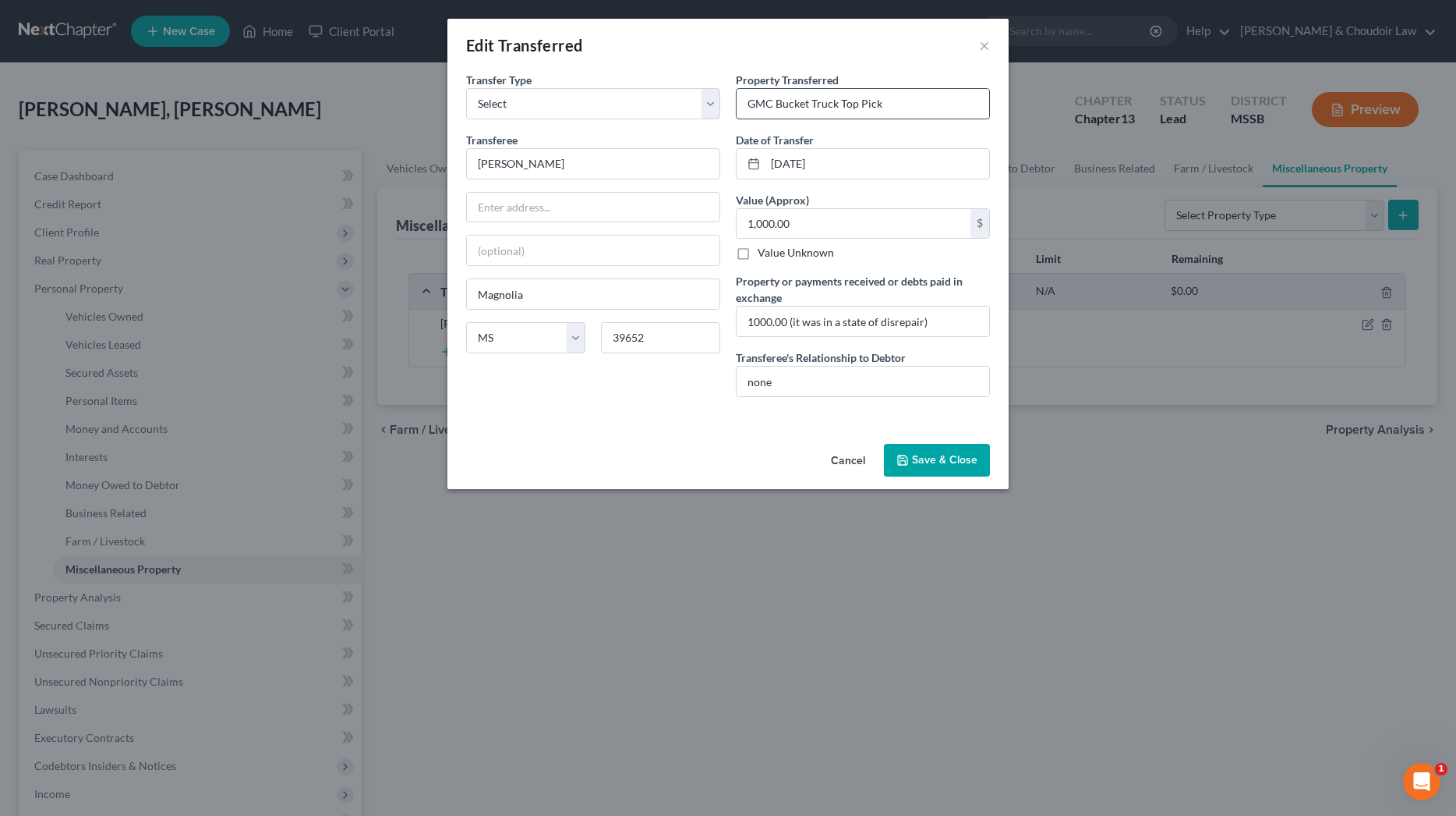
click at [745, 106] on input "GMC Bucket Truck Top Pick" at bounding box center [863, 104] width 253 height 29
type input "2005 GMC Bucket Truck Top Pick"
click at [932, 469] on button "Save & Close" at bounding box center [936, 460] width 106 height 33
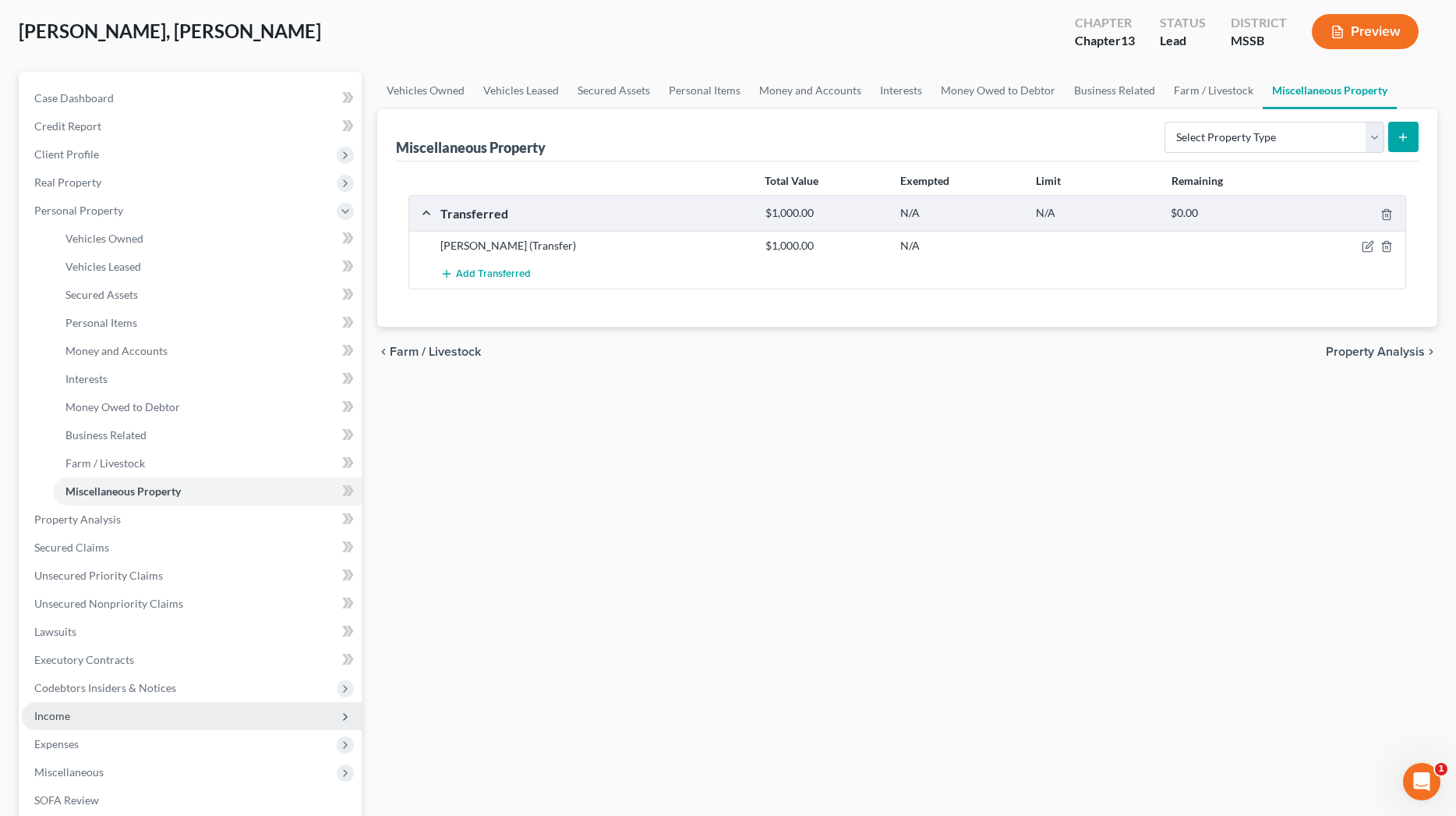
scroll to position [79, 0]
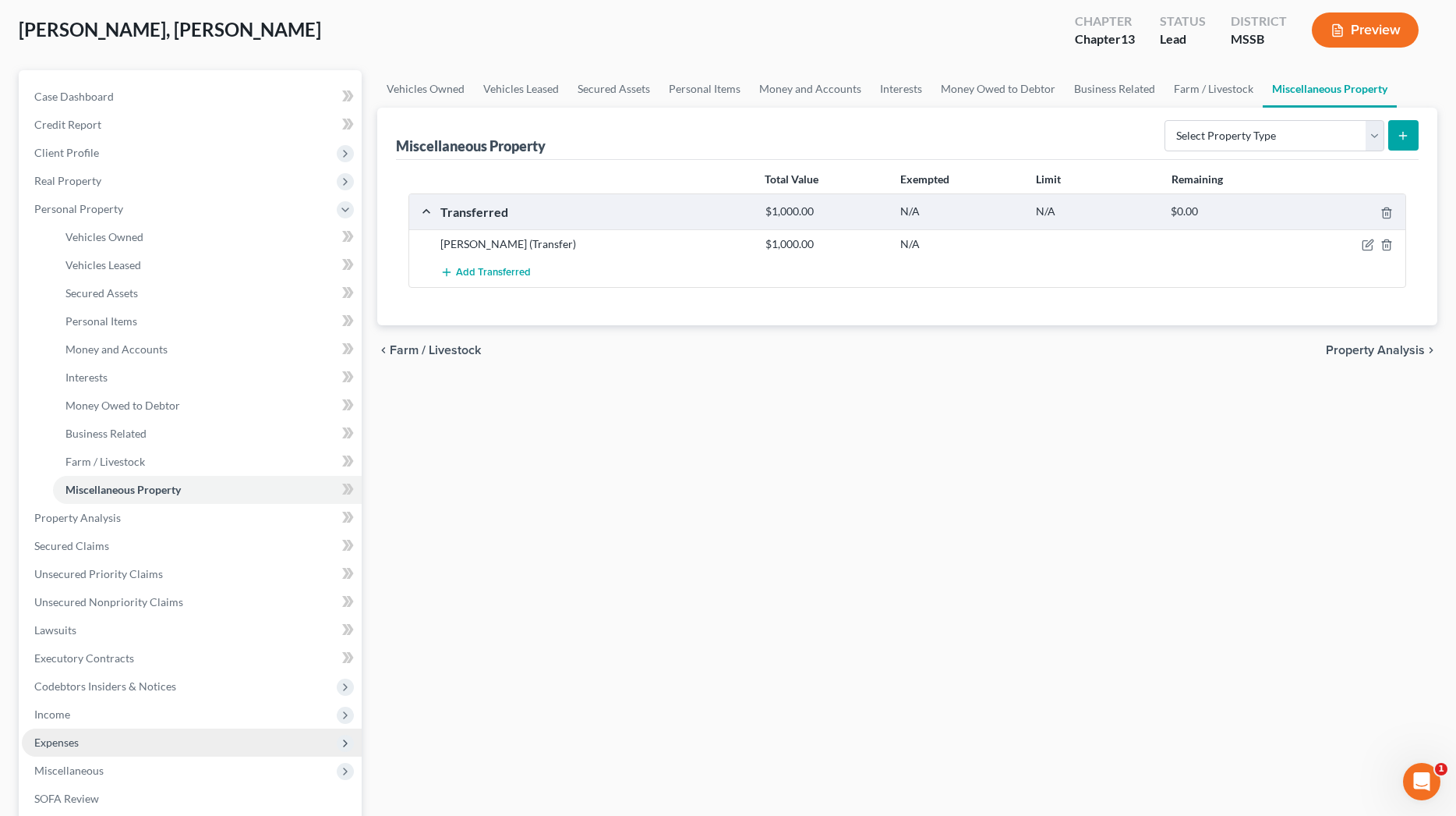
click at [67, 735] on span "Expenses" at bounding box center [56, 741] width 44 height 13
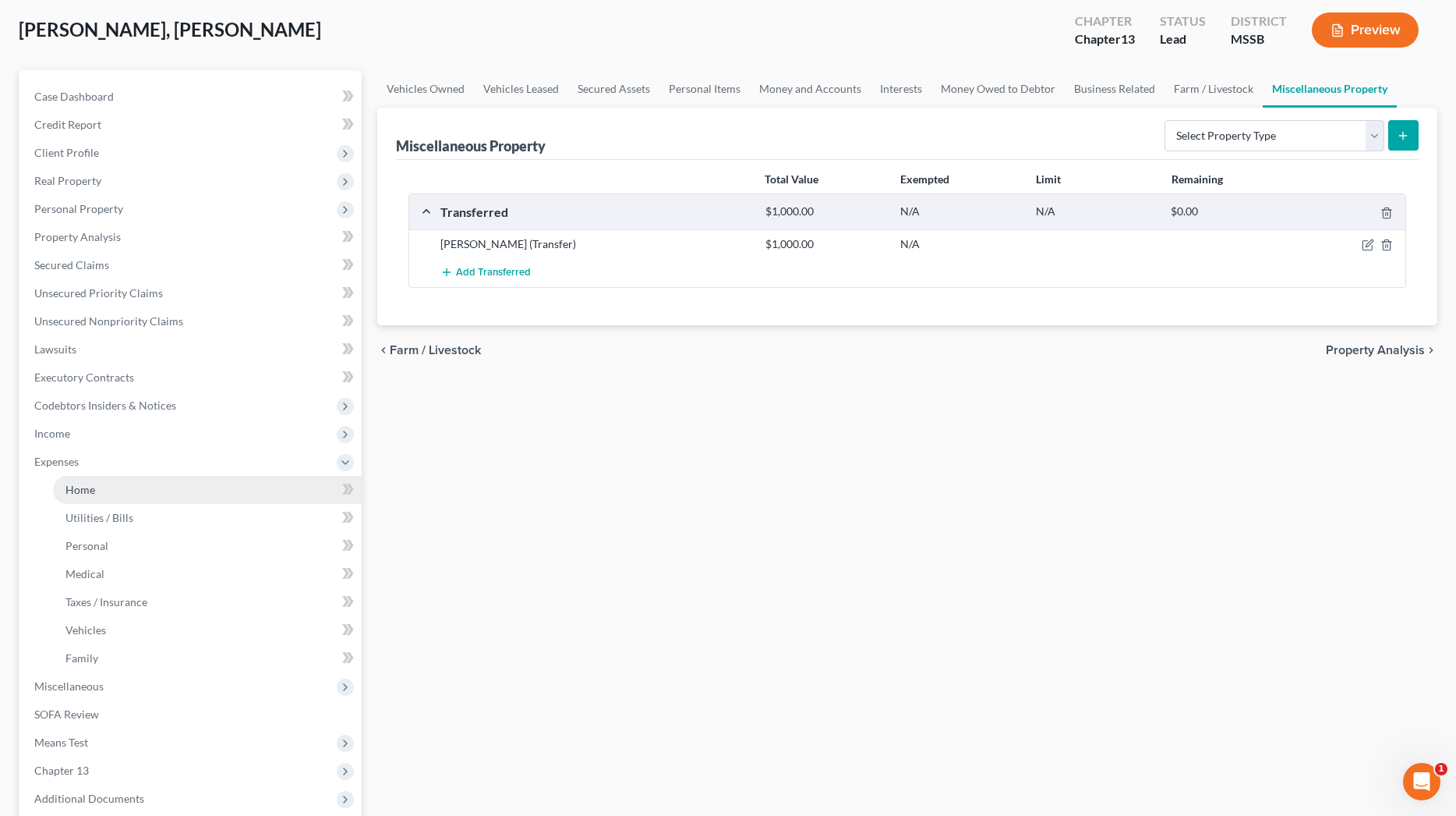
click at [109, 485] on link "Home" at bounding box center [208, 489] width 309 height 29
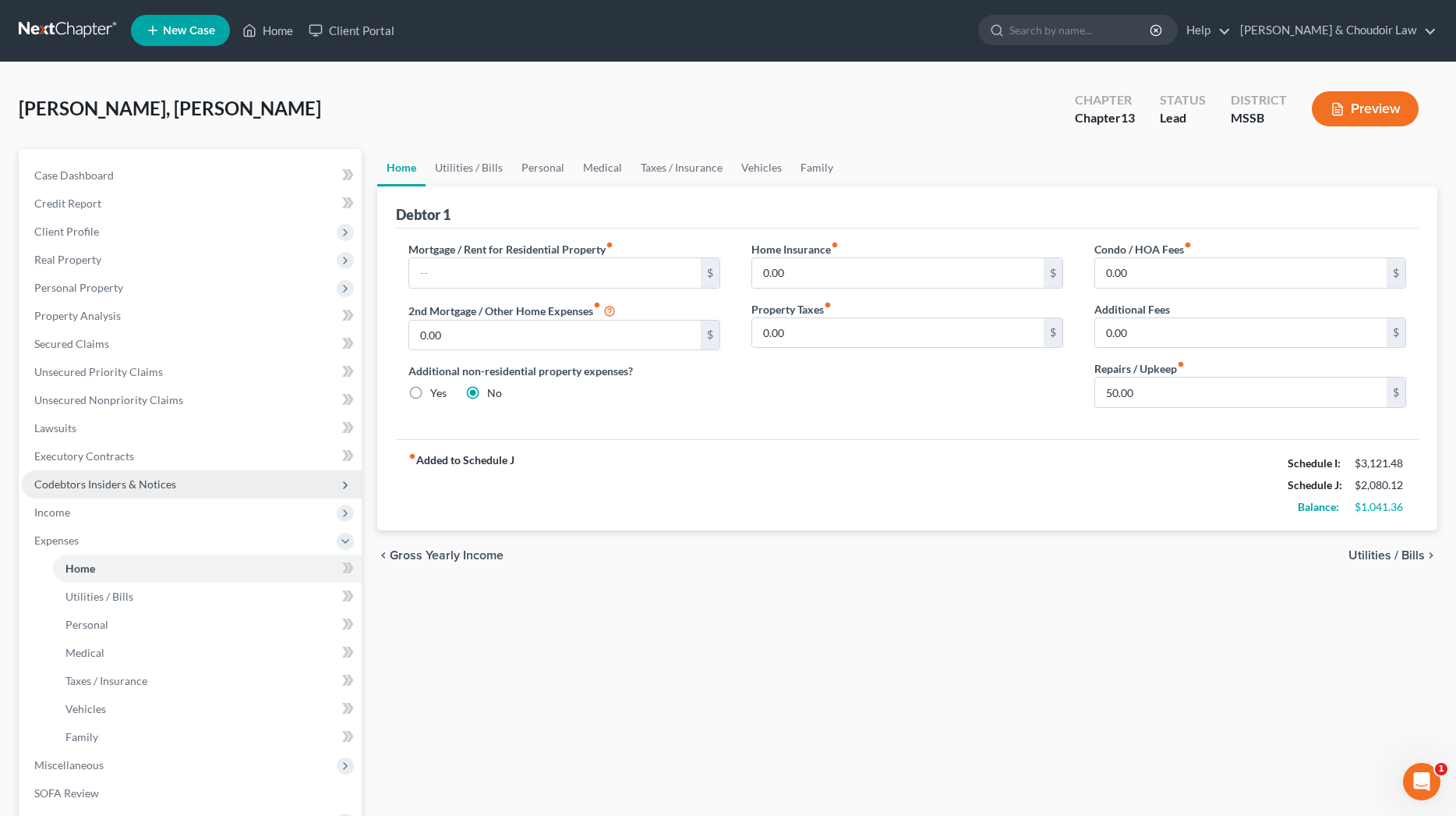
scroll to position [11, 0]
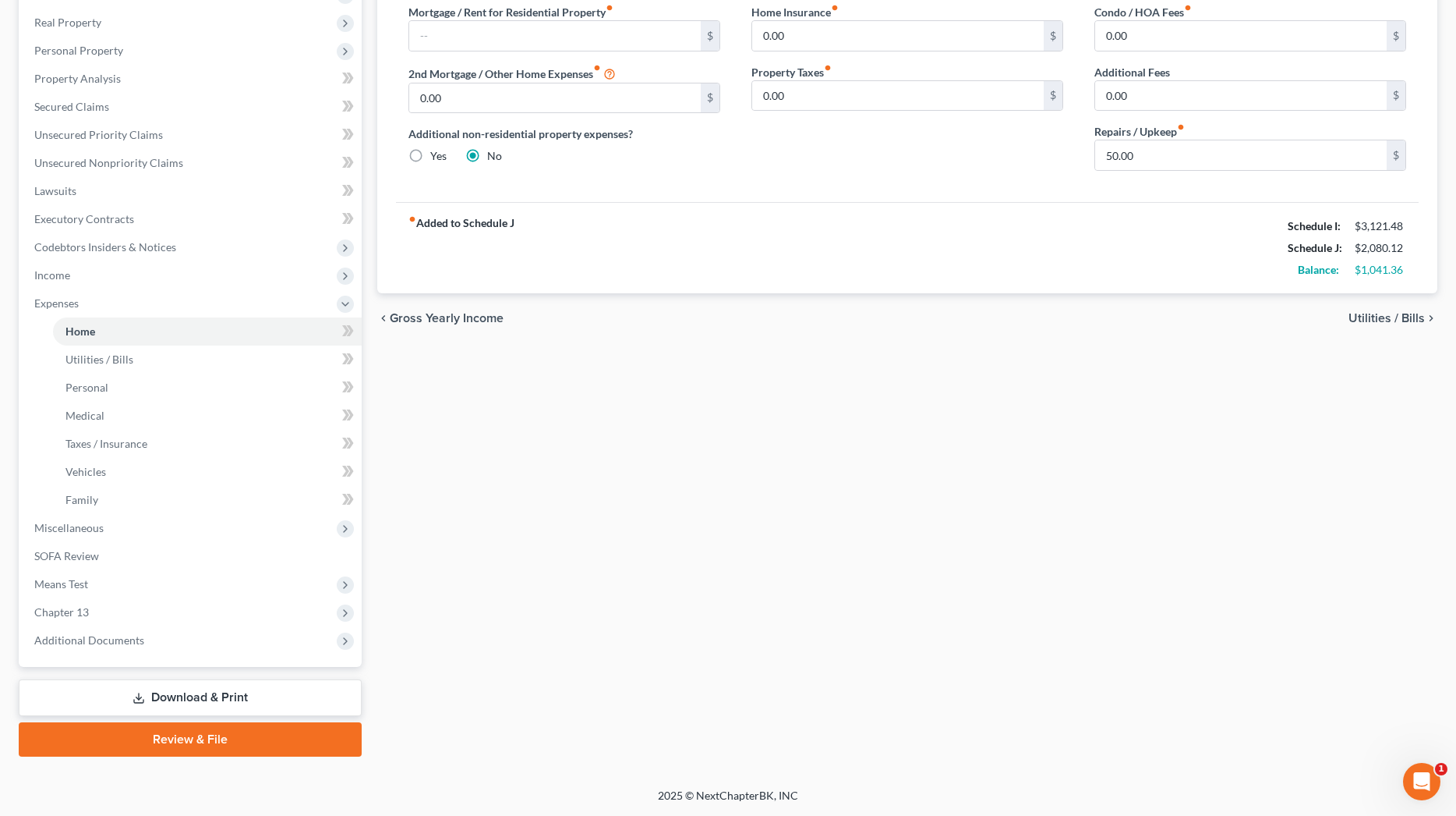
click at [274, 691] on link "Download & Print" at bounding box center [189, 697] width 343 height 37
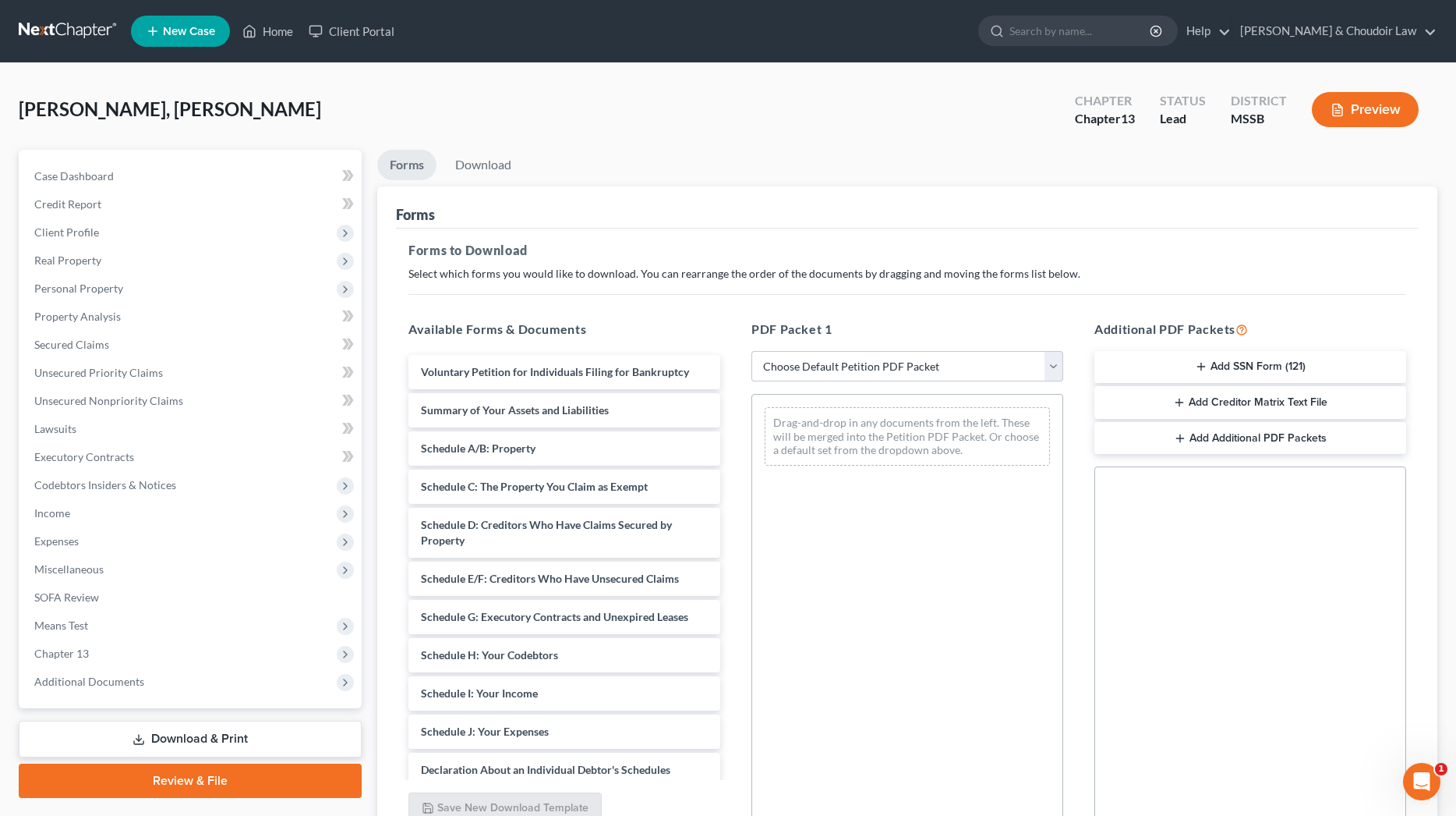
click at [1192, 366] on button "Add SSN Form (121)" at bounding box center [1250, 367] width 312 height 33
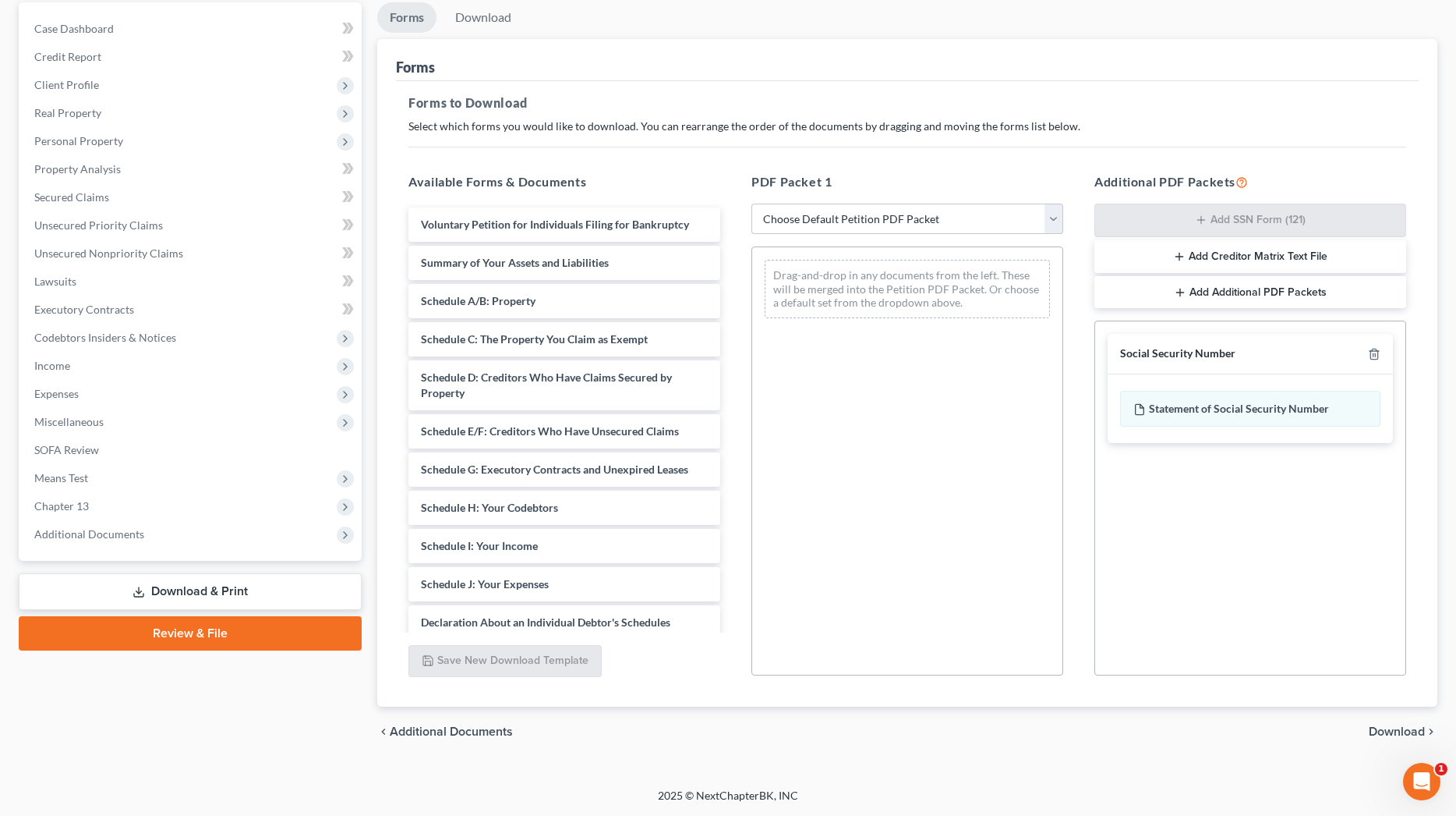
click at [1389, 733] on span "Download" at bounding box center [1396, 731] width 56 height 13
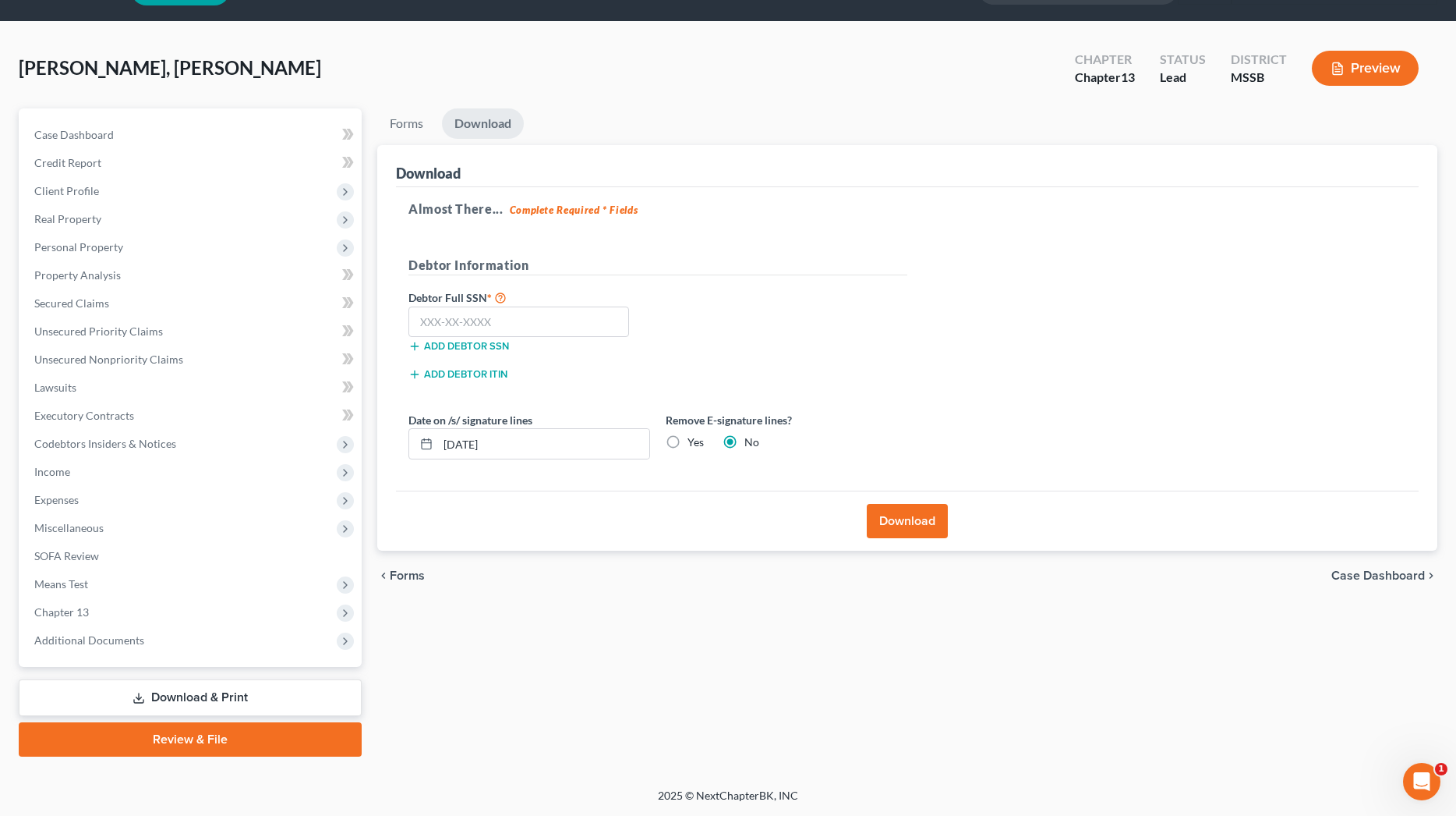
scroll to position [41, 0]
click at [569, 321] on input "text" at bounding box center [519, 322] width 221 height 31
type input "427-33-0789"
click at [898, 509] on button "Download" at bounding box center [908, 521] width 81 height 34
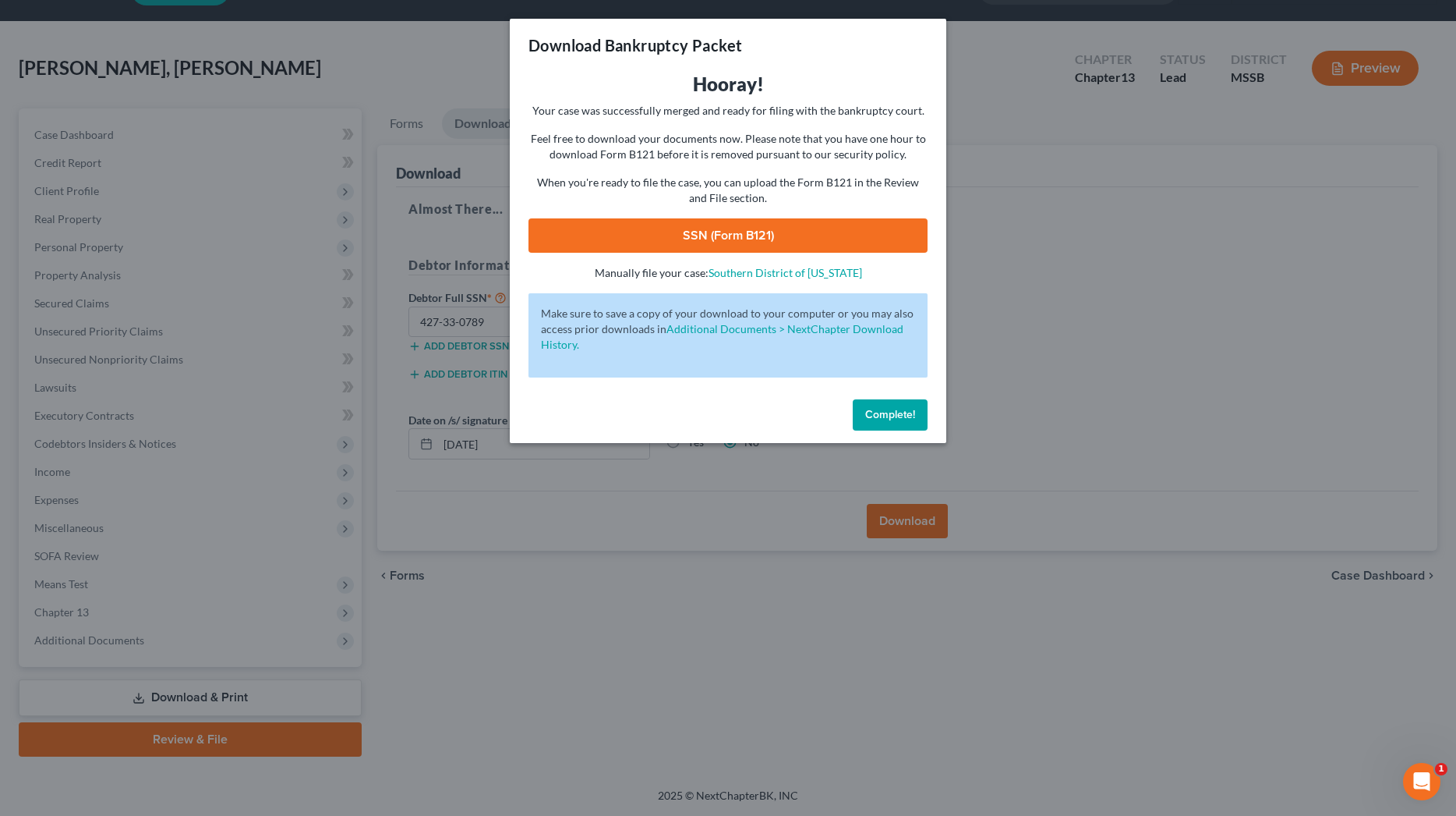
click at [859, 248] on link "SSN (Form B121)" at bounding box center [728, 235] width 399 height 34
click at [900, 418] on span "Complete!" at bounding box center [890, 414] width 50 height 13
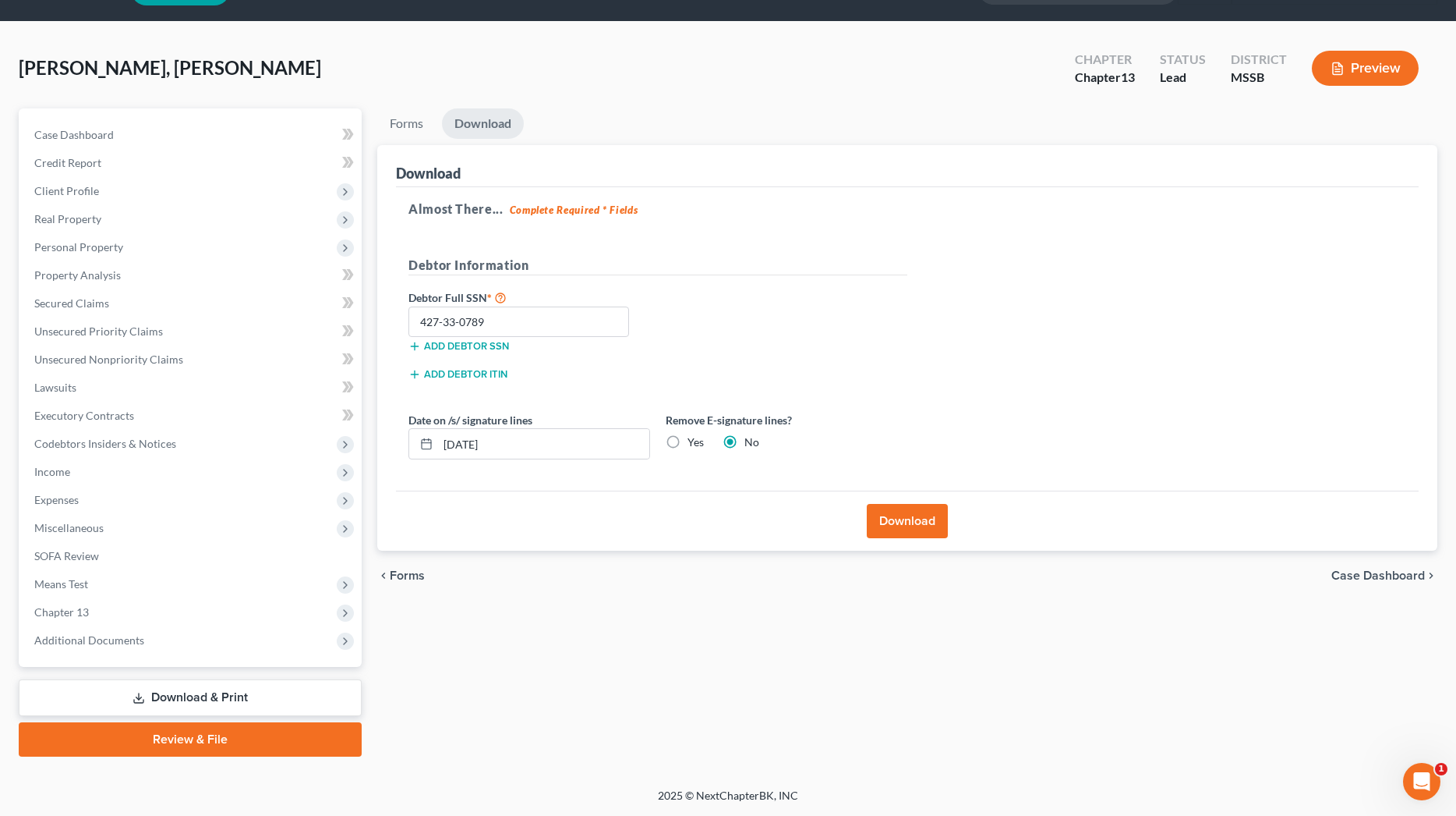
click at [284, 742] on link "Review & File" at bounding box center [189, 739] width 343 height 34
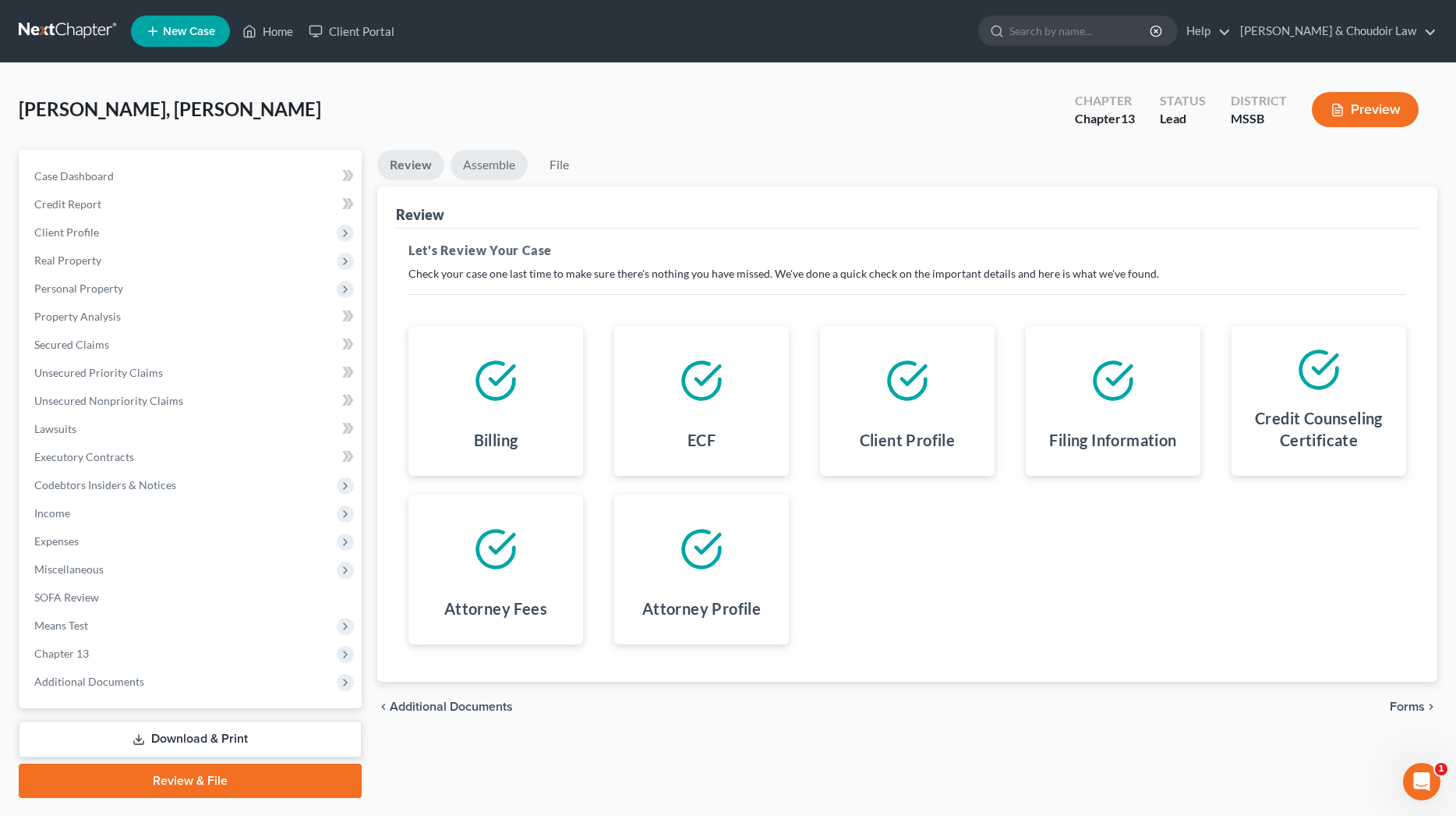
click at [488, 166] on link "Assemble" at bounding box center [489, 165] width 77 height 30
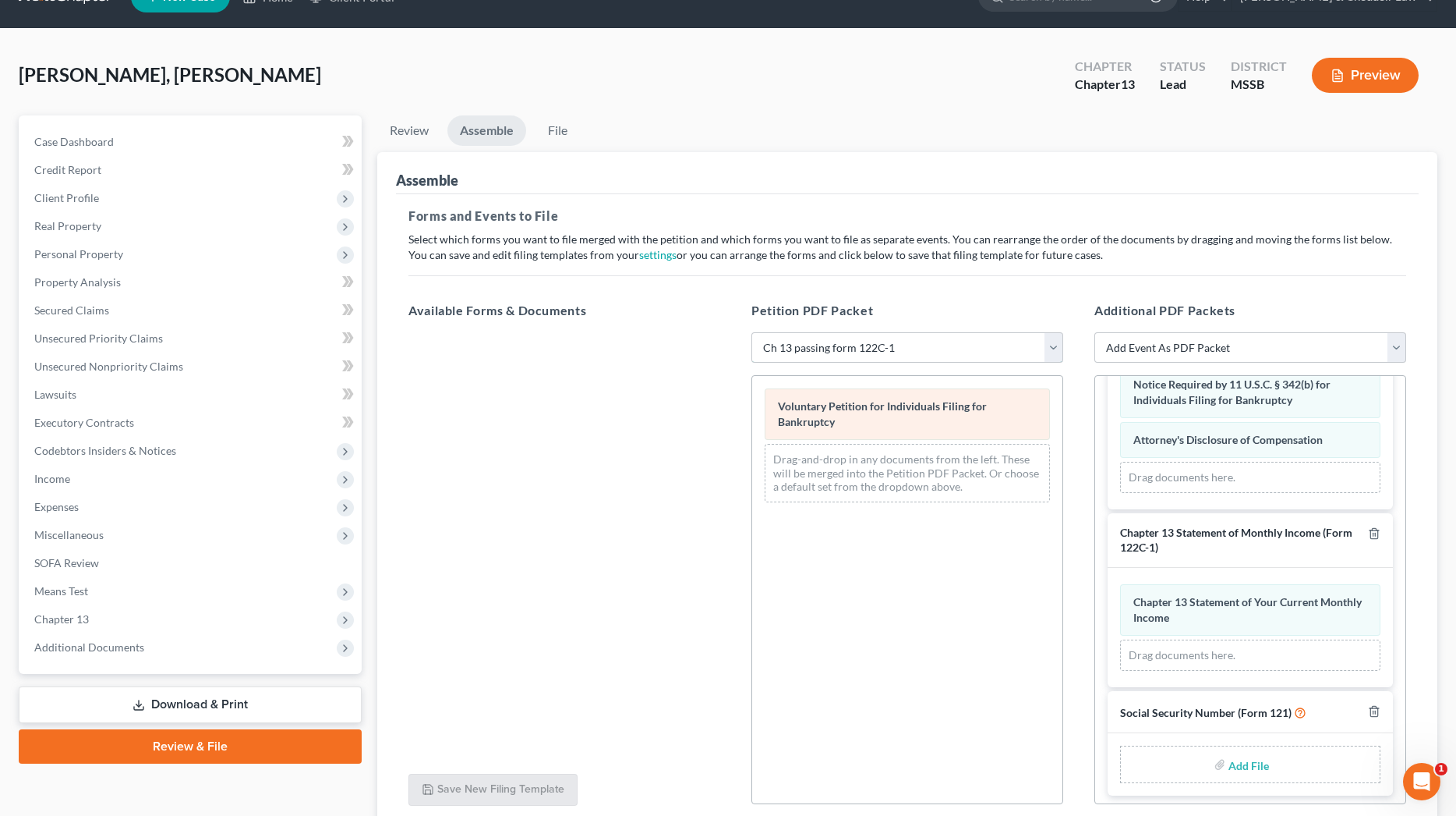
scroll to position [648, 0]
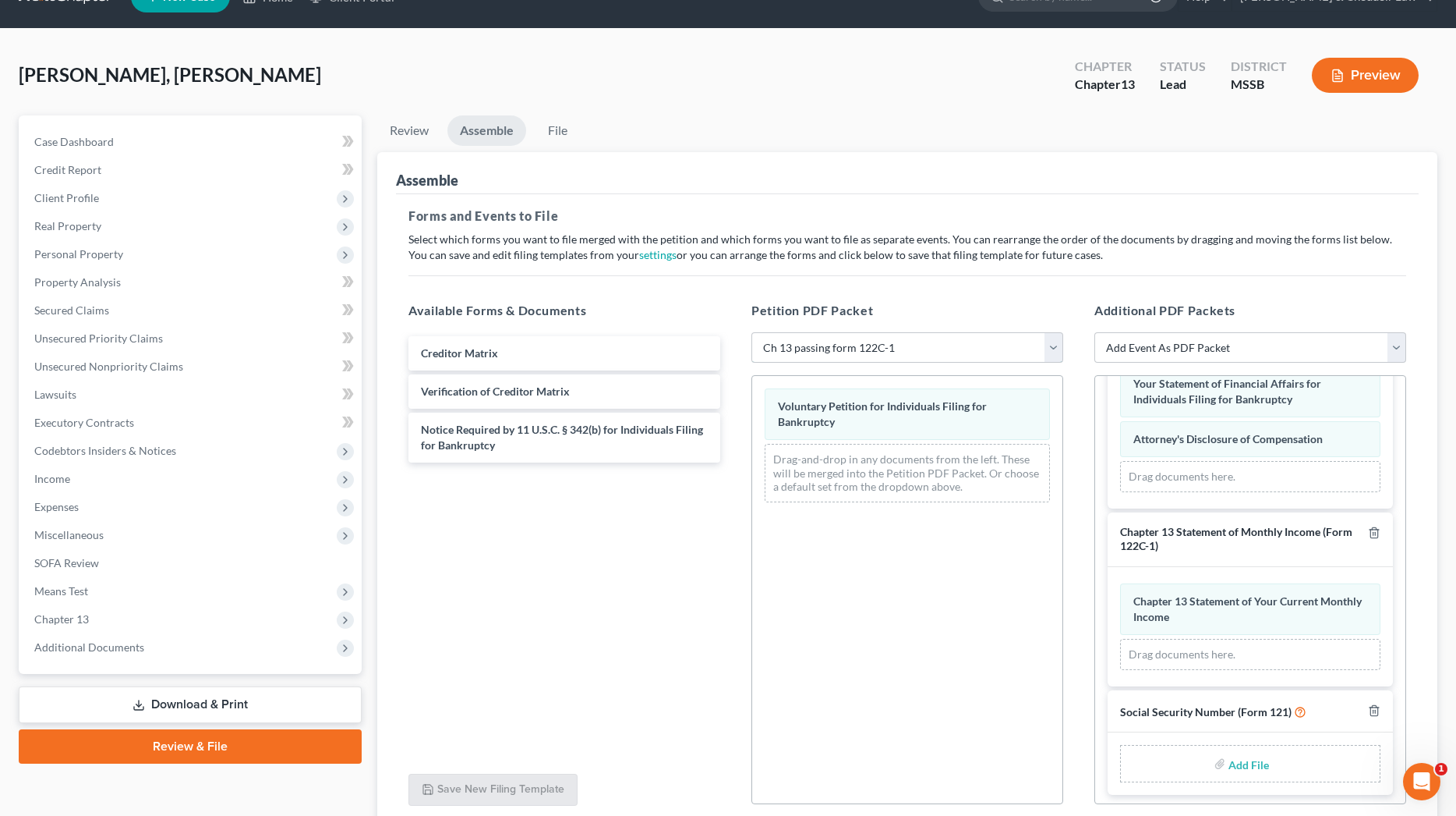
select select "2"
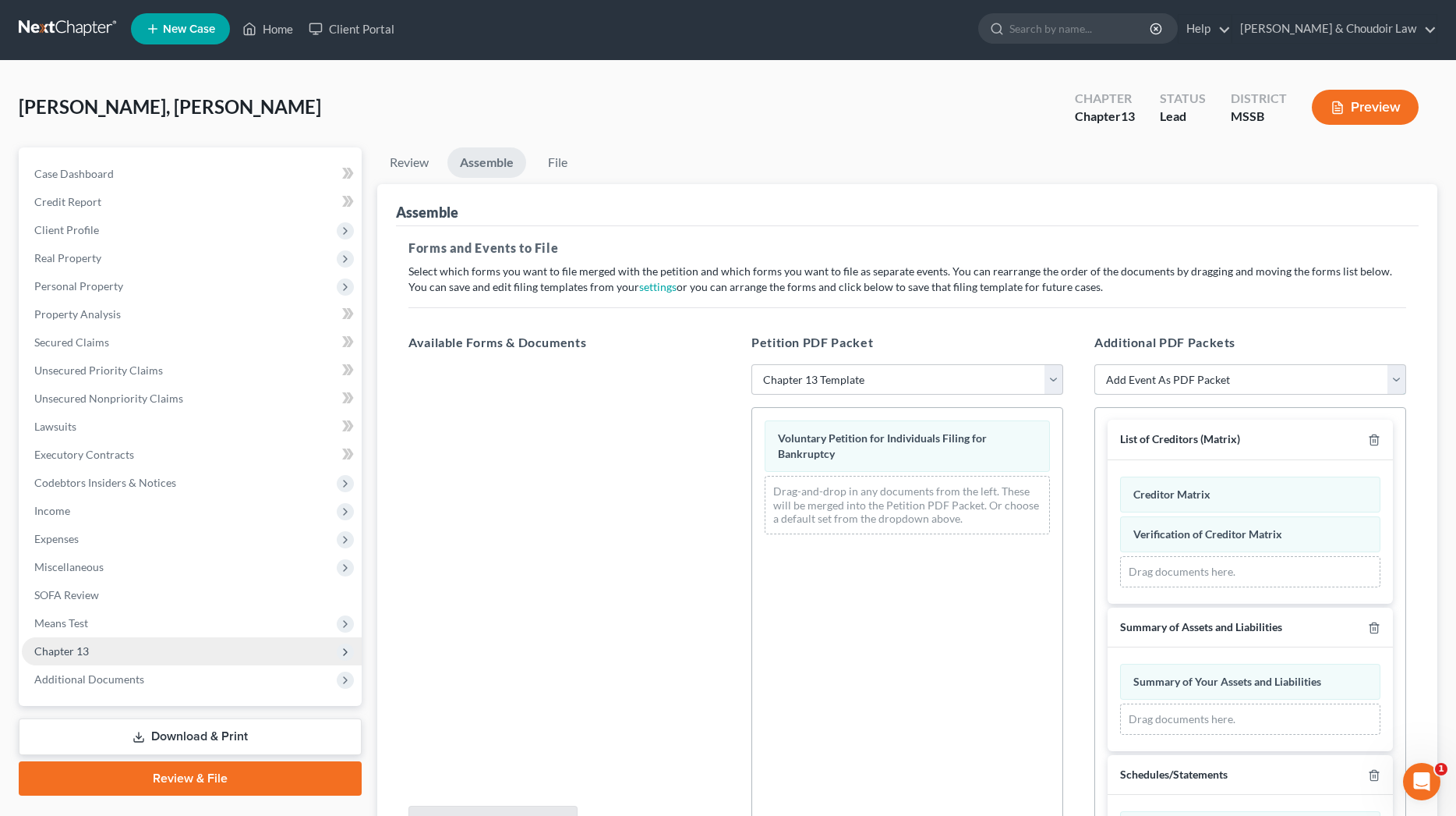
scroll to position [0, 0]
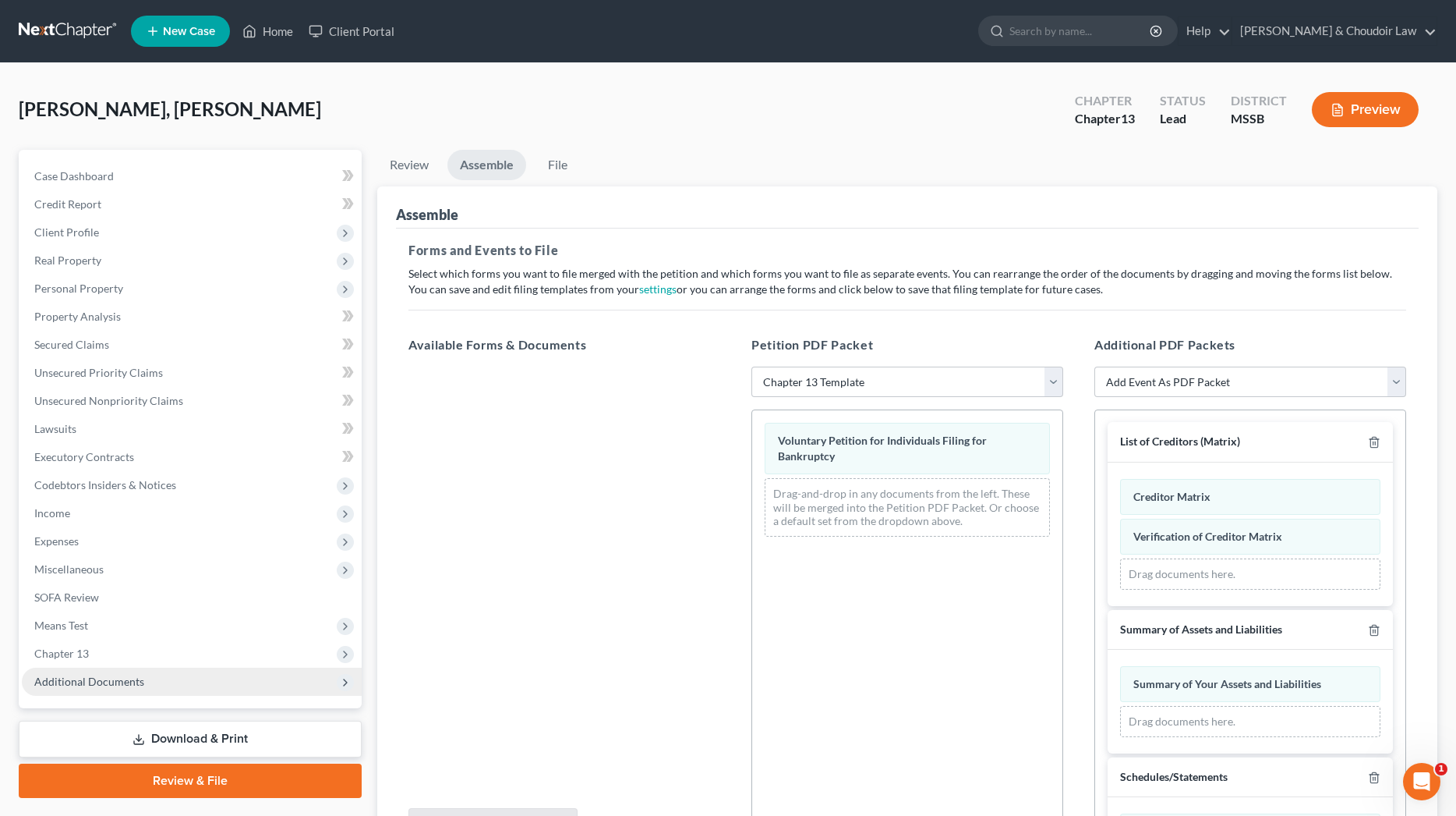
click at [131, 684] on span "Additional Documents" at bounding box center [89, 681] width 110 height 13
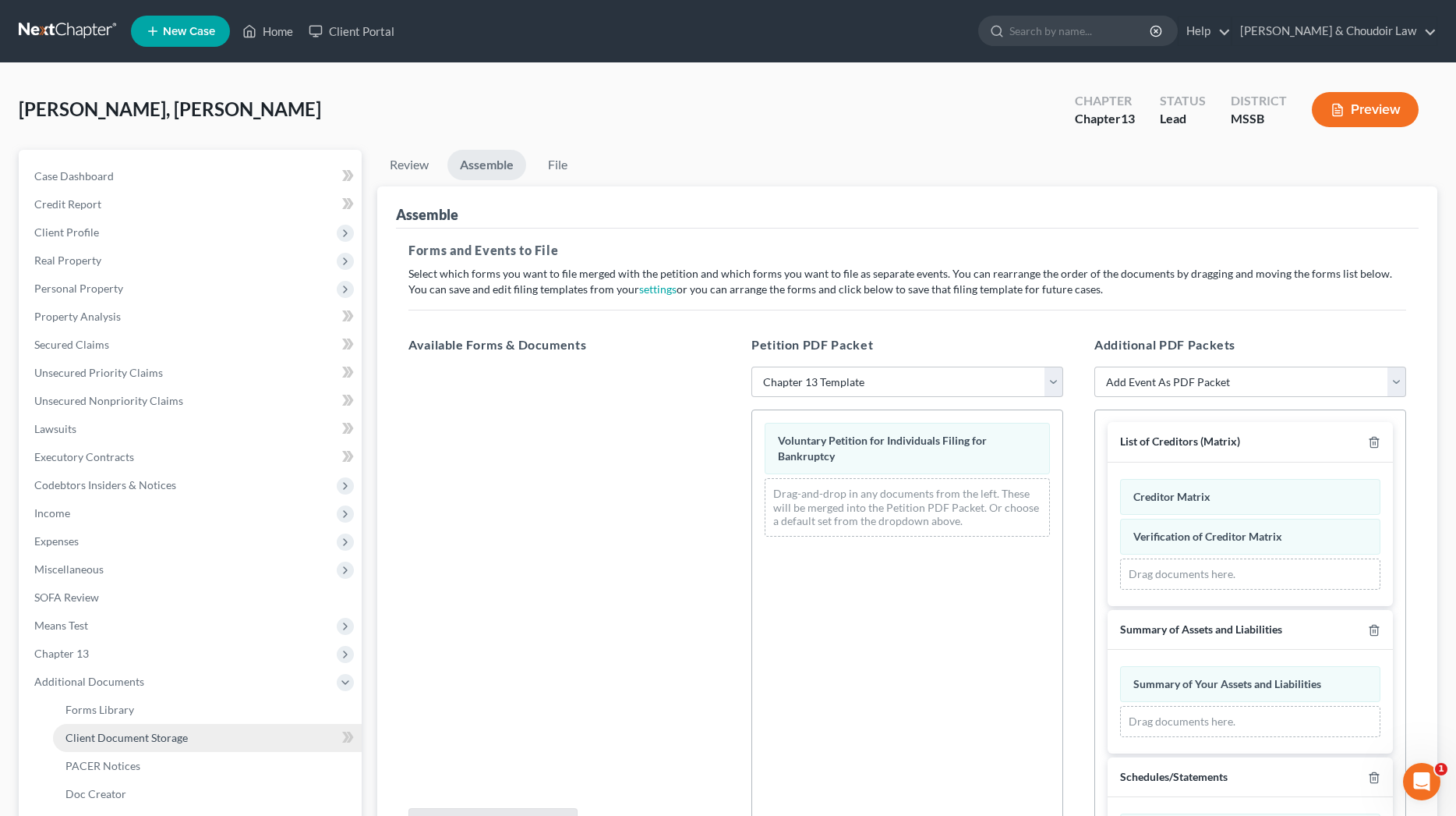
click at [146, 742] on span "Client Document Storage" at bounding box center [126, 737] width 122 height 13
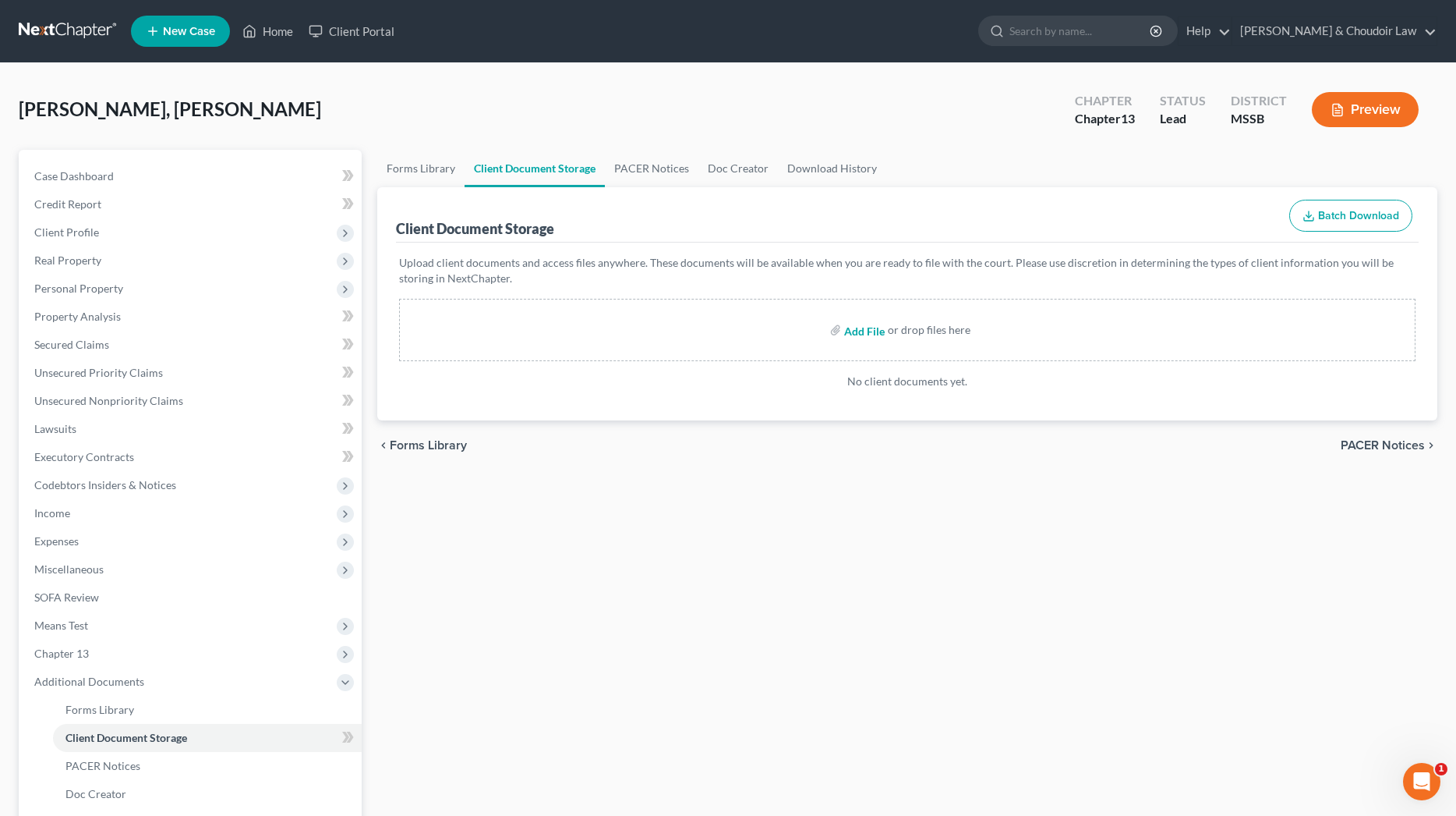
click at [868, 335] on input "file" at bounding box center [863, 329] width 38 height 29
type input "C:\fakepath\[PERSON_NAME], Eltreeva R 17572-MSS-CC-040103615[87].pdf"
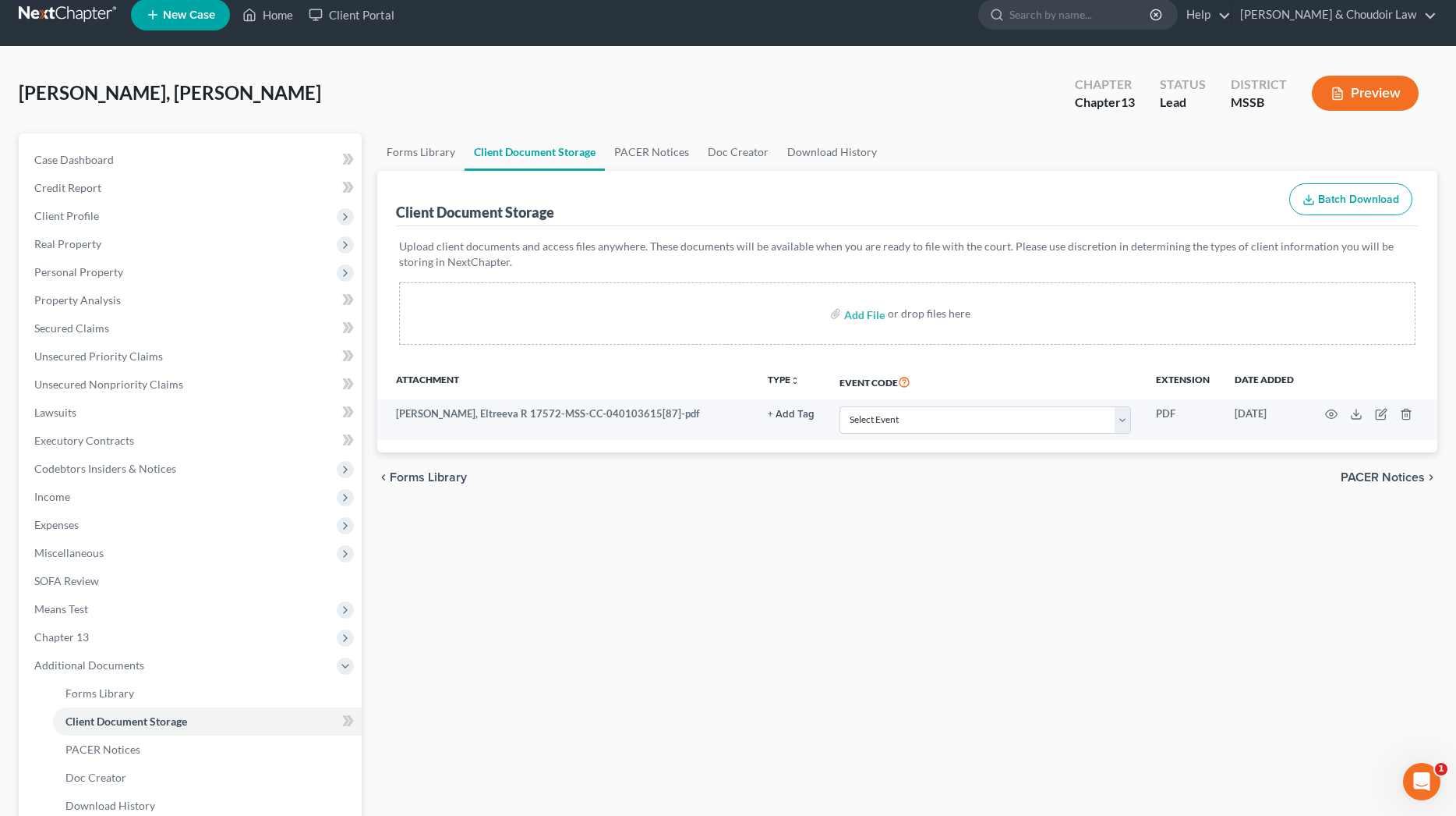
scroll to position [28, 0]
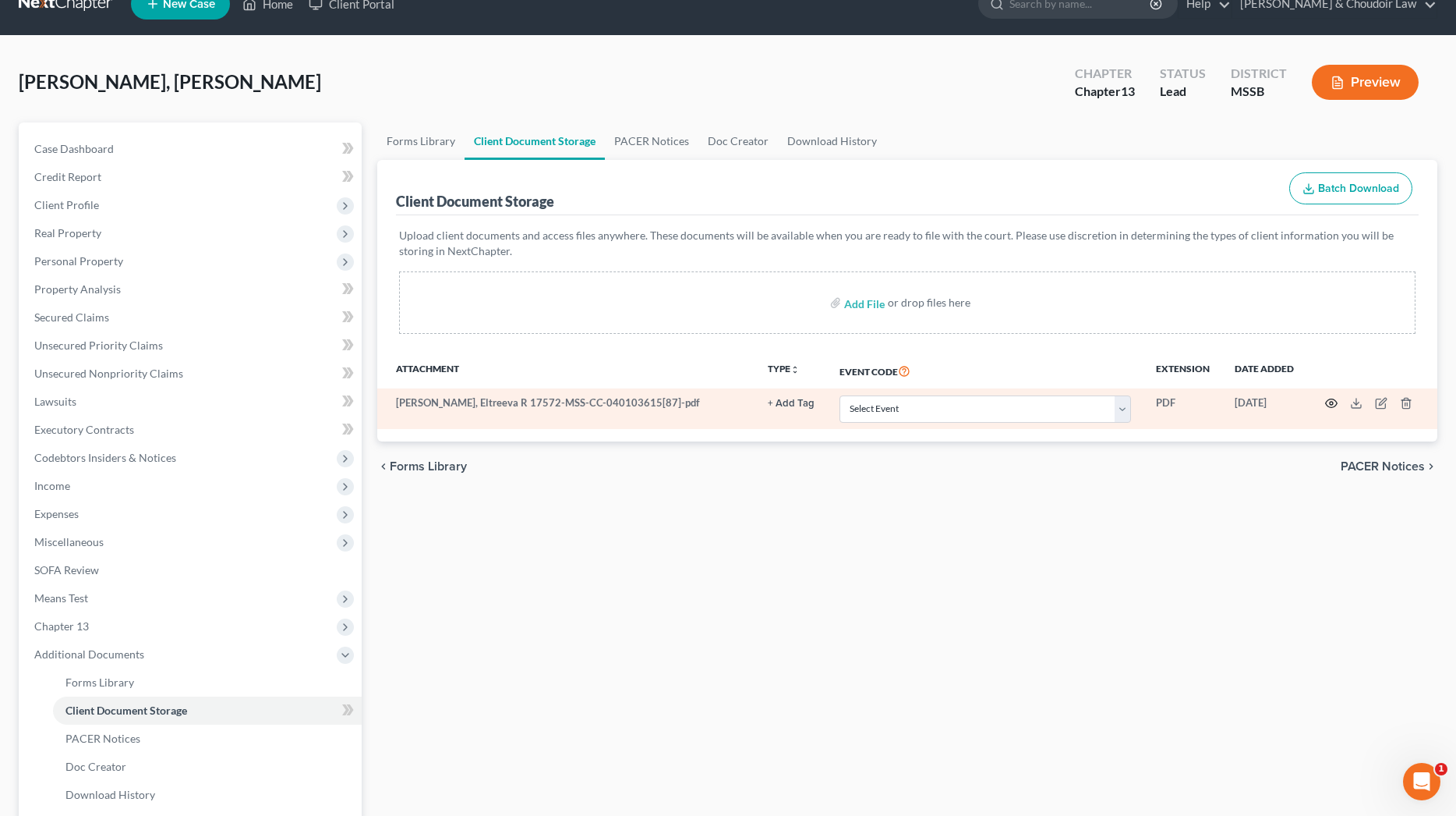
click at [1331, 402] on icon "button" at bounding box center [1332, 403] width 13 height 13
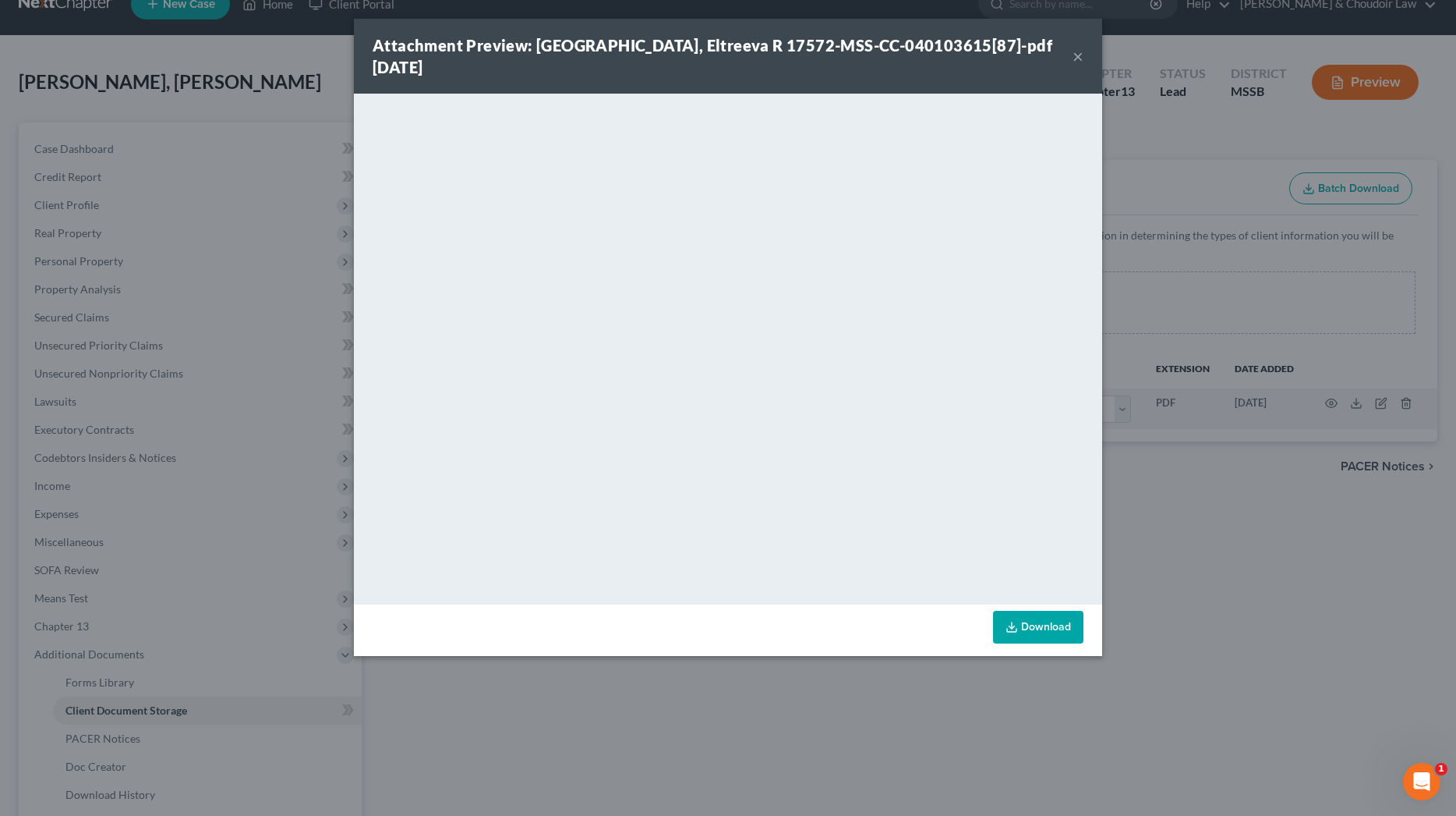
click at [1081, 47] on button "×" at bounding box center [1078, 56] width 11 height 18
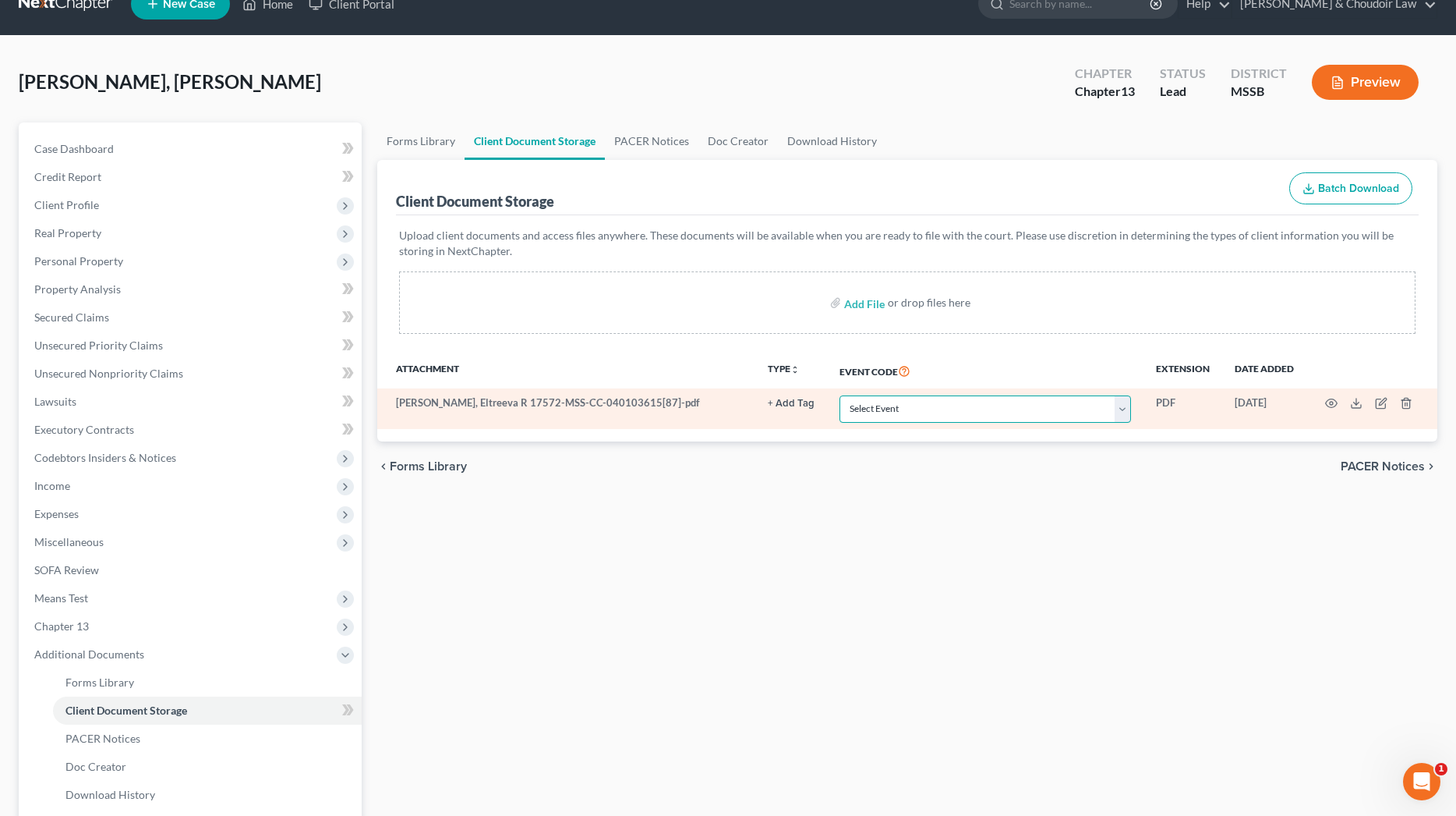
select select "4"
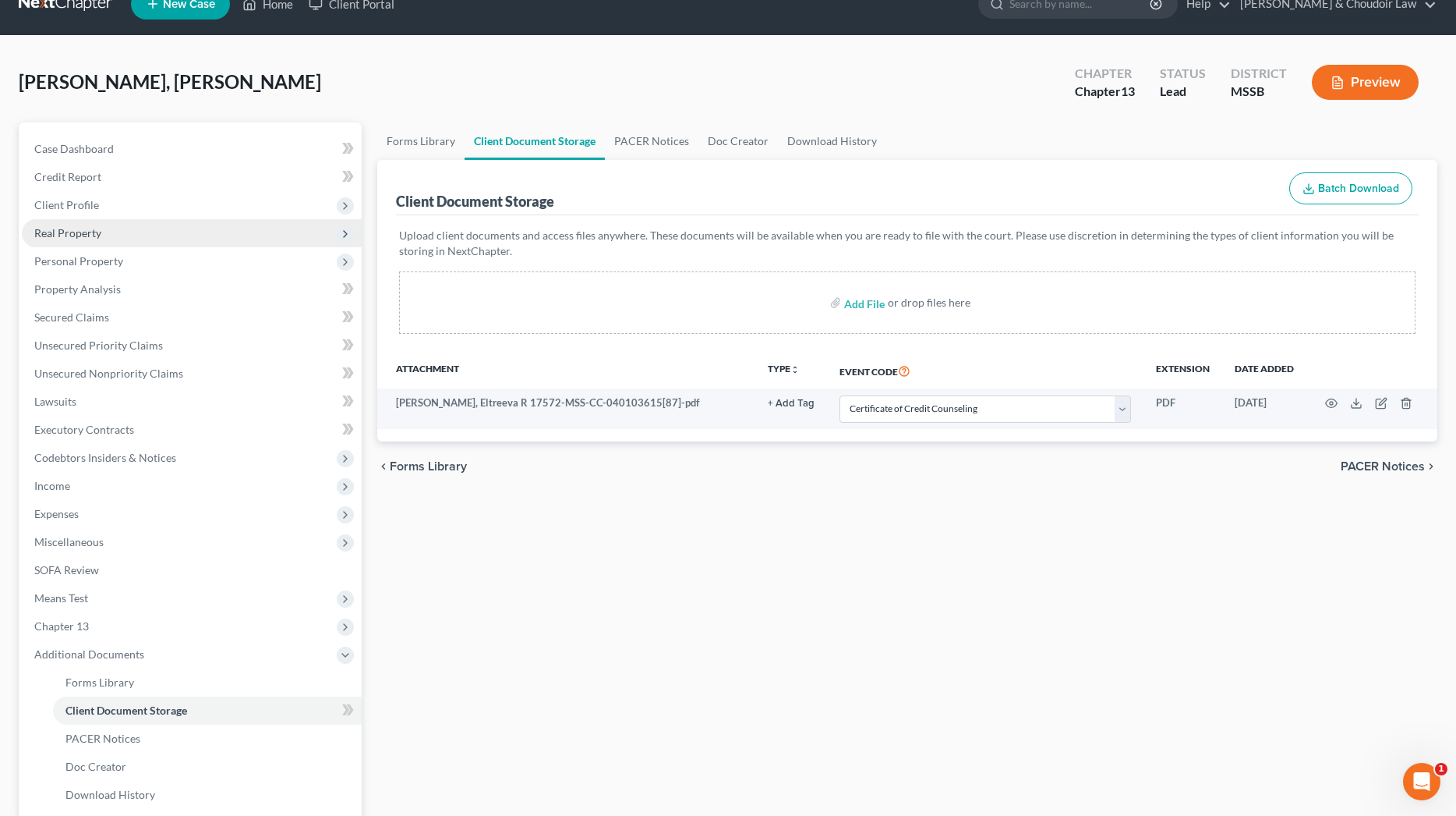
click at [92, 229] on span "Real Property" at bounding box center [67, 233] width 67 height 13
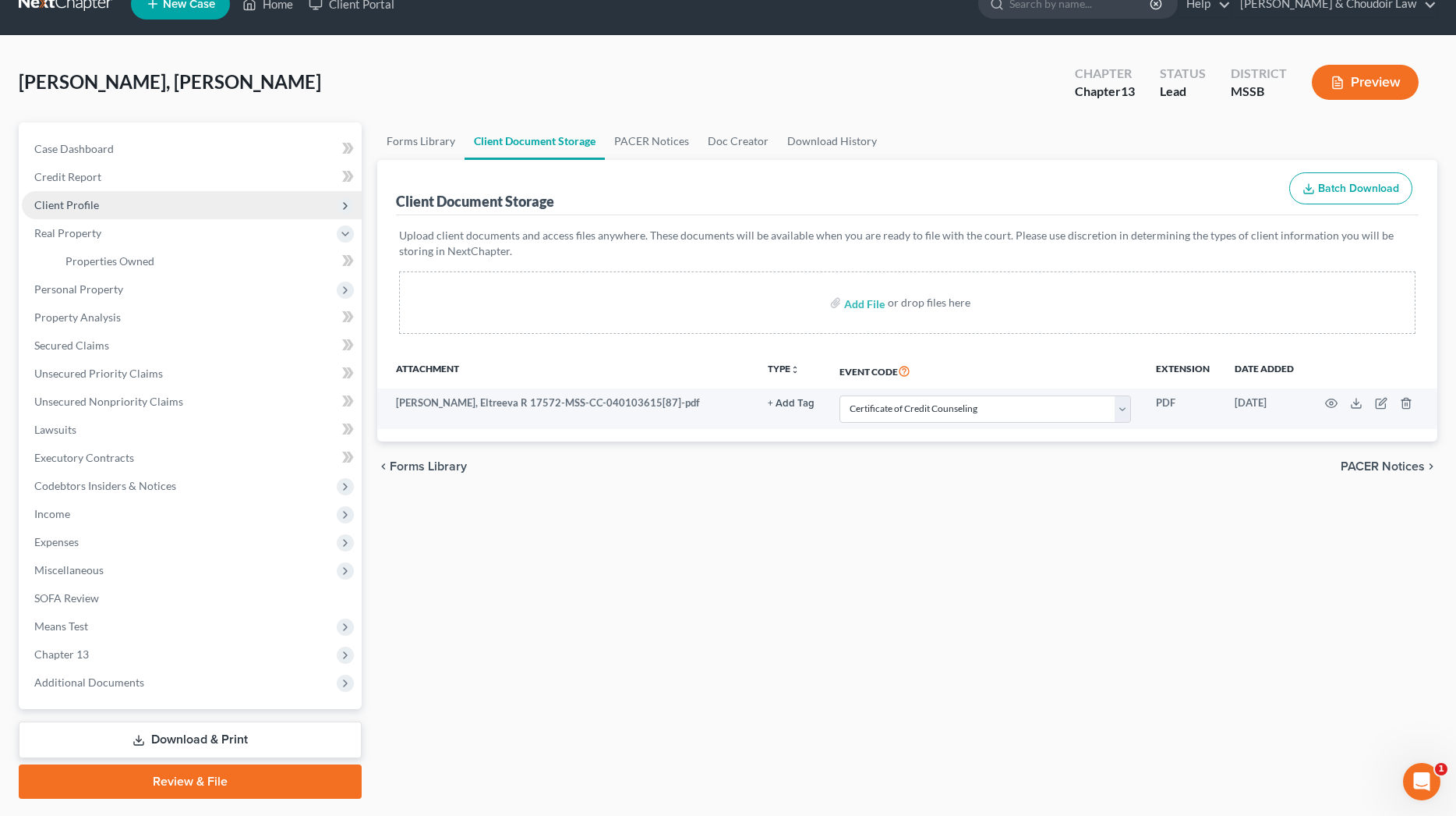
click at [86, 210] on span "Client Profile" at bounding box center [66, 204] width 64 height 13
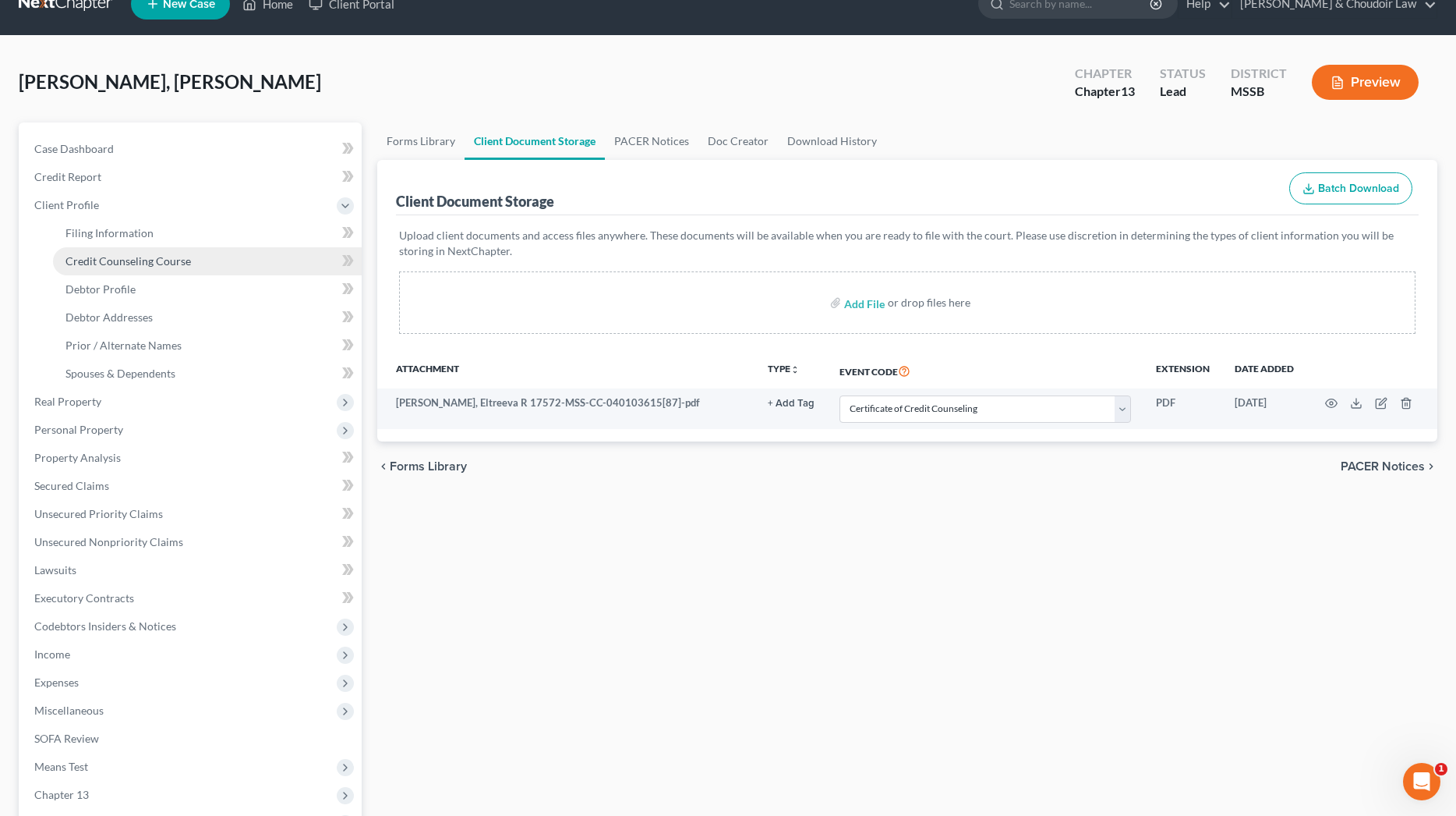
click at [108, 267] on span "Credit Counseling Course" at bounding box center [128, 260] width 125 height 13
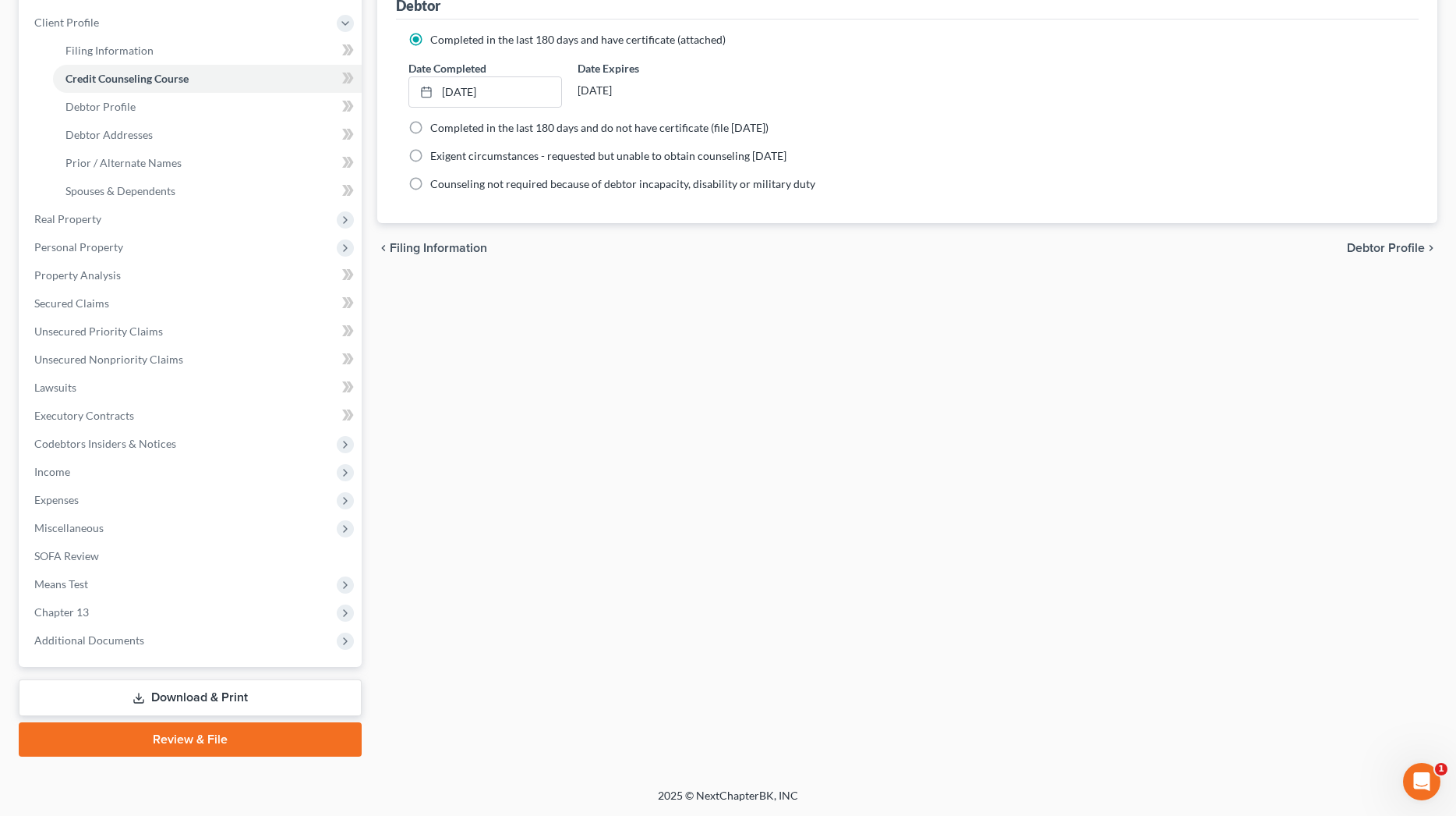
click at [211, 731] on link "Review & File" at bounding box center [189, 739] width 343 height 34
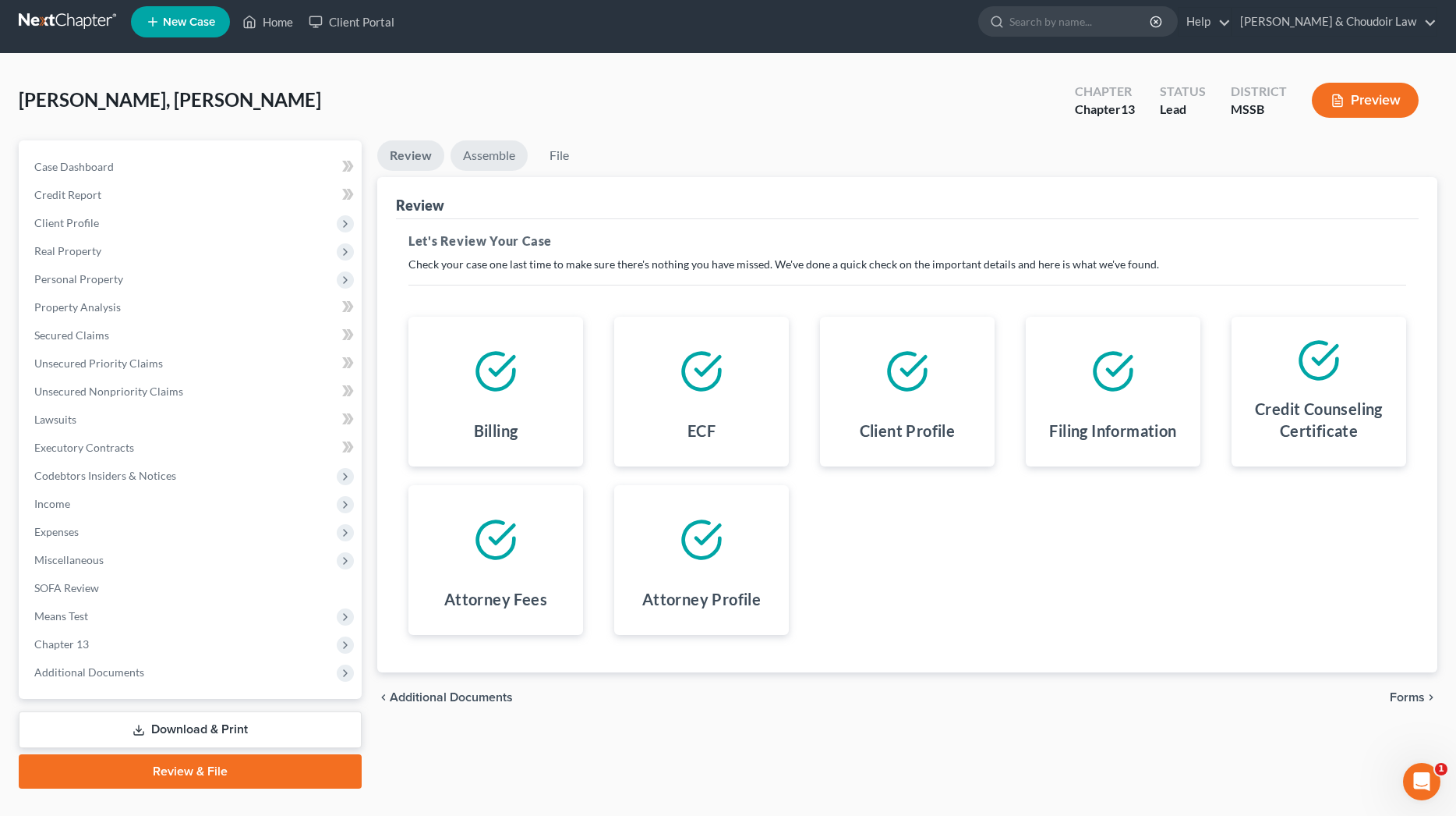
scroll to position [6, 1]
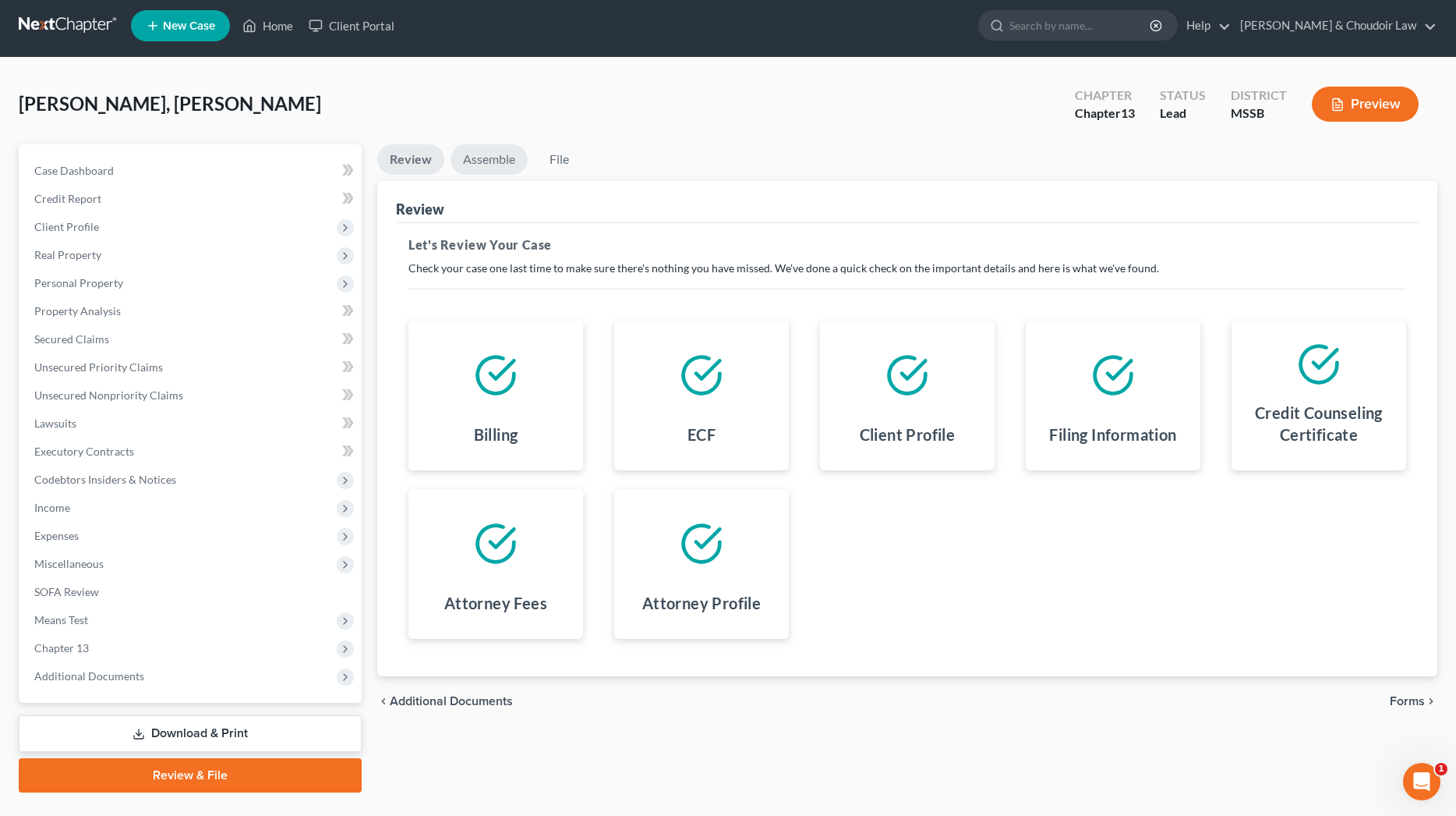
click at [488, 145] on link "Assemble" at bounding box center [489, 159] width 77 height 30
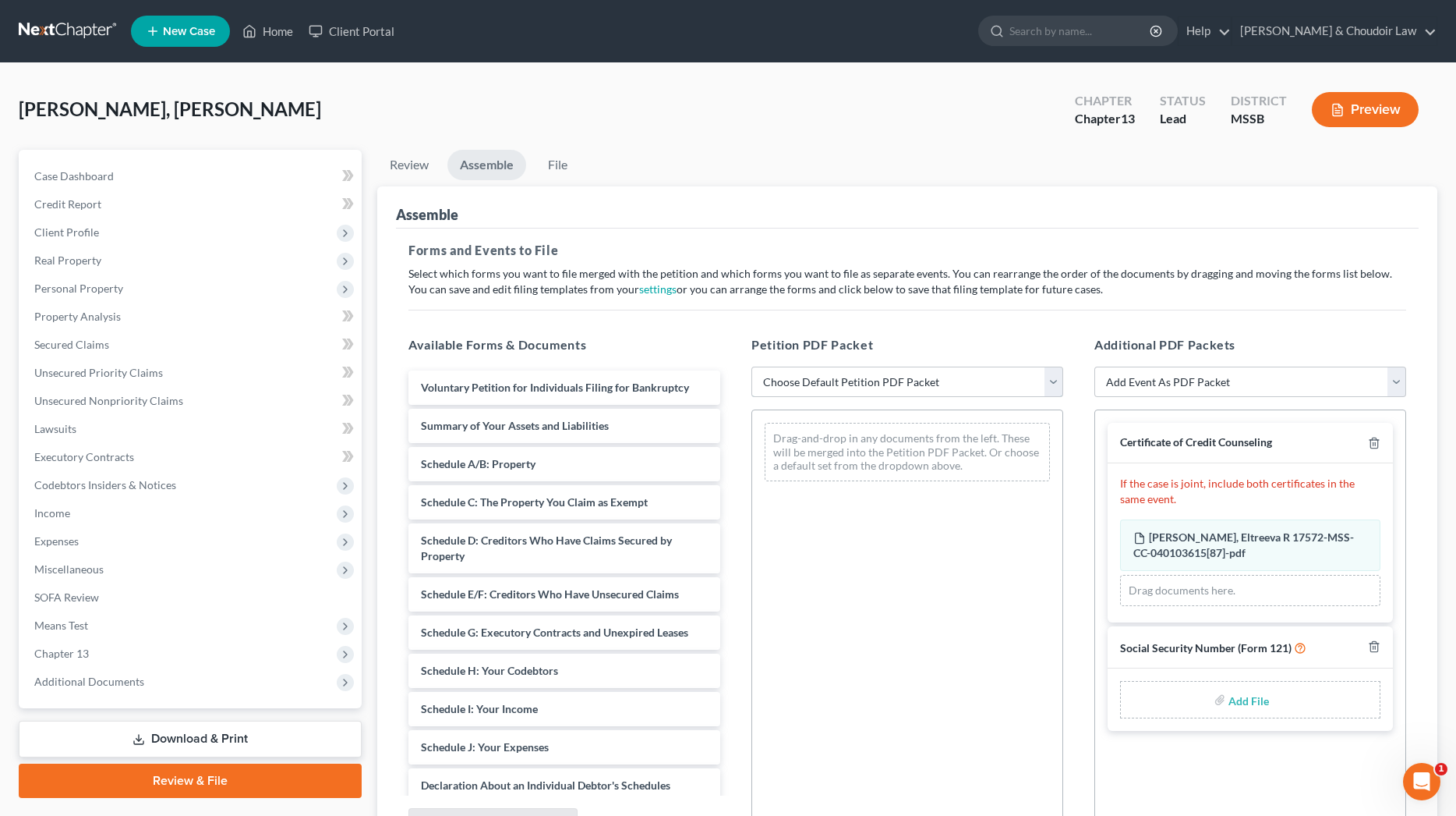
scroll to position [1, 0]
select select "2"
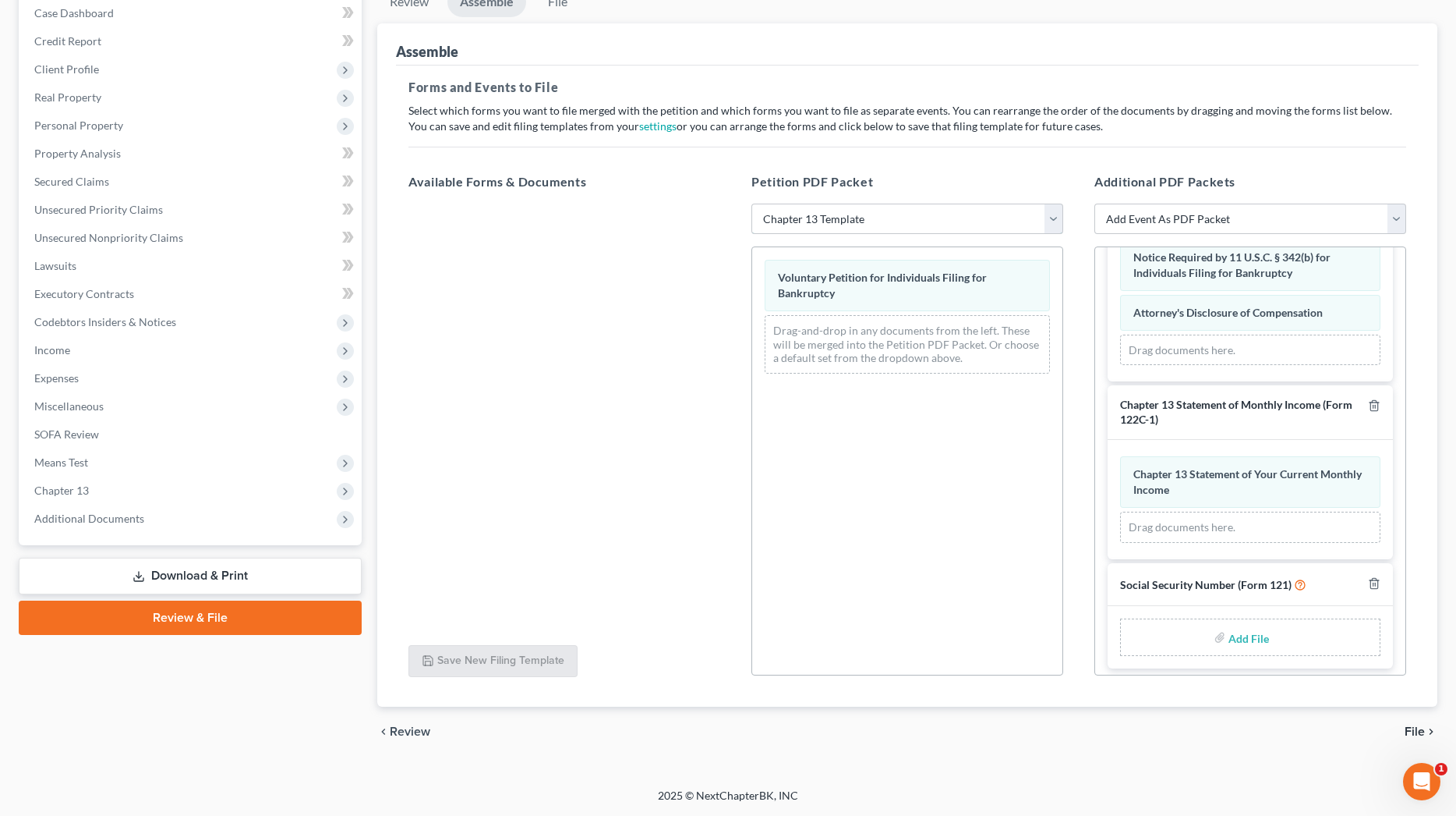
scroll to position [163, 0]
click at [1252, 629] on input "file" at bounding box center [1247, 637] width 38 height 29
type input "C:\fakepath\0a1d8fe5-36d8-4e2c-b172-f90fb76d4d9e.pdf"
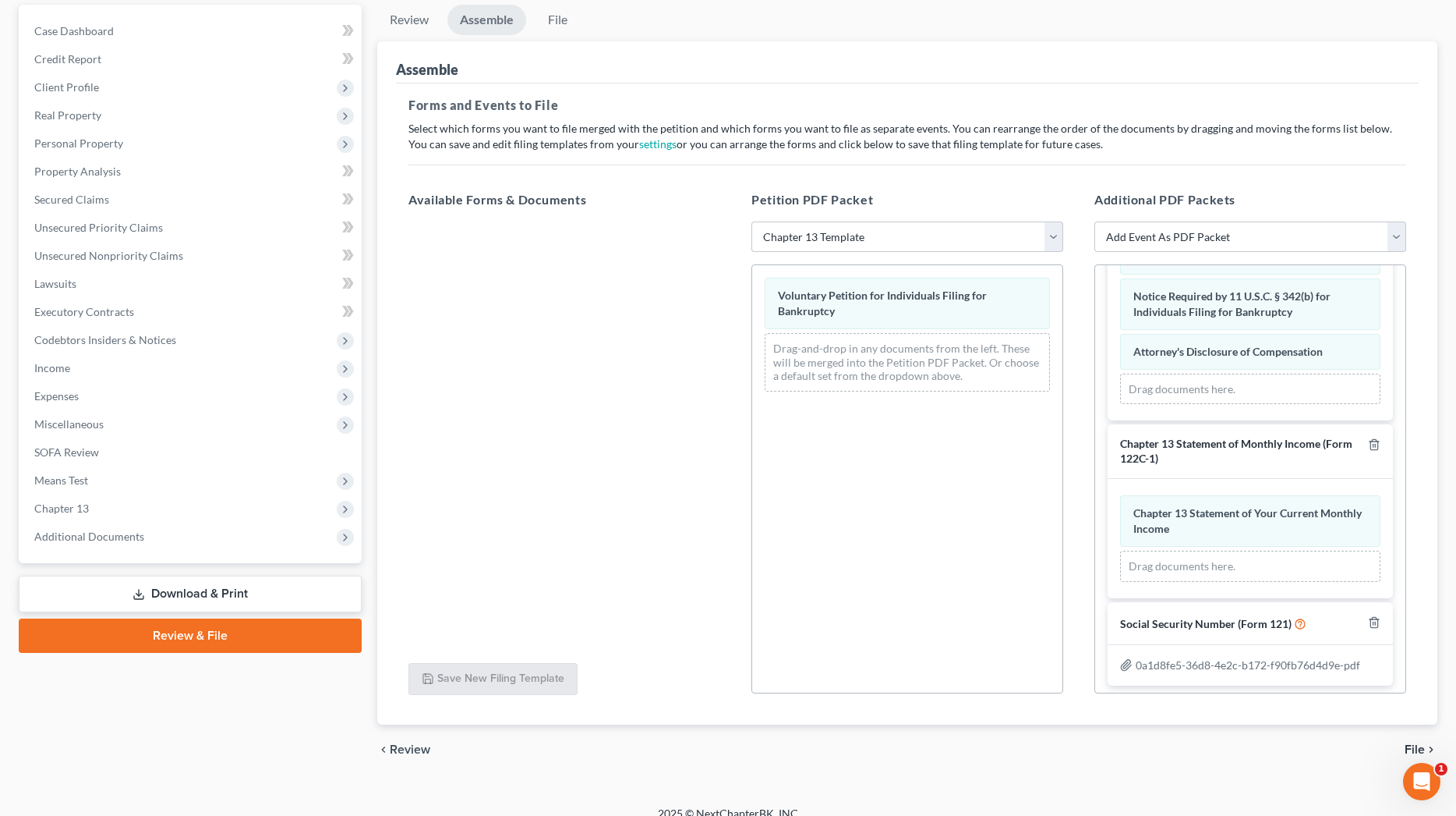
scroll to position [1069, 0]
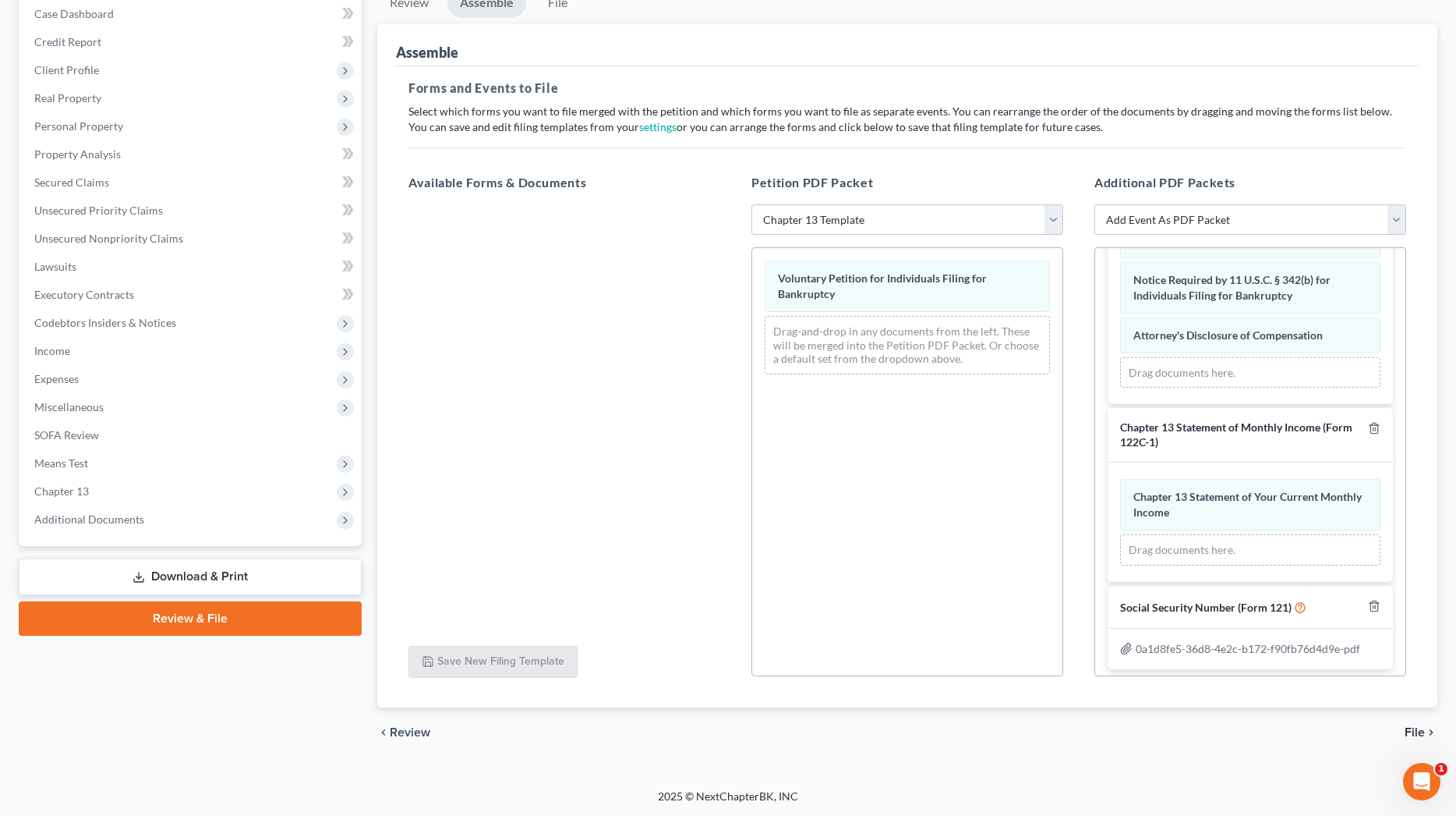
click at [1416, 730] on span "File" at bounding box center [1415, 732] width 20 height 13
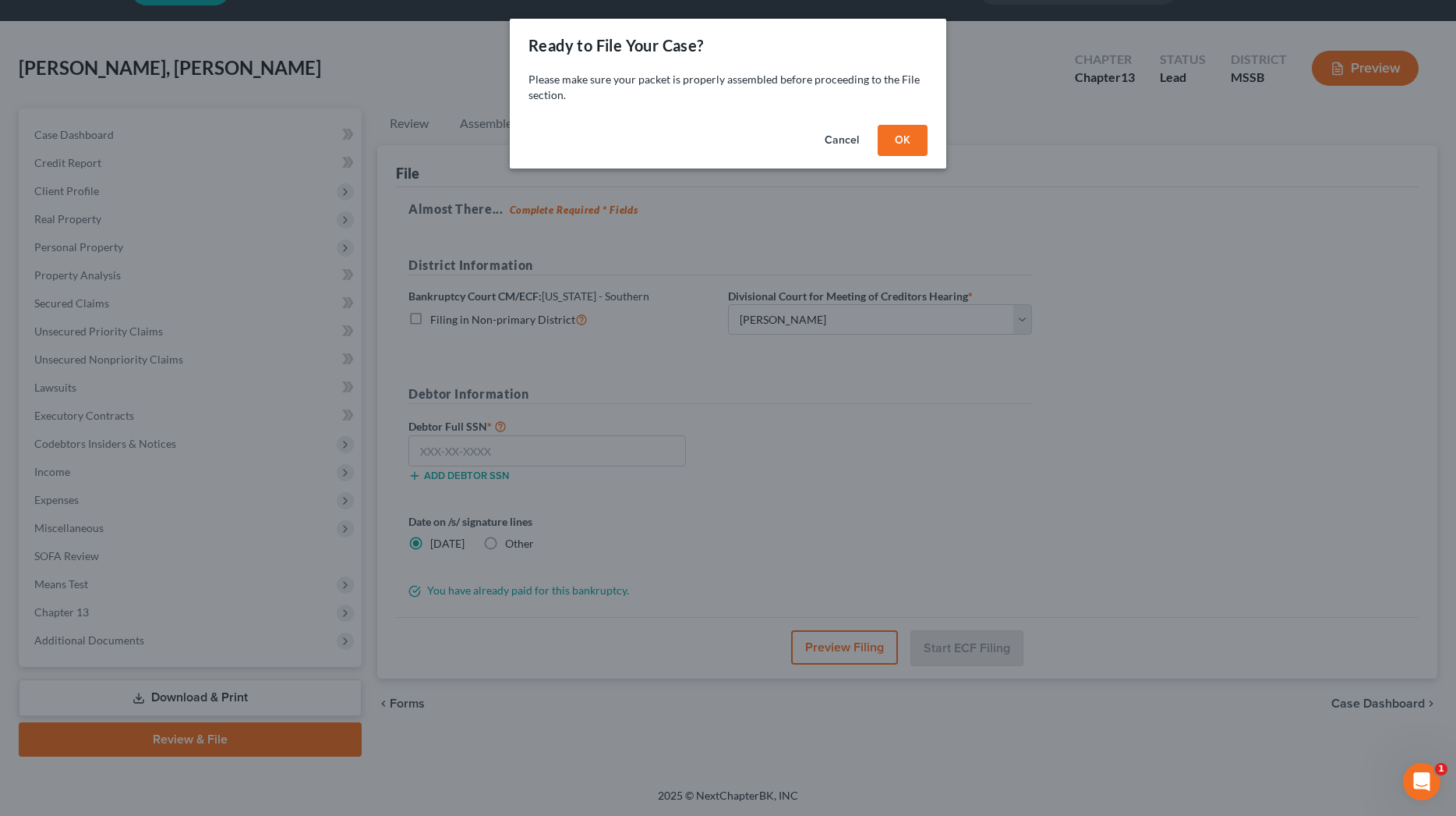
scroll to position [41, 0]
click at [920, 137] on button "OK" at bounding box center [902, 141] width 50 height 31
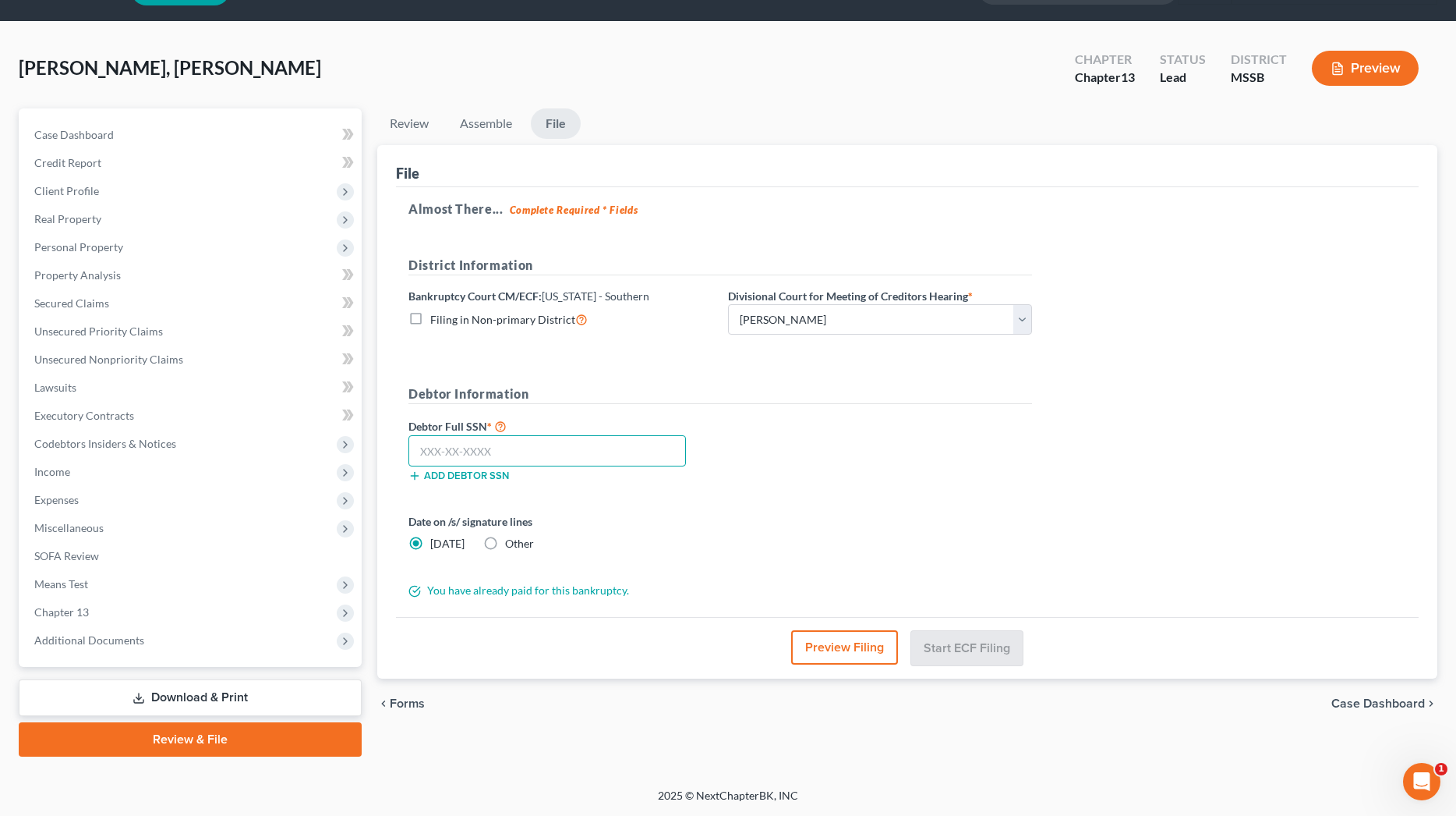
click at [566, 444] on input "text" at bounding box center [547, 451] width 278 height 31
type input "427-33-0789"
click at [983, 644] on button "Start ECF Filing" at bounding box center [967, 647] width 111 height 34
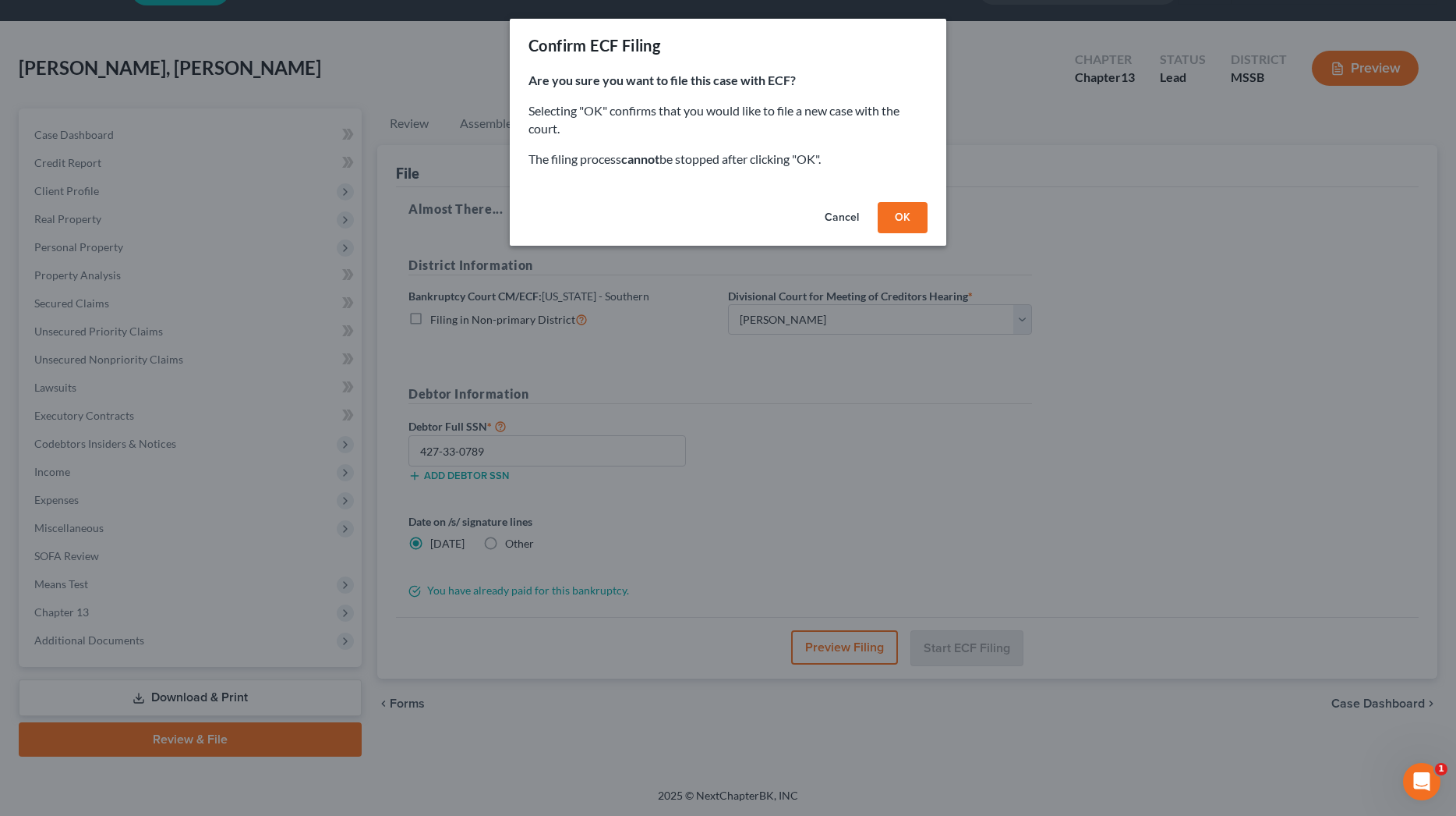
click at [887, 215] on button "OK" at bounding box center [902, 218] width 50 height 31
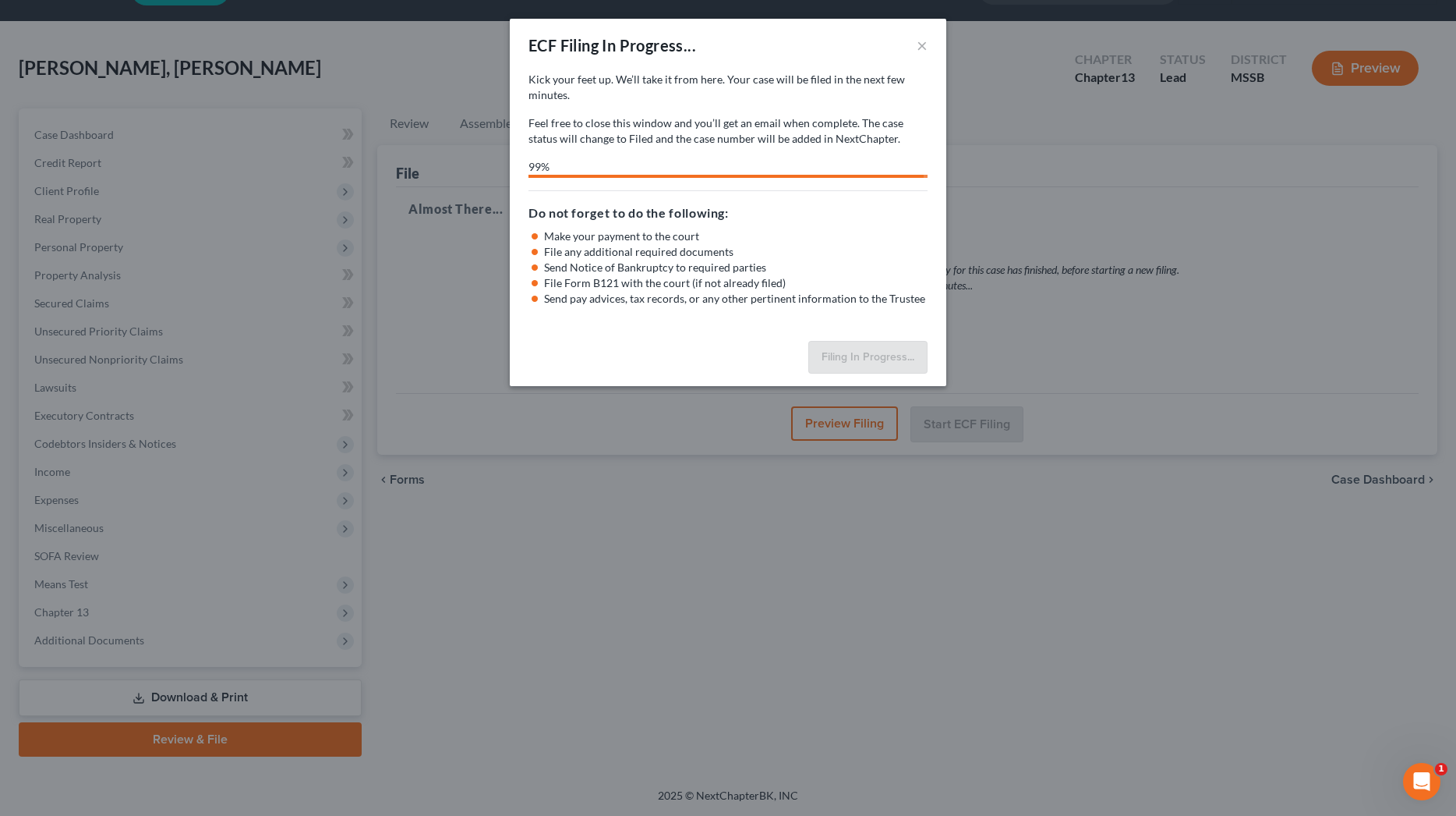
select select "1"
